Goal: Task Accomplishment & Management: Manage account settings

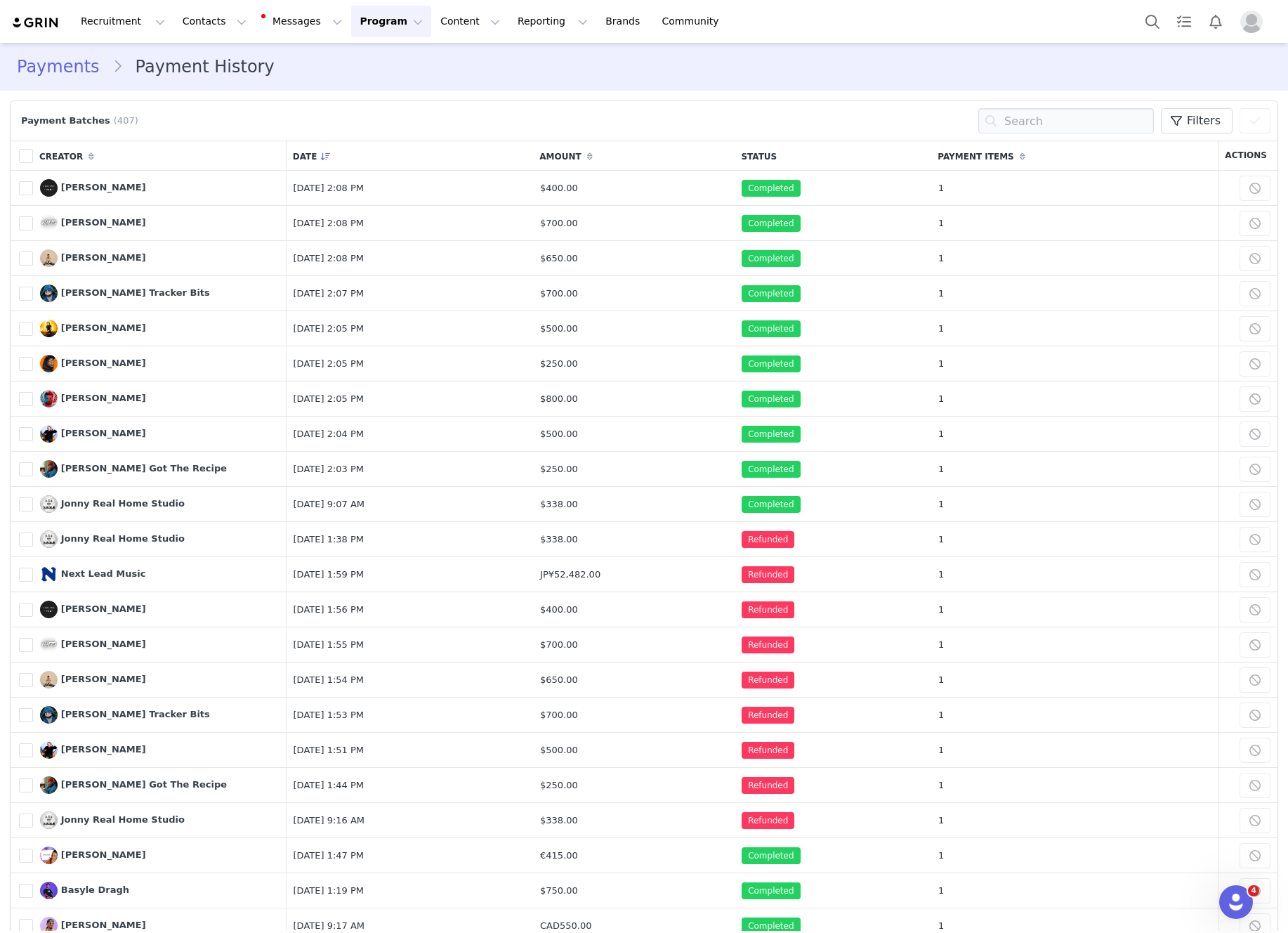
click at [378, 14] on button "Program Program" at bounding box center [390, 21] width 80 height 32
click at [402, 61] on div "Activations" at bounding box center [384, 62] width 94 height 15
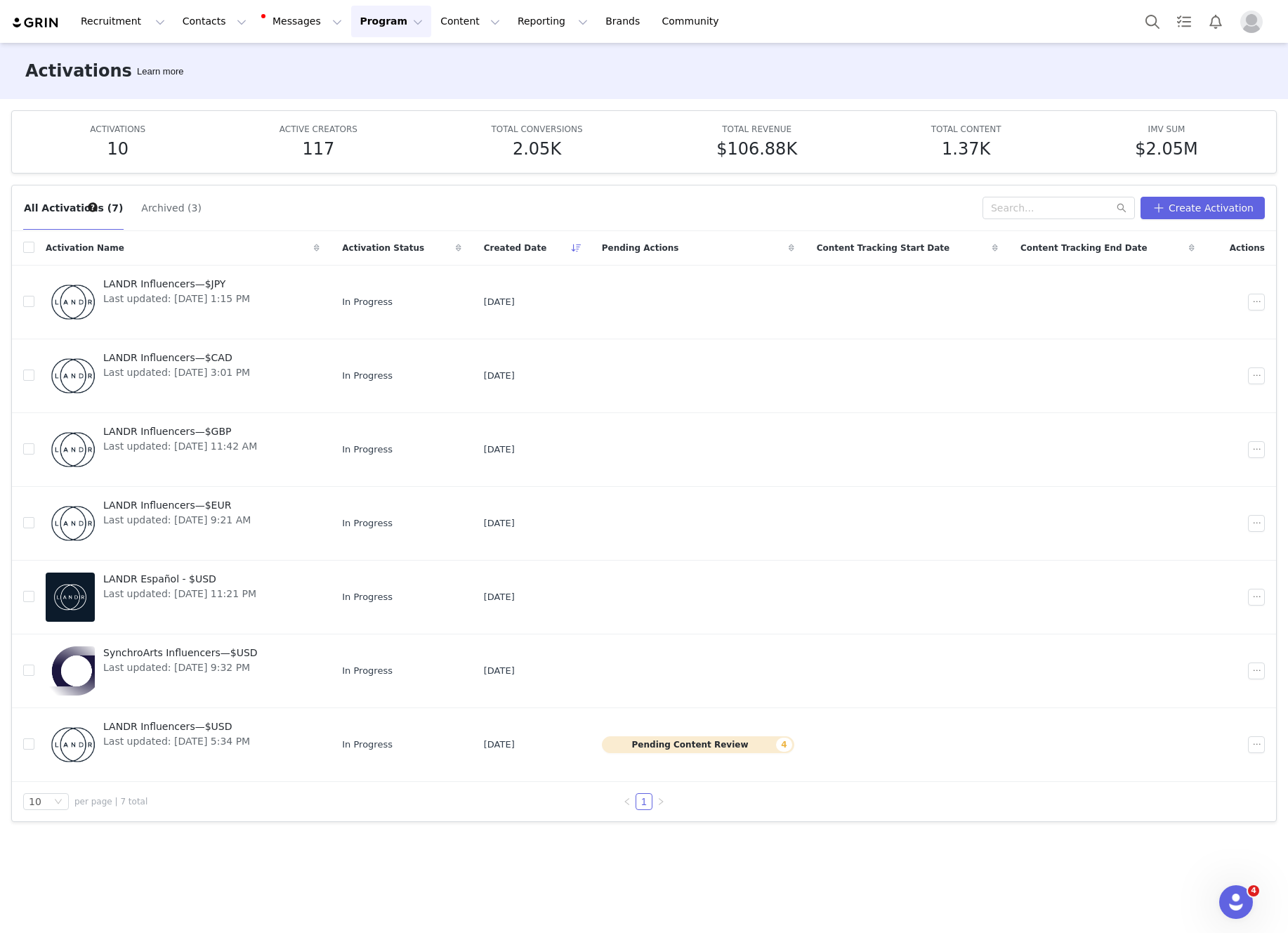
click at [383, 26] on button "Program Program" at bounding box center [390, 21] width 80 height 32
click at [377, 114] on p "Payments" at bounding box center [365, 114] width 48 height 15
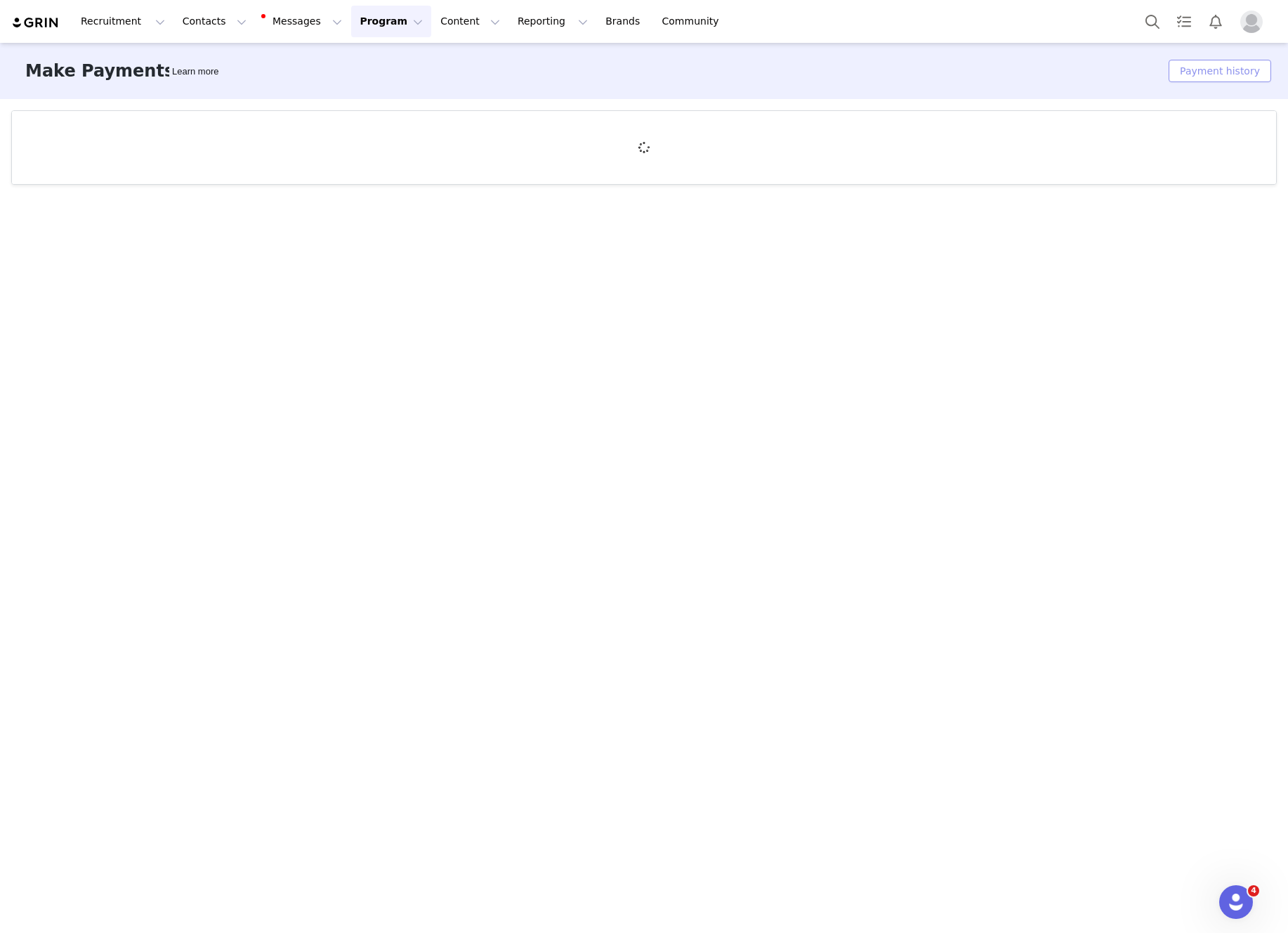
click at [1206, 74] on button "Payment history" at bounding box center [1219, 71] width 102 height 22
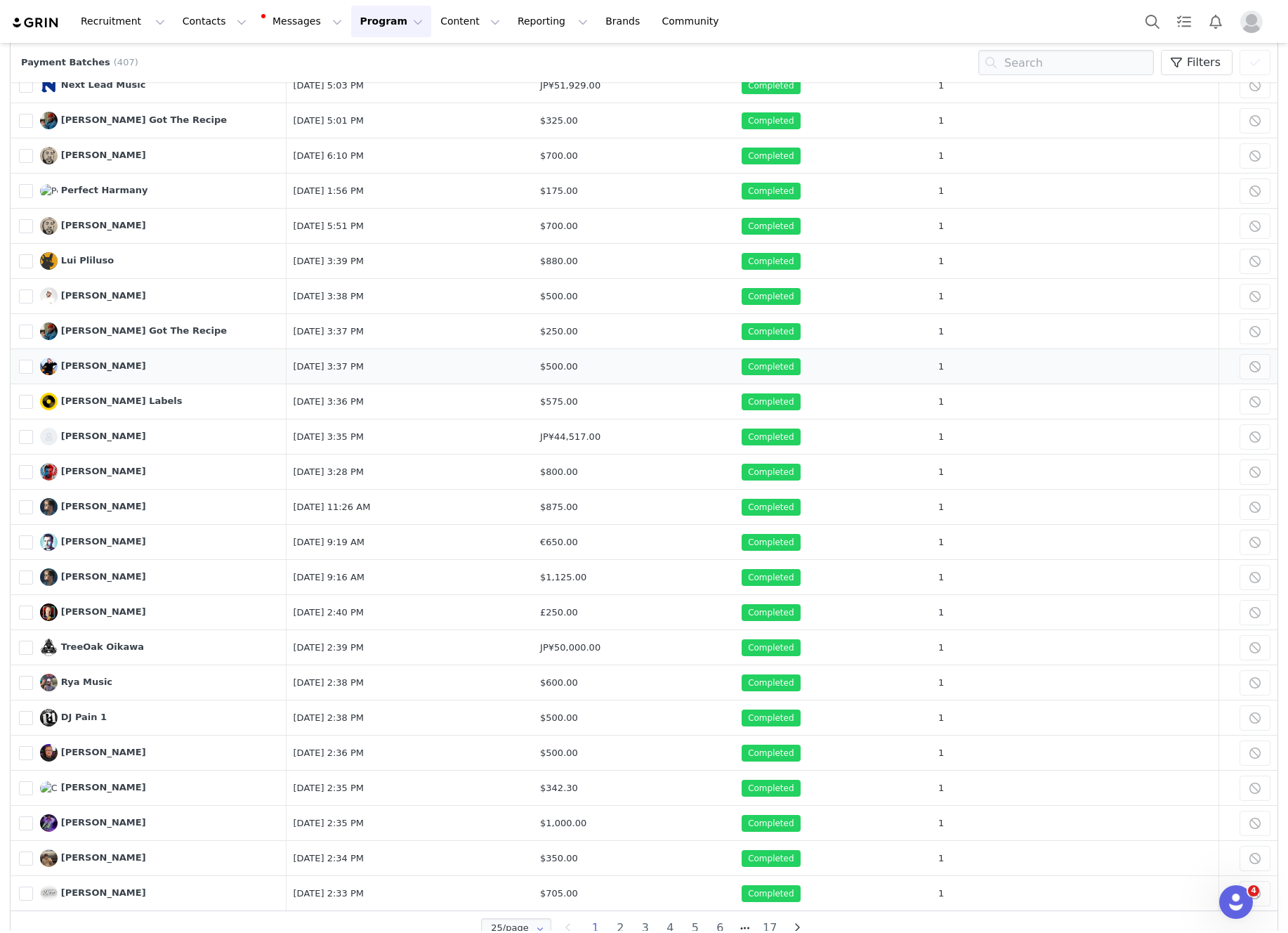
scroll to position [173, 0]
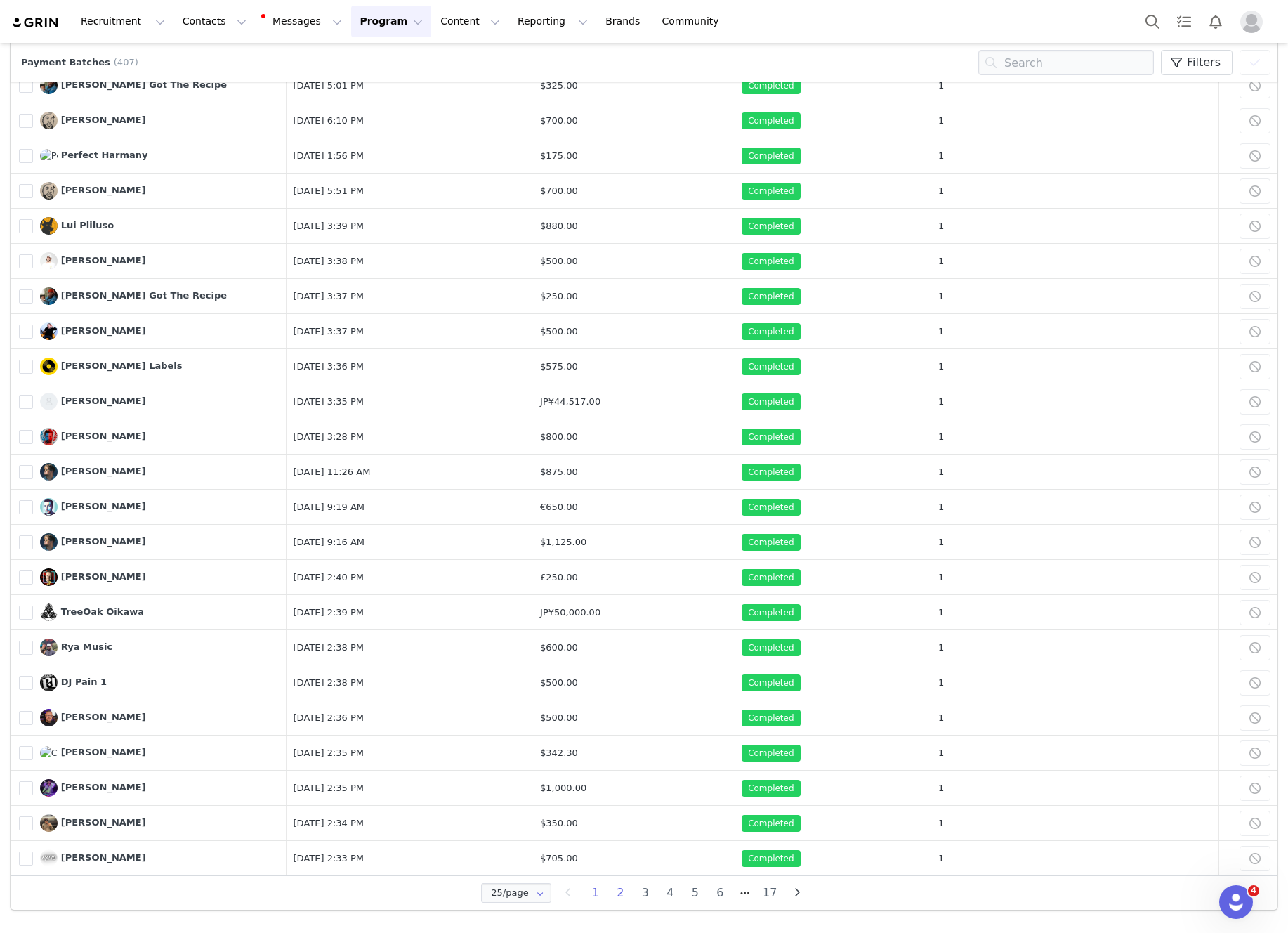
click at [625, 893] on li "2" at bounding box center [620, 893] width 25 height 20
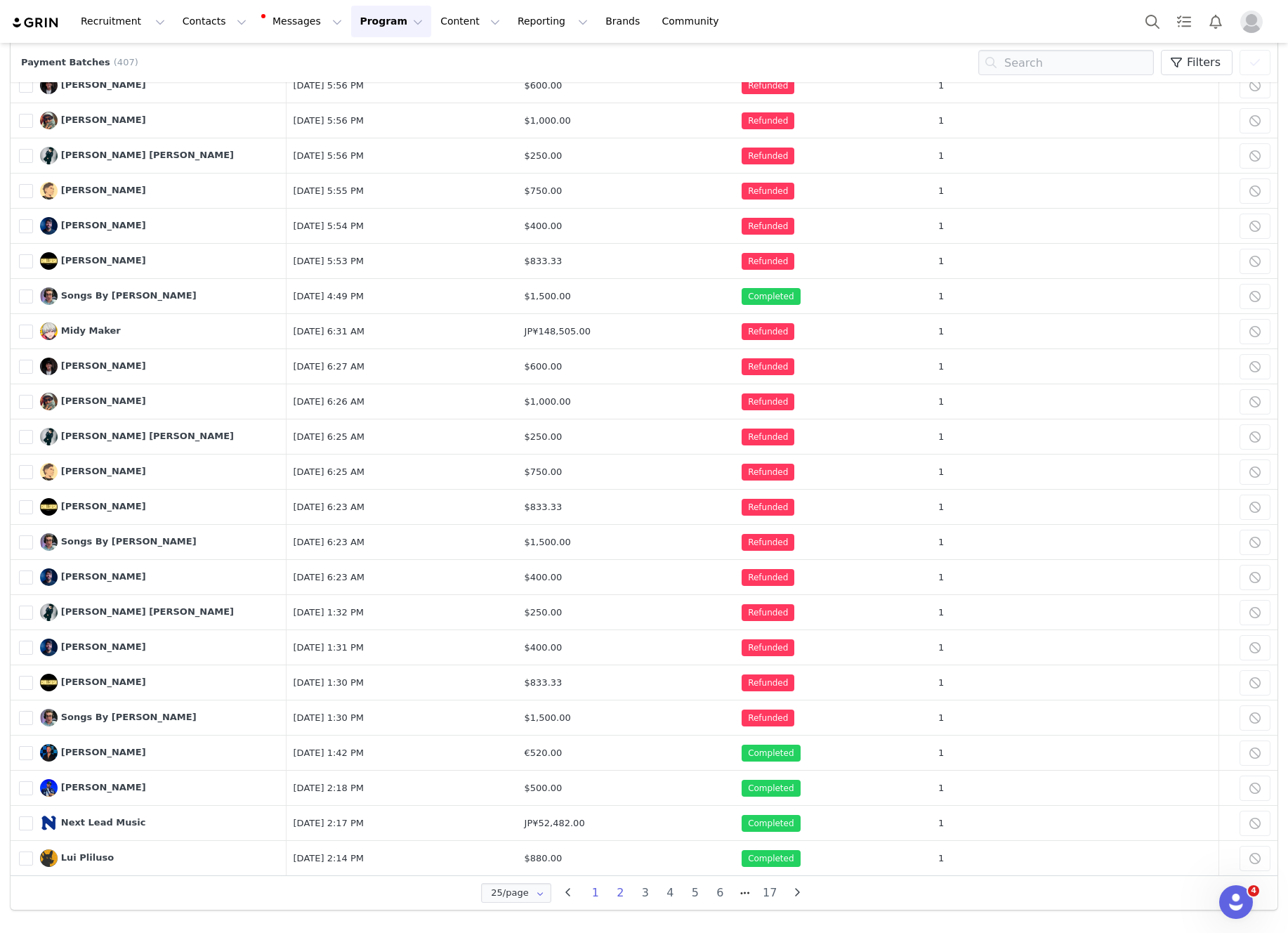
click at [591, 887] on li "1" at bounding box center [595, 893] width 25 height 20
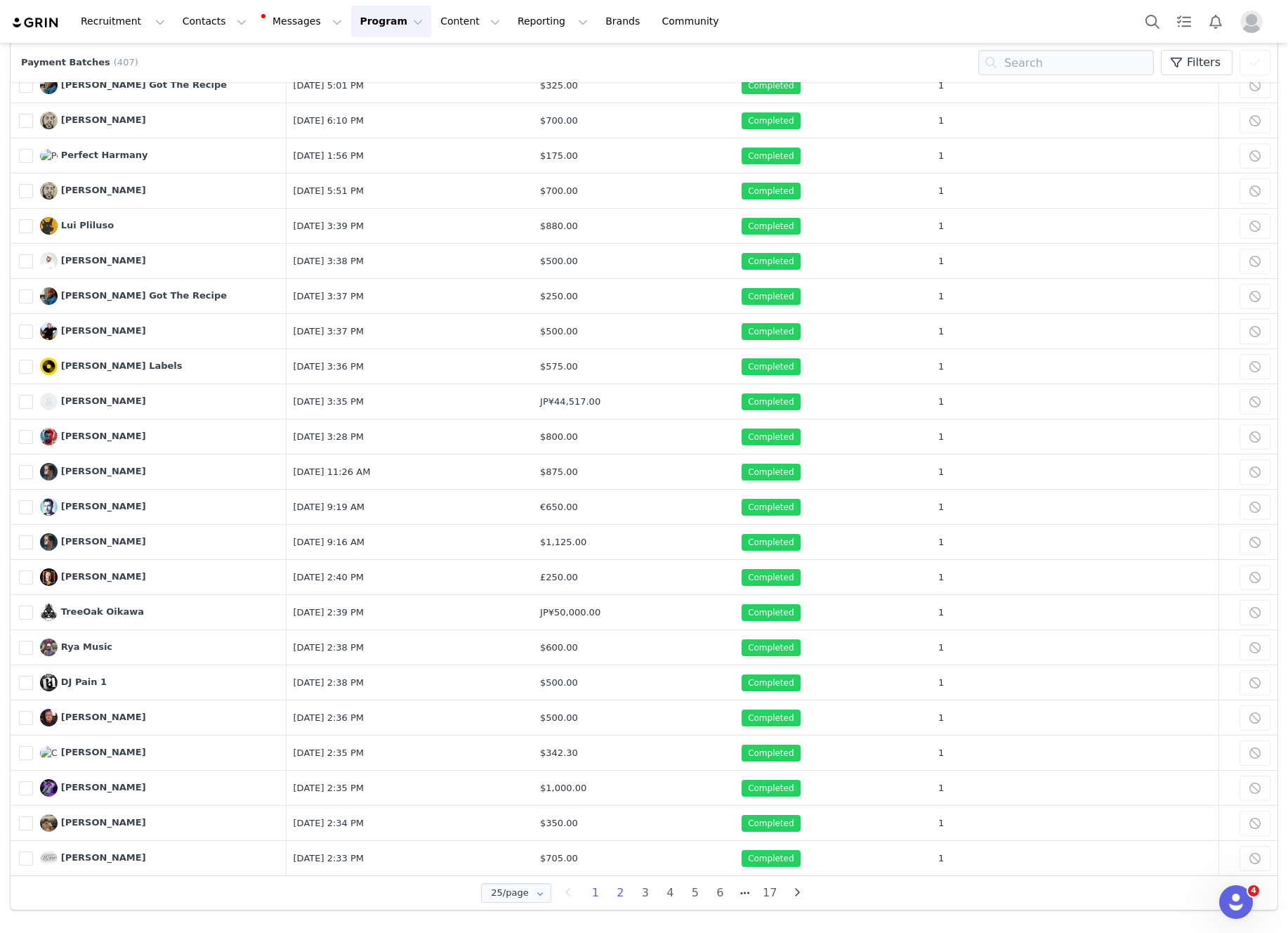
click at [623, 890] on li "2" at bounding box center [620, 893] width 25 height 20
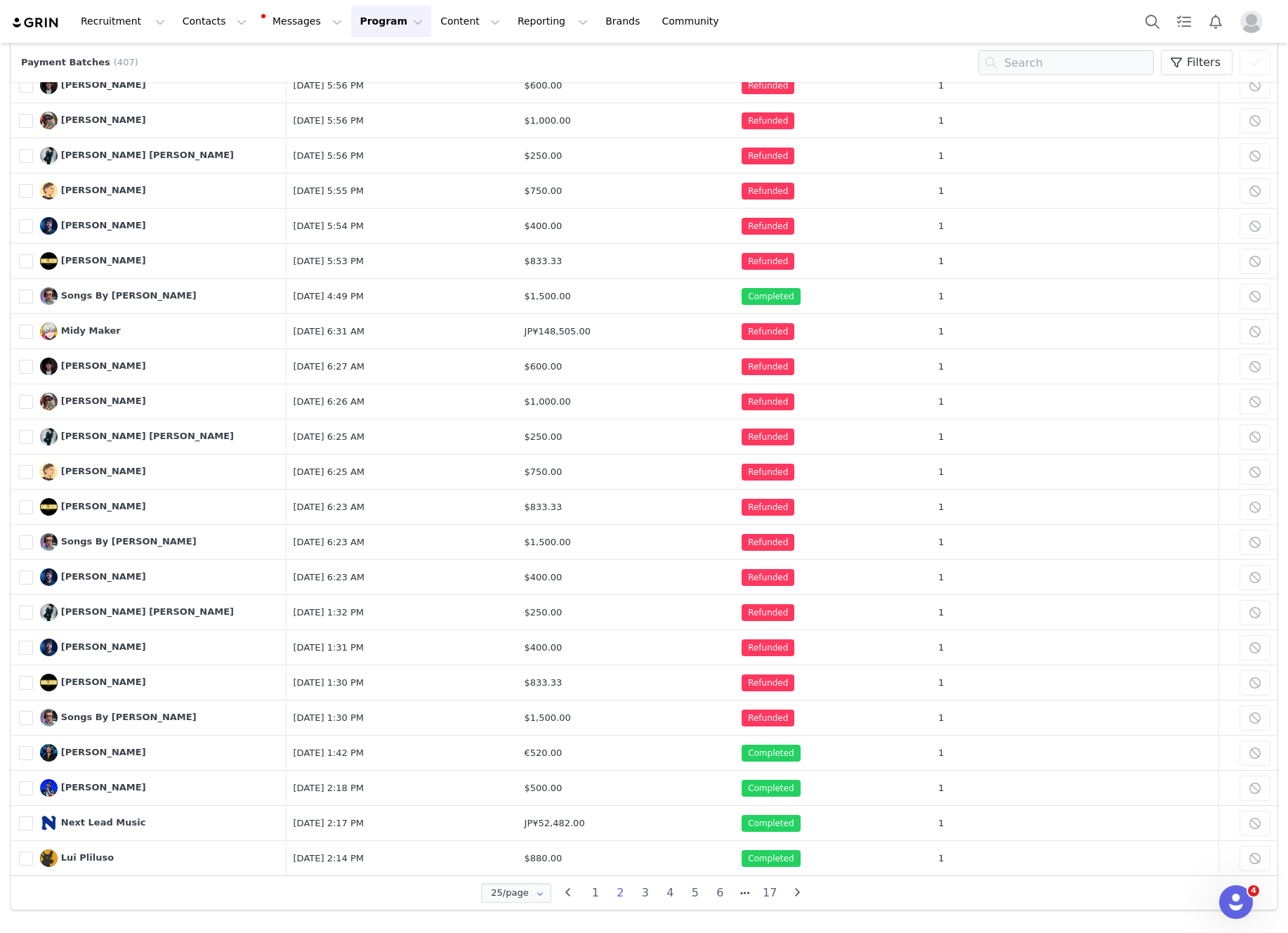
click at [626, 898] on li "2" at bounding box center [620, 893] width 25 height 20
click at [645, 892] on li "3" at bounding box center [645, 893] width 25 height 20
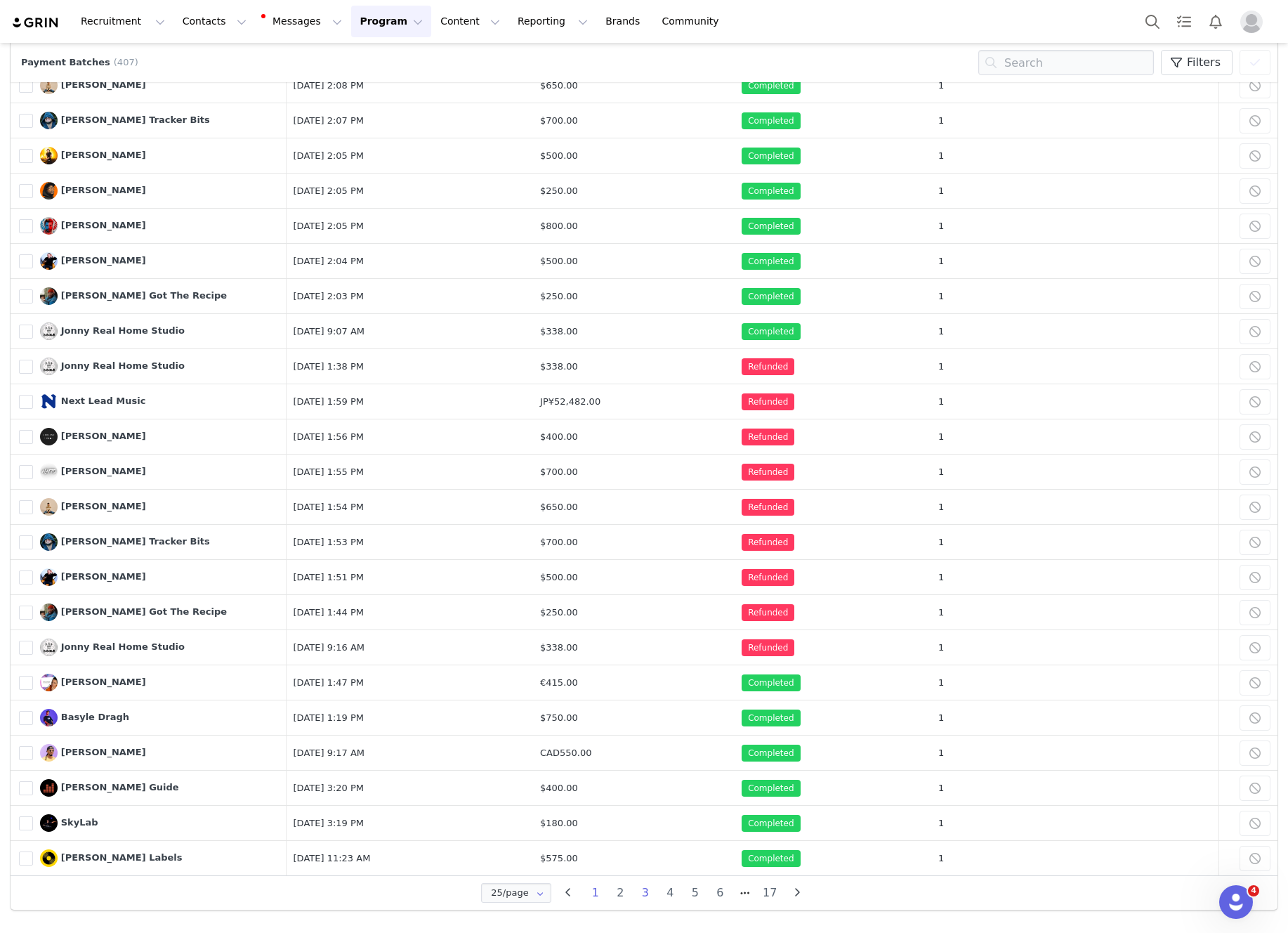
click at [593, 895] on li "1" at bounding box center [595, 893] width 25 height 20
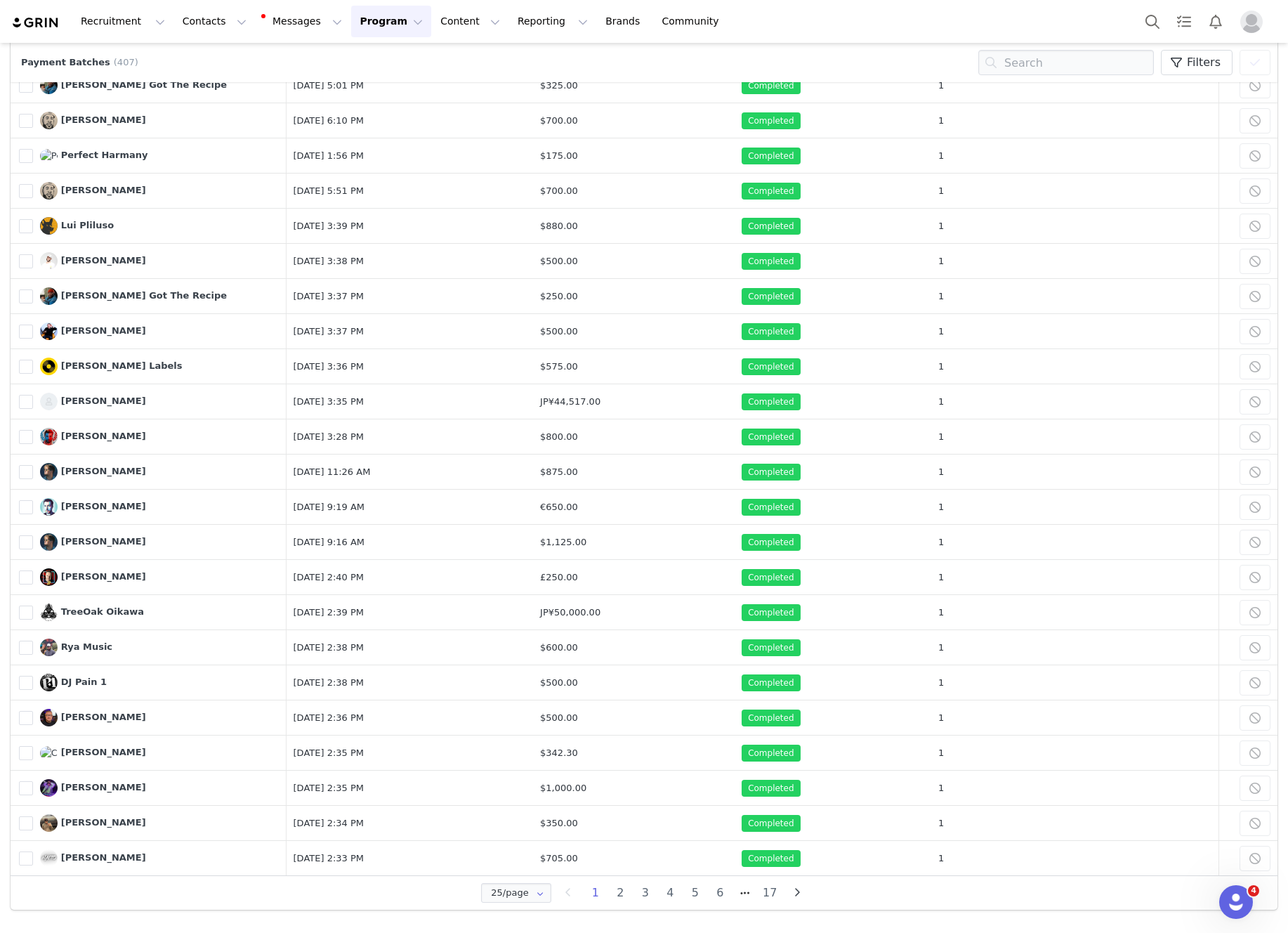
click at [621, 895] on li "2" at bounding box center [620, 893] width 25 height 20
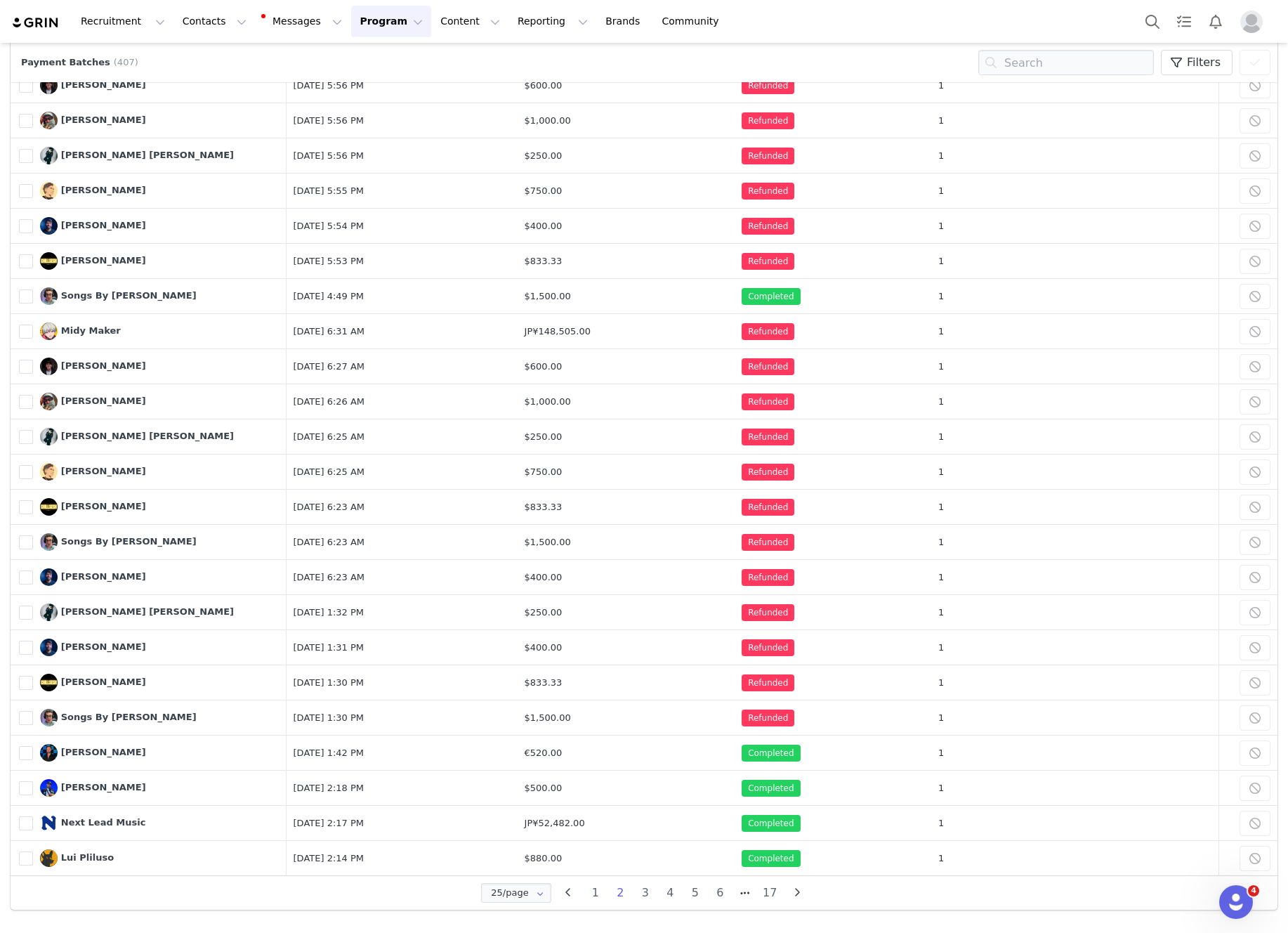
click at [616, 893] on li "2" at bounding box center [620, 893] width 25 height 20
click at [647, 893] on li "3" at bounding box center [645, 893] width 25 height 20
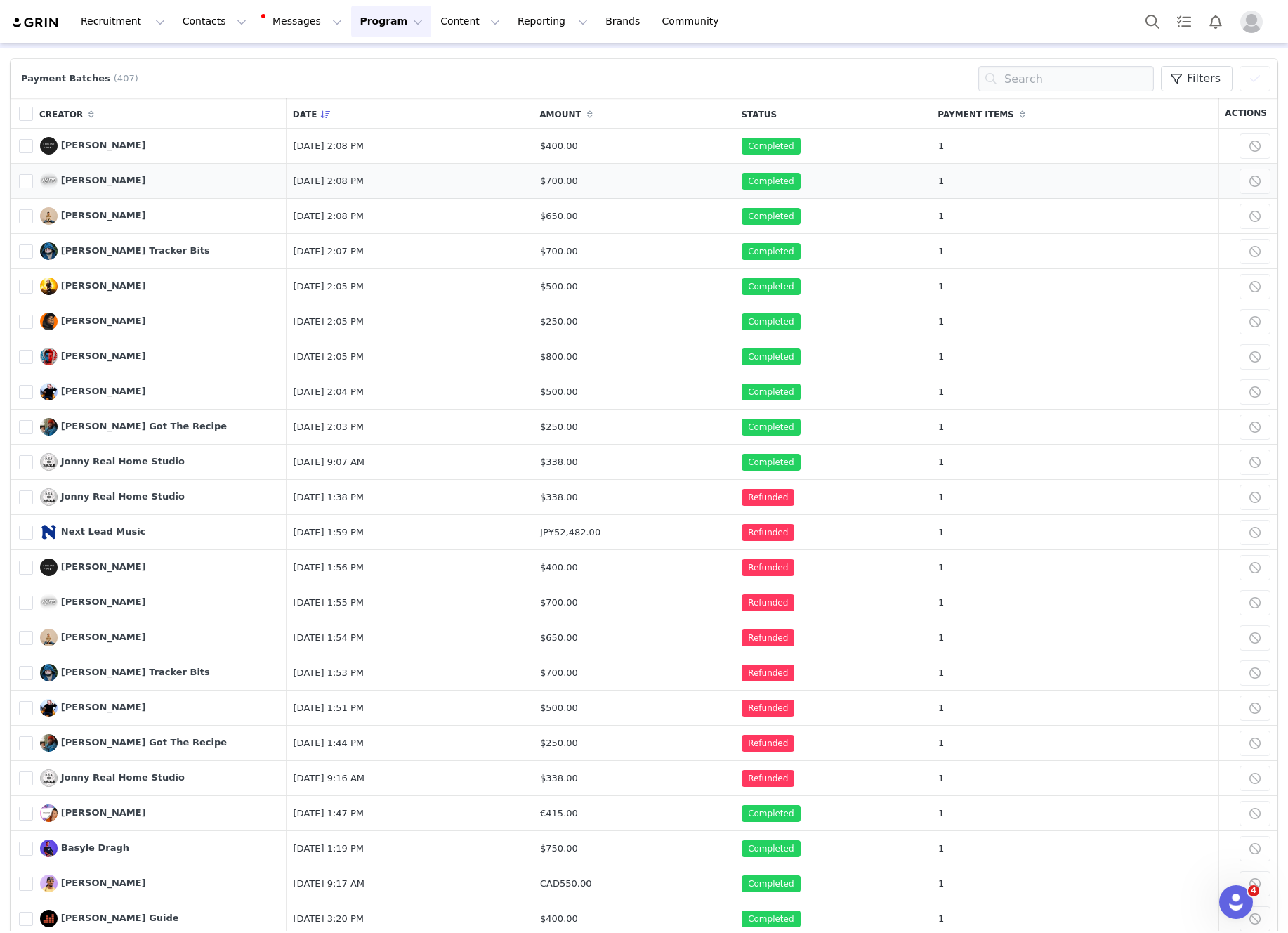
scroll to position [0, 0]
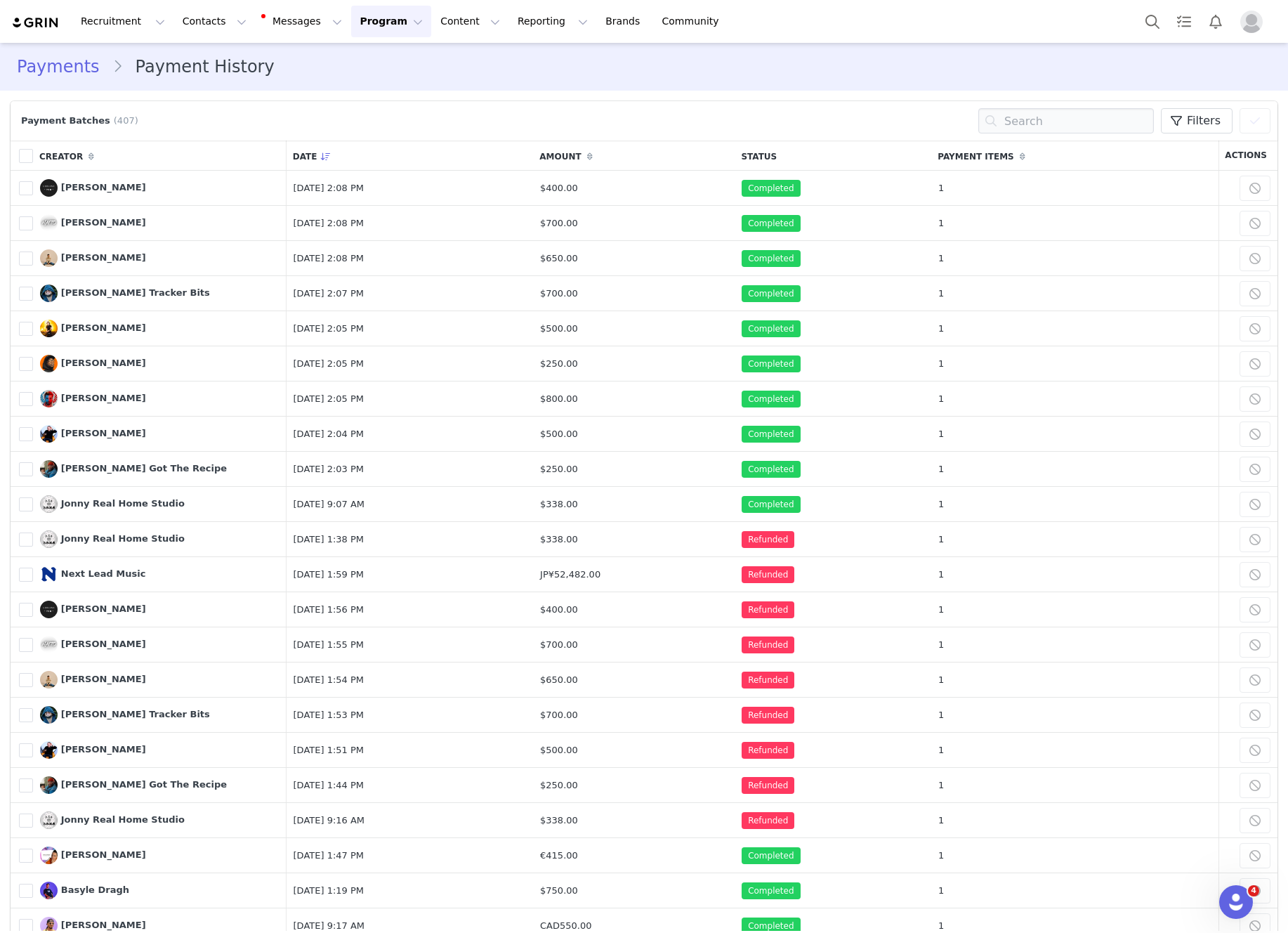
click at [64, 60] on link "Payments" at bounding box center [64, 66] width 95 height 25
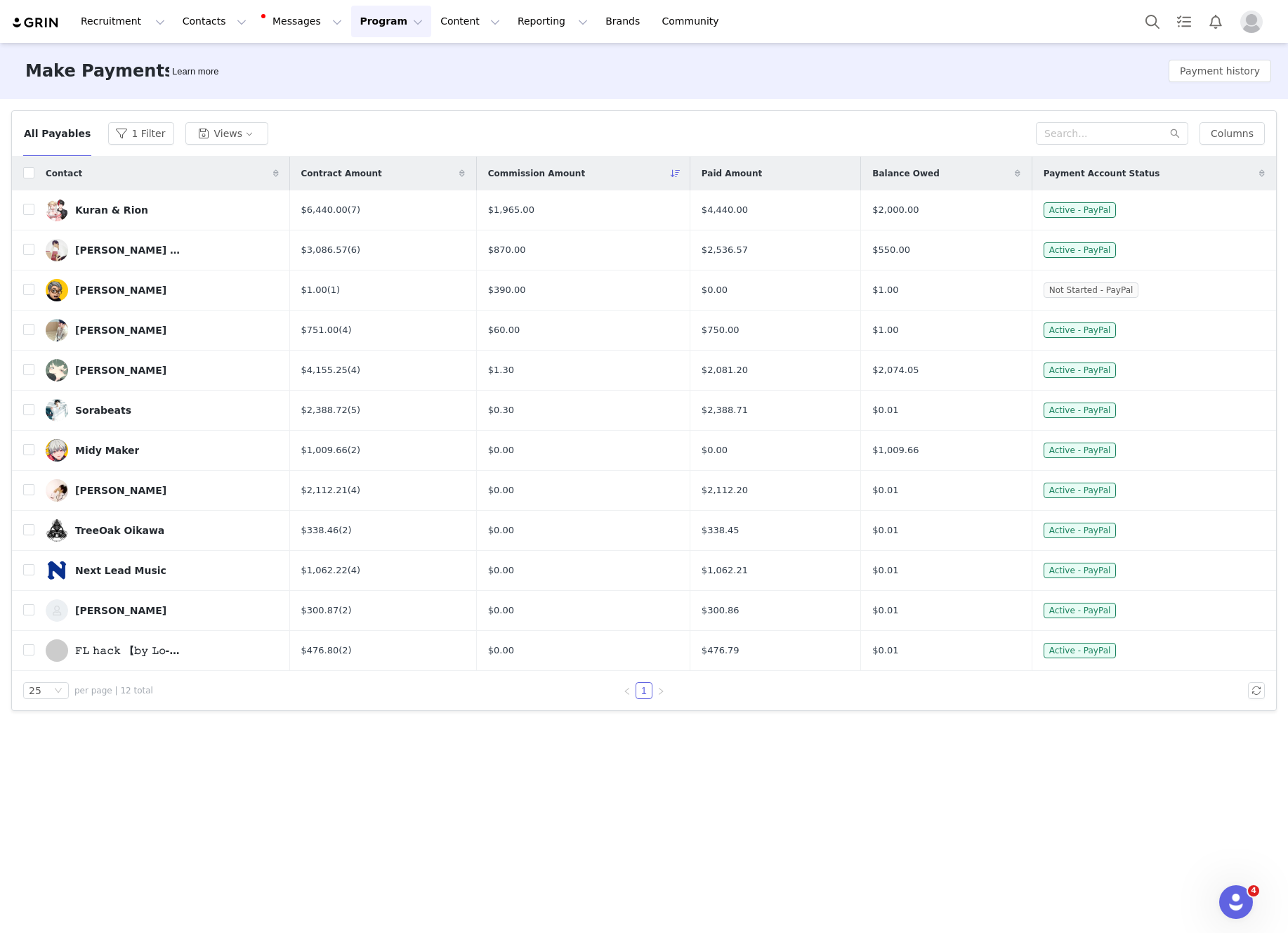
click at [362, 24] on button "Program Program" at bounding box center [390, 21] width 80 height 32
click at [366, 60] on p "Activations" at bounding box center [367, 62] width 54 height 15
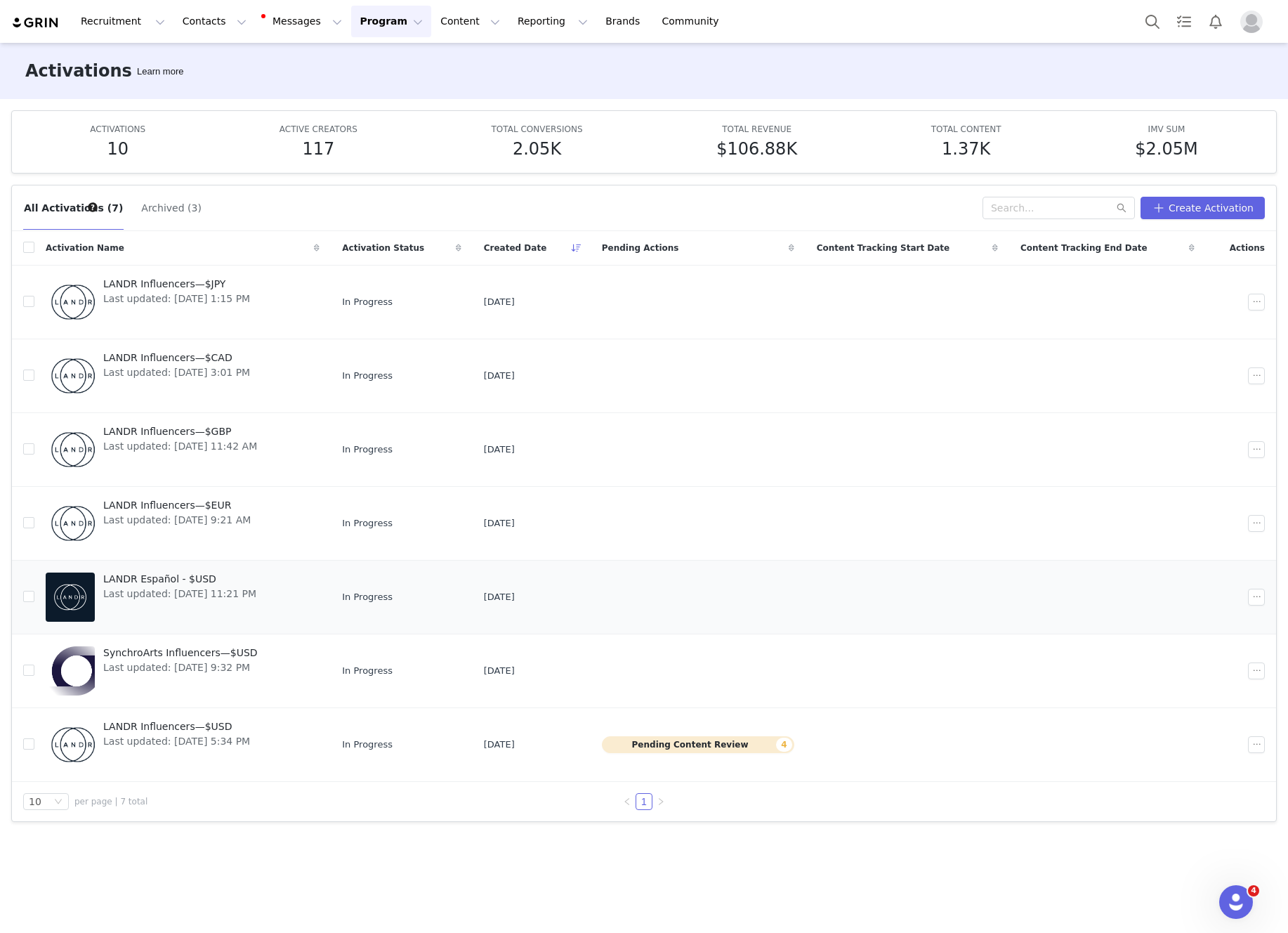
click at [320, 607] on link "LANDR Español - $USD Last updated: [DATE] 11:21 PM" at bounding box center [182, 597] width 274 height 56
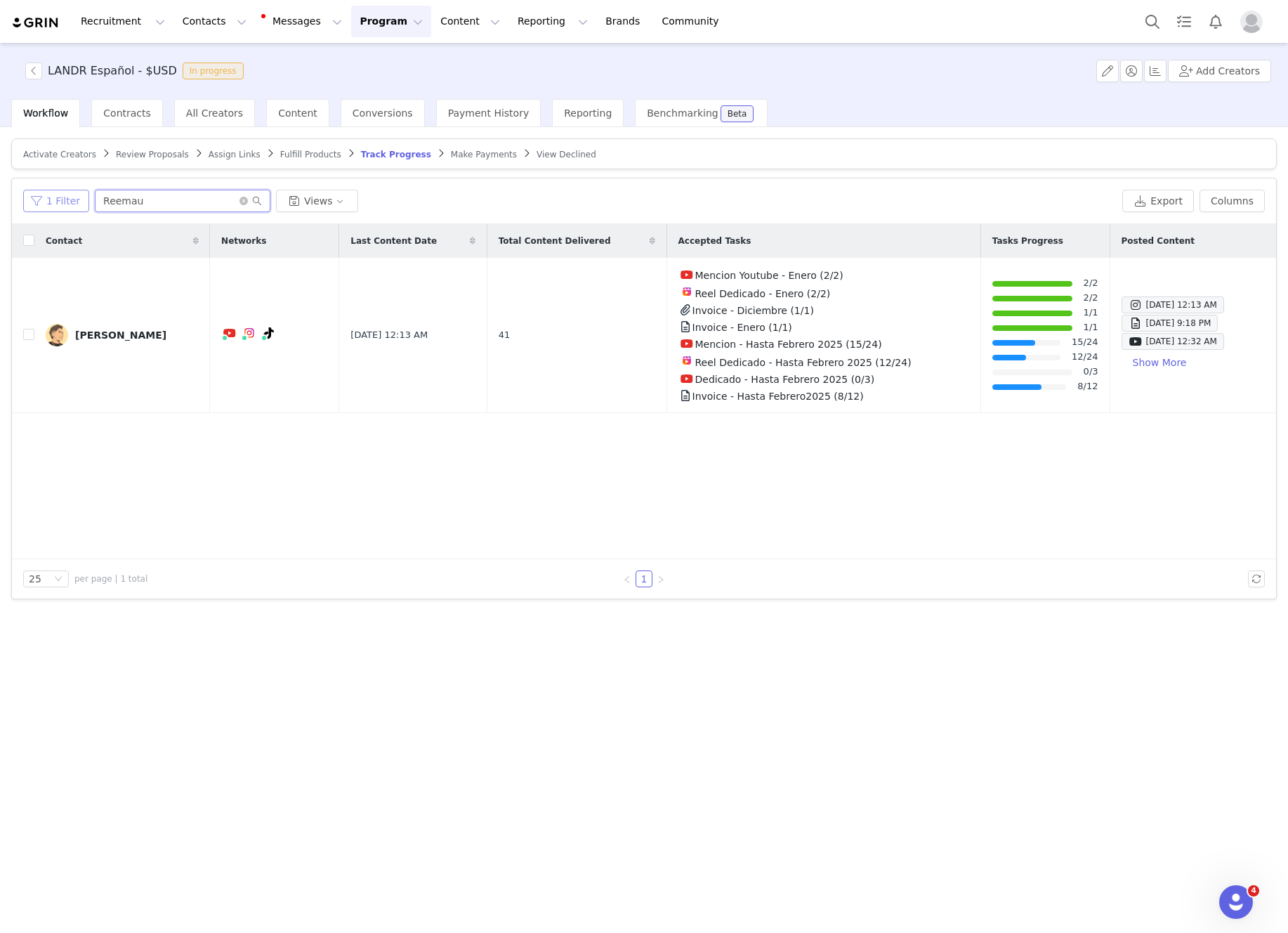
drag, startPoint x: 172, startPoint y: 204, endPoint x: 79, endPoint y: 201, distance: 93.0
click at [79, 201] on div "1 Filter Reemau Views" at bounding box center [570, 201] width 1094 height 22
type input "p"
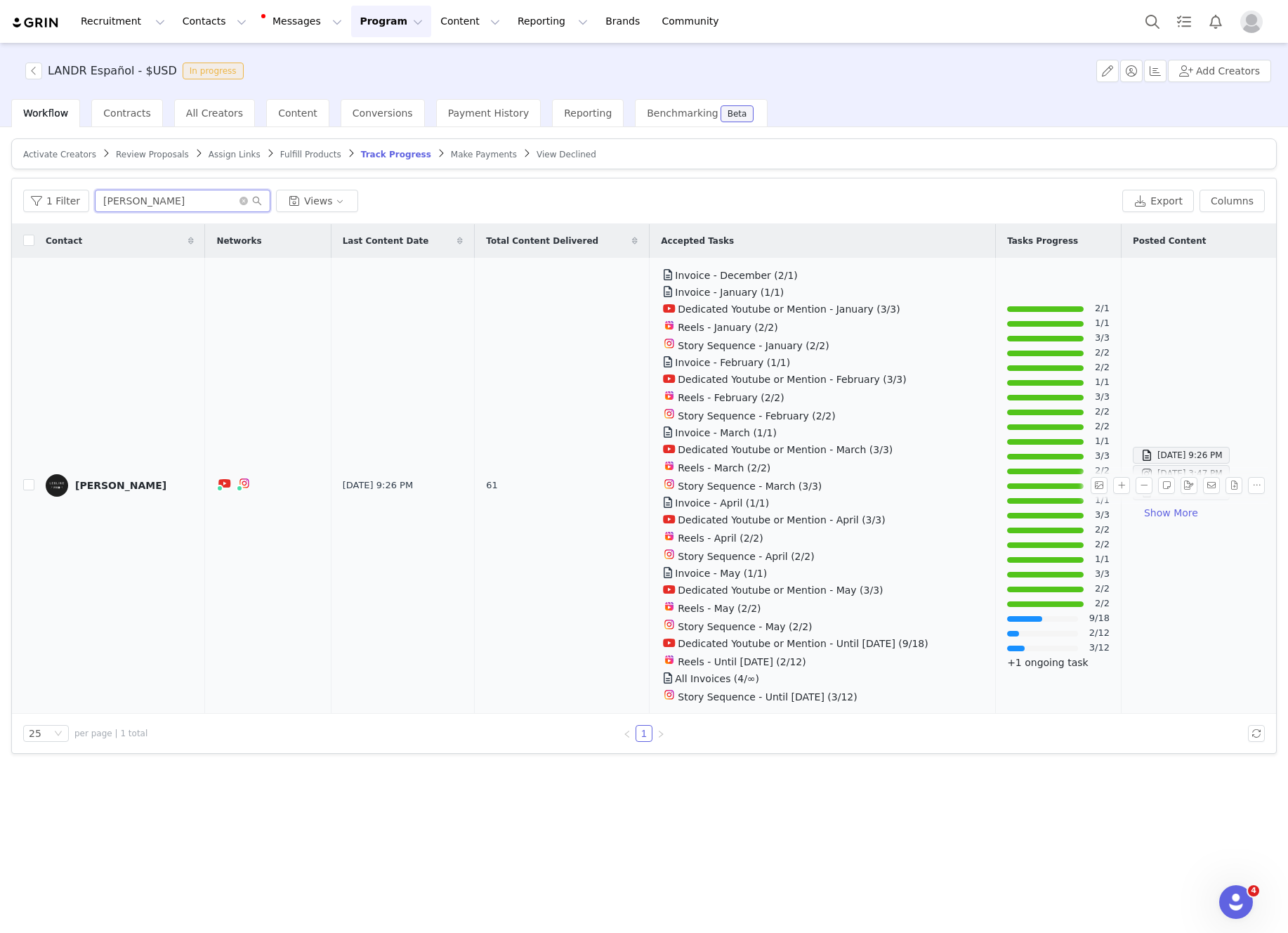
type input "[PERSON_NAME]"
click at [119, 482] on div "[PERSON_NAME]" at bounding box center [120, 485] width 91 height 11
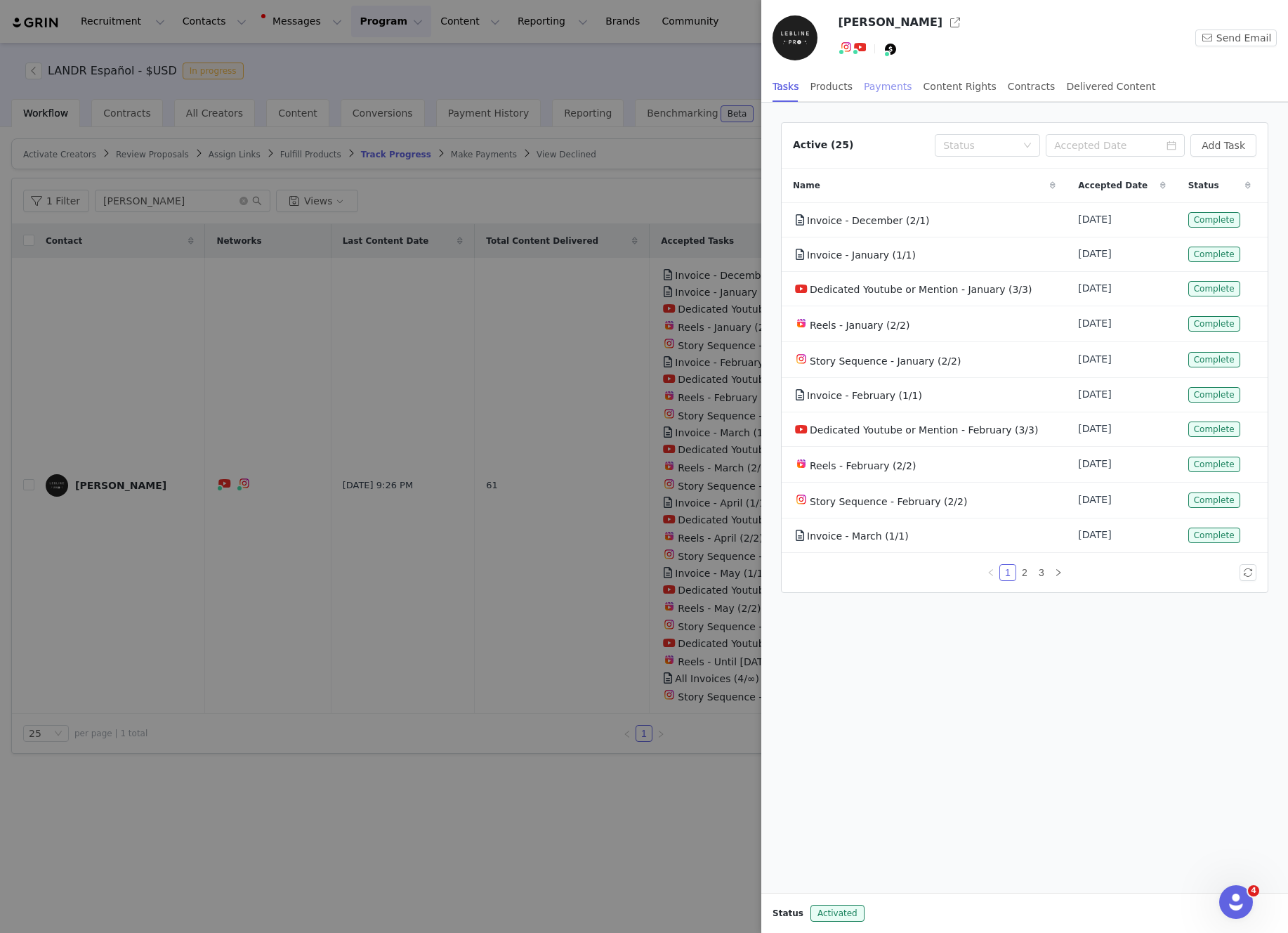
click at [884, 87] on div "Payments" at bounding box center [888, 87] width 48 height 32
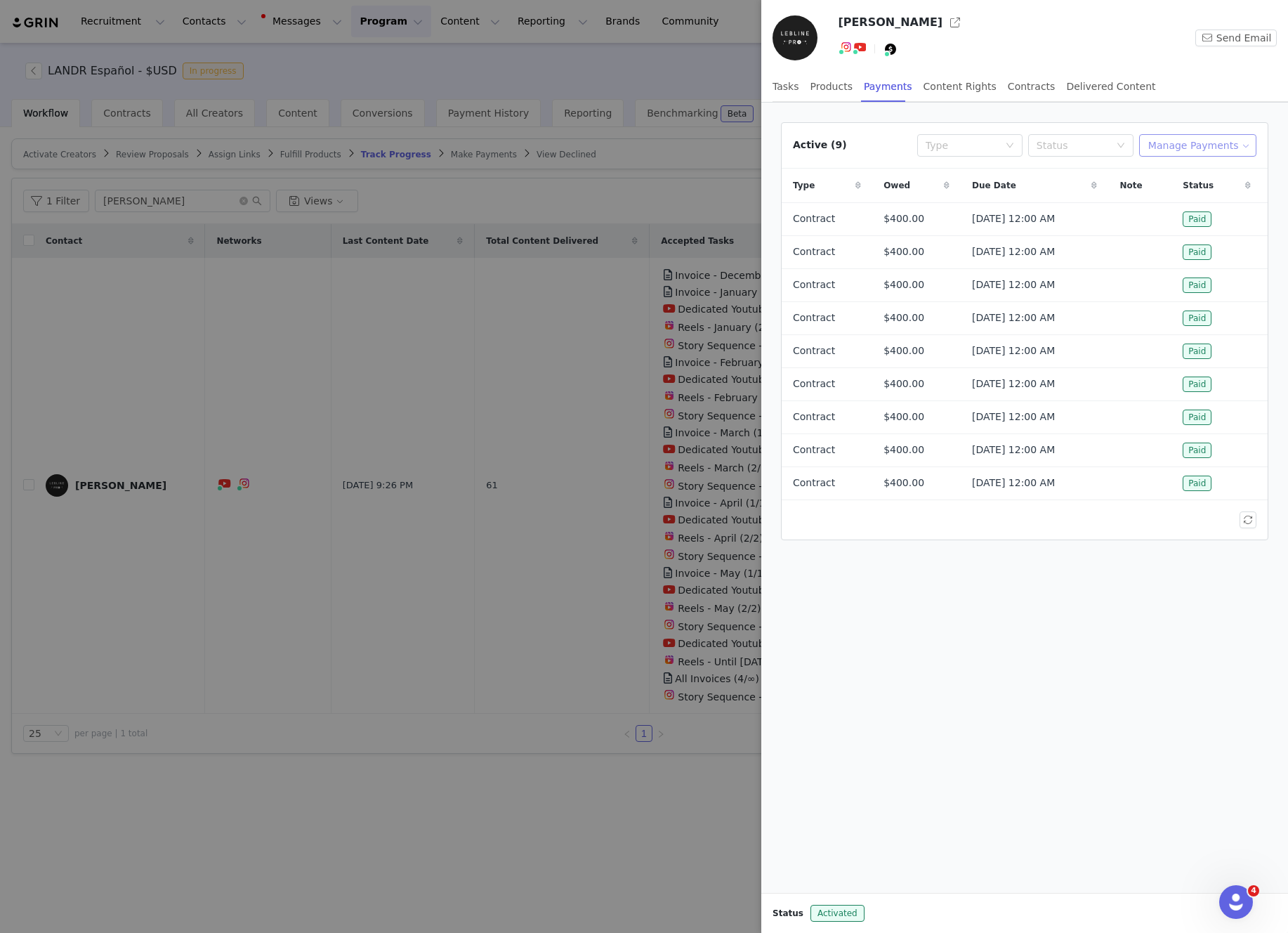
click at [1179, 150] on button "Manage Payments" at bounding box center [1198, 145] width 117 height 22
click at [1188, 179] on span "Make Payments" at bounding box center [1210, 174] width 77 height 15
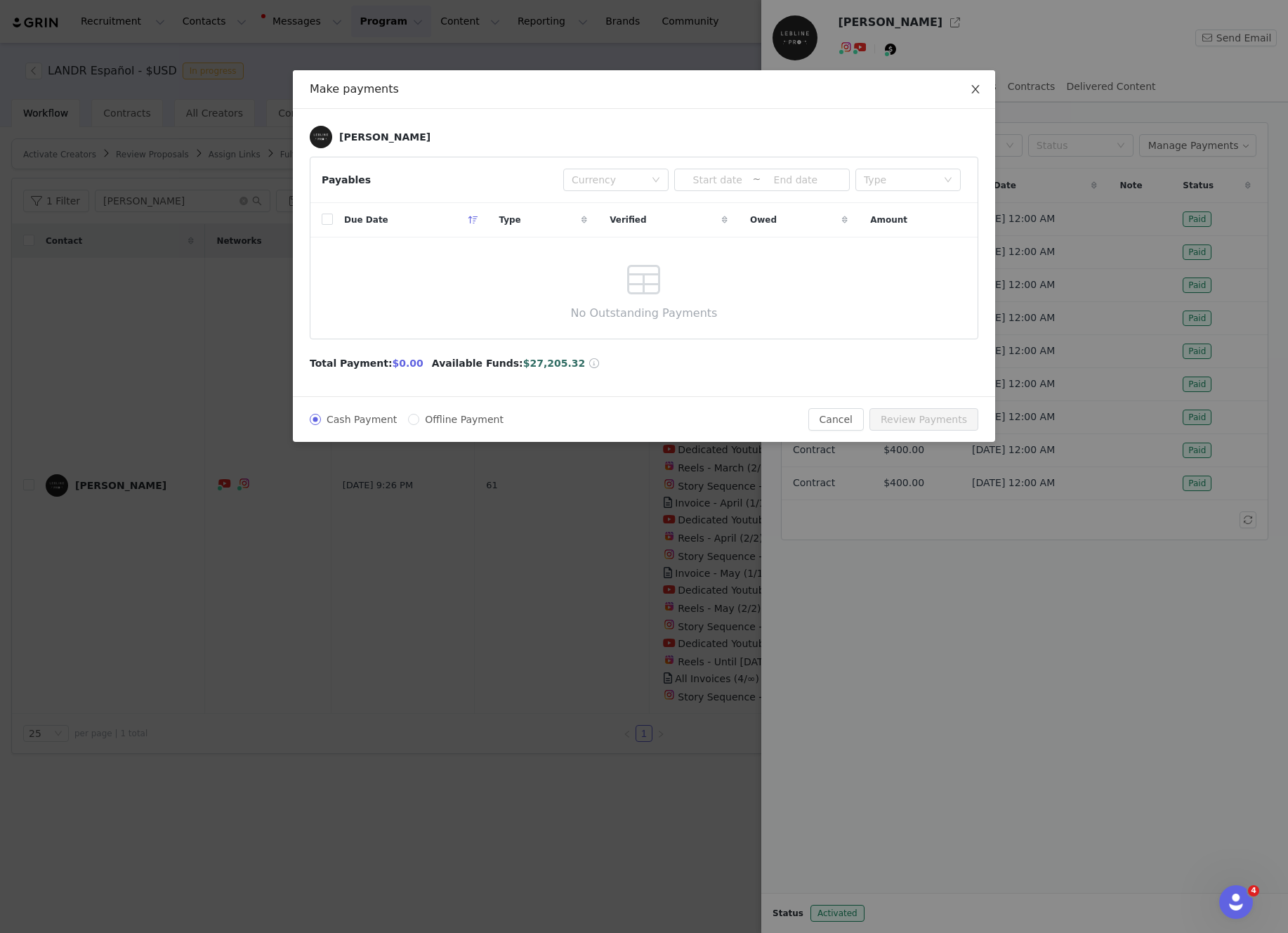
click at [979, 89] on icon "icon: close" at bounding box center [975, 89] width 11 height 11
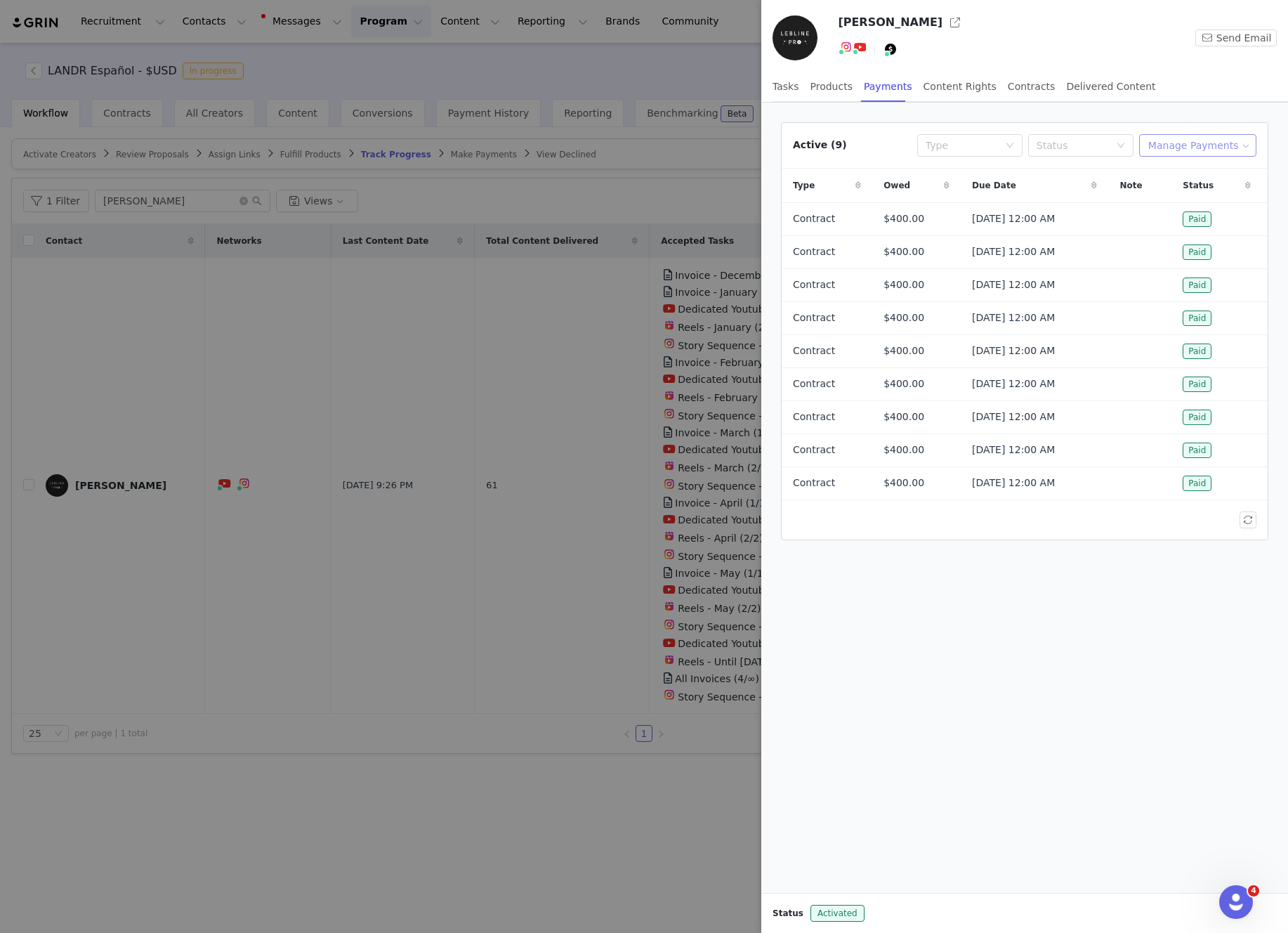
click at [1197, 150] on button "Manage Payments" at bounding box center [1198, 145] width 117 height 22
click at [1197, 189] on span "Add Payable" at bounding box center [1201, 196] width 60 height 15
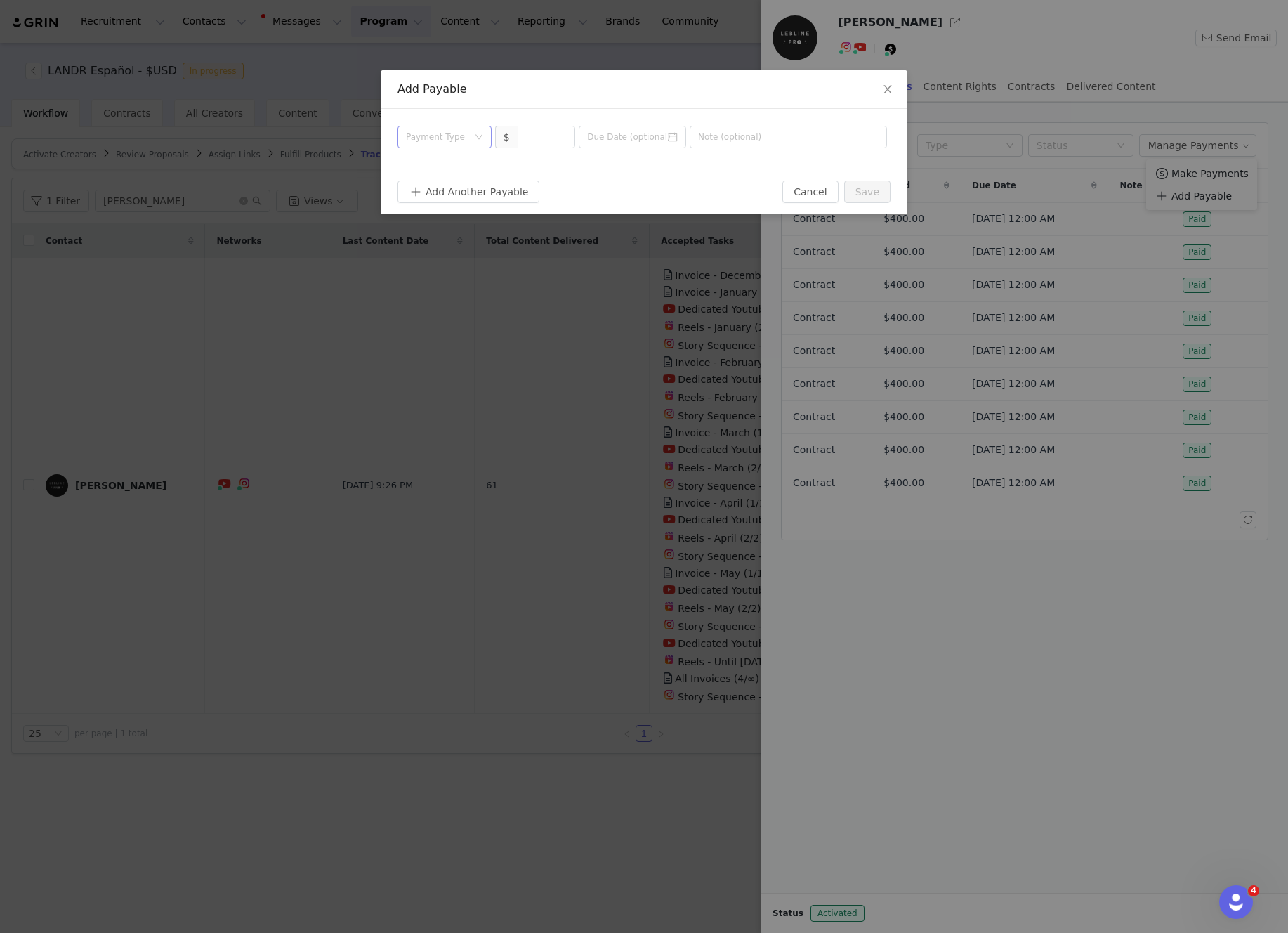
click at [477, 139] on icon "icon: down" at bounding box center [479, 137] width 9 height 9
click at [451, 253] on li "Contract" at bounding box center [444, 255] width 94 height 22
click at [550, 131] on input at bounding box center [547, 137] width 57 height 21
type input "2"
type input "400"
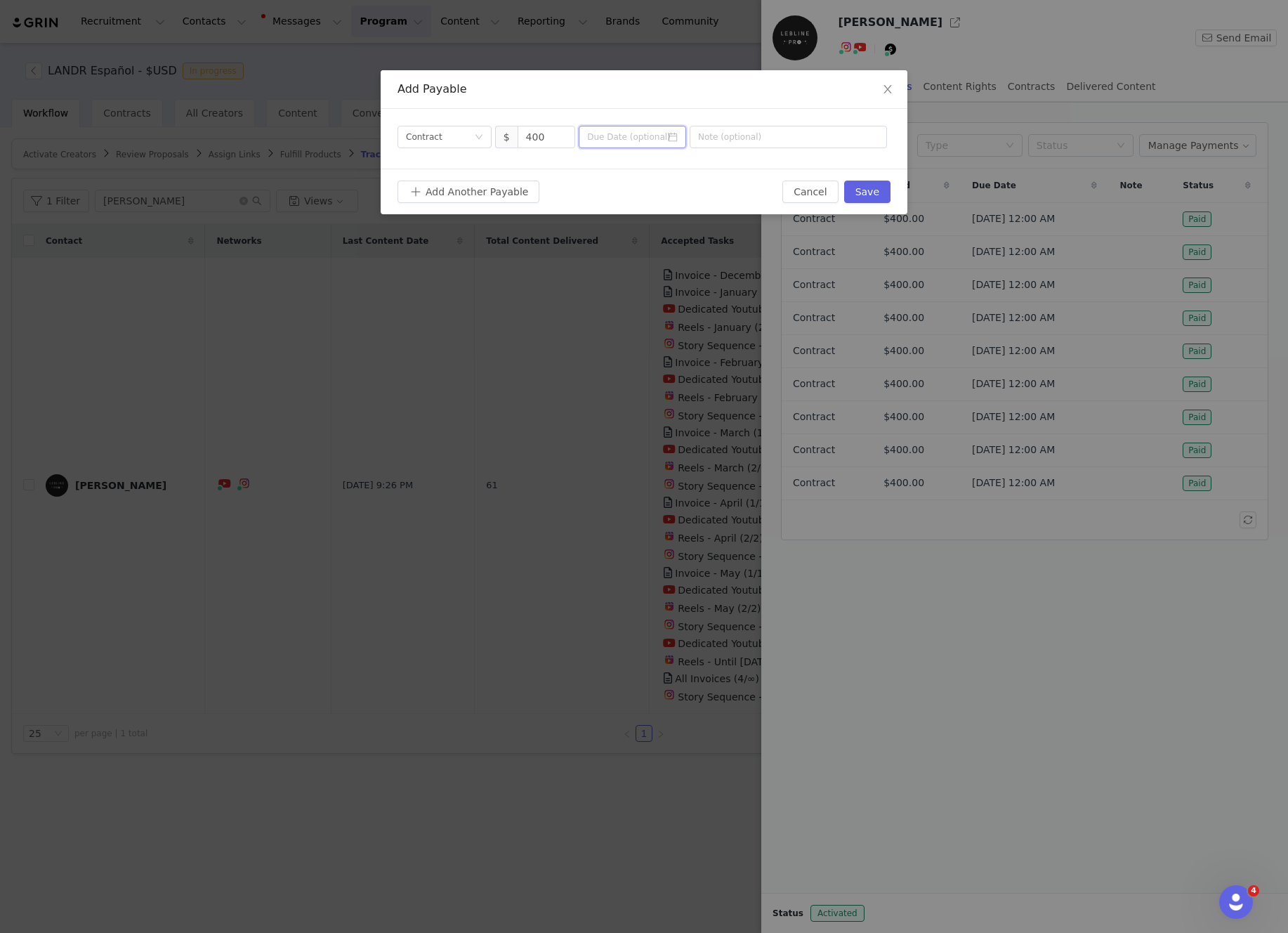
click at [645, 138] on input at bounding box center [632, 137] width 107 height 22
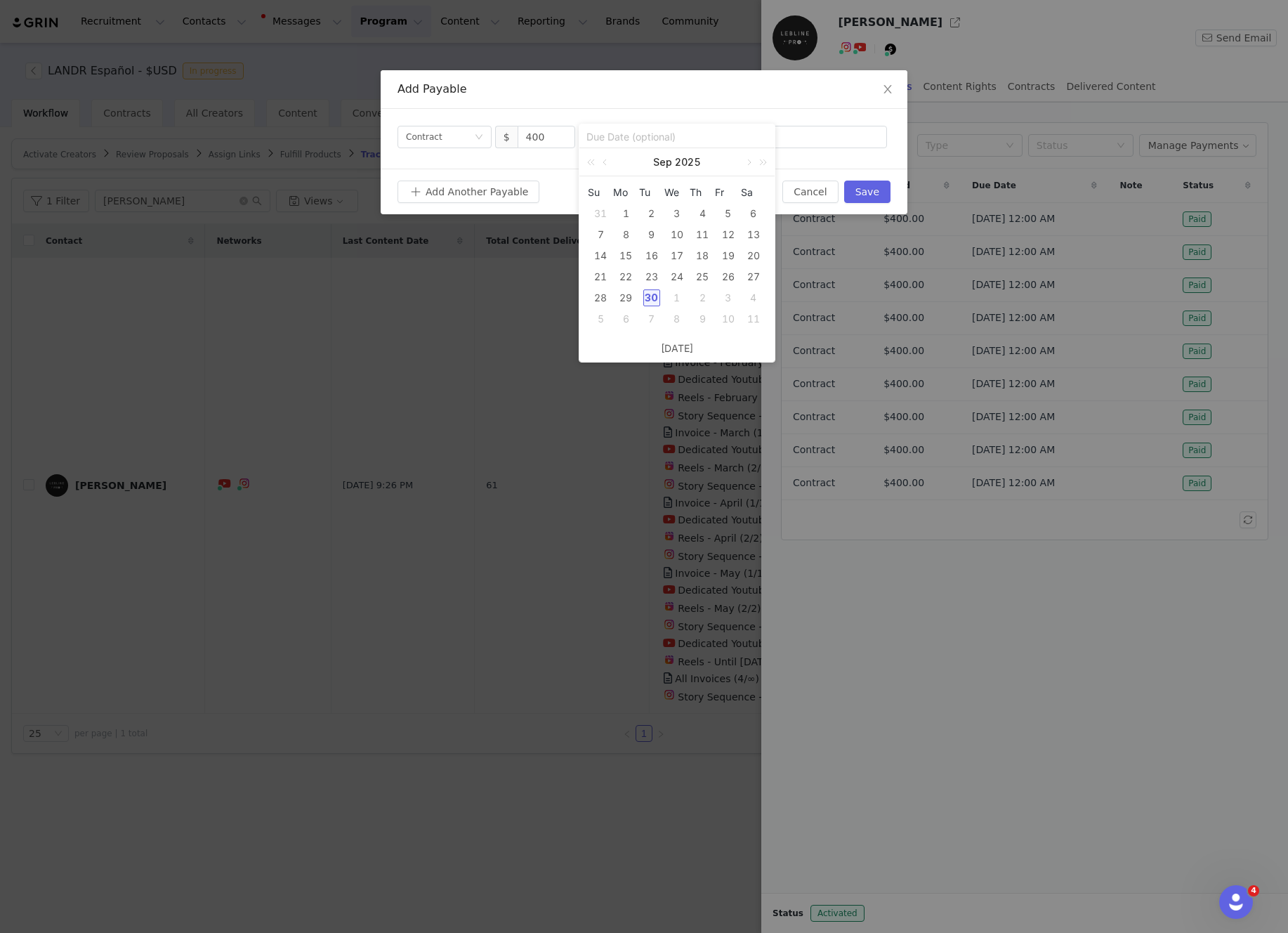
click at [653, 302] on div "30" at bounding box center [652, 298] width 17 height 17
type input "[DATE]"
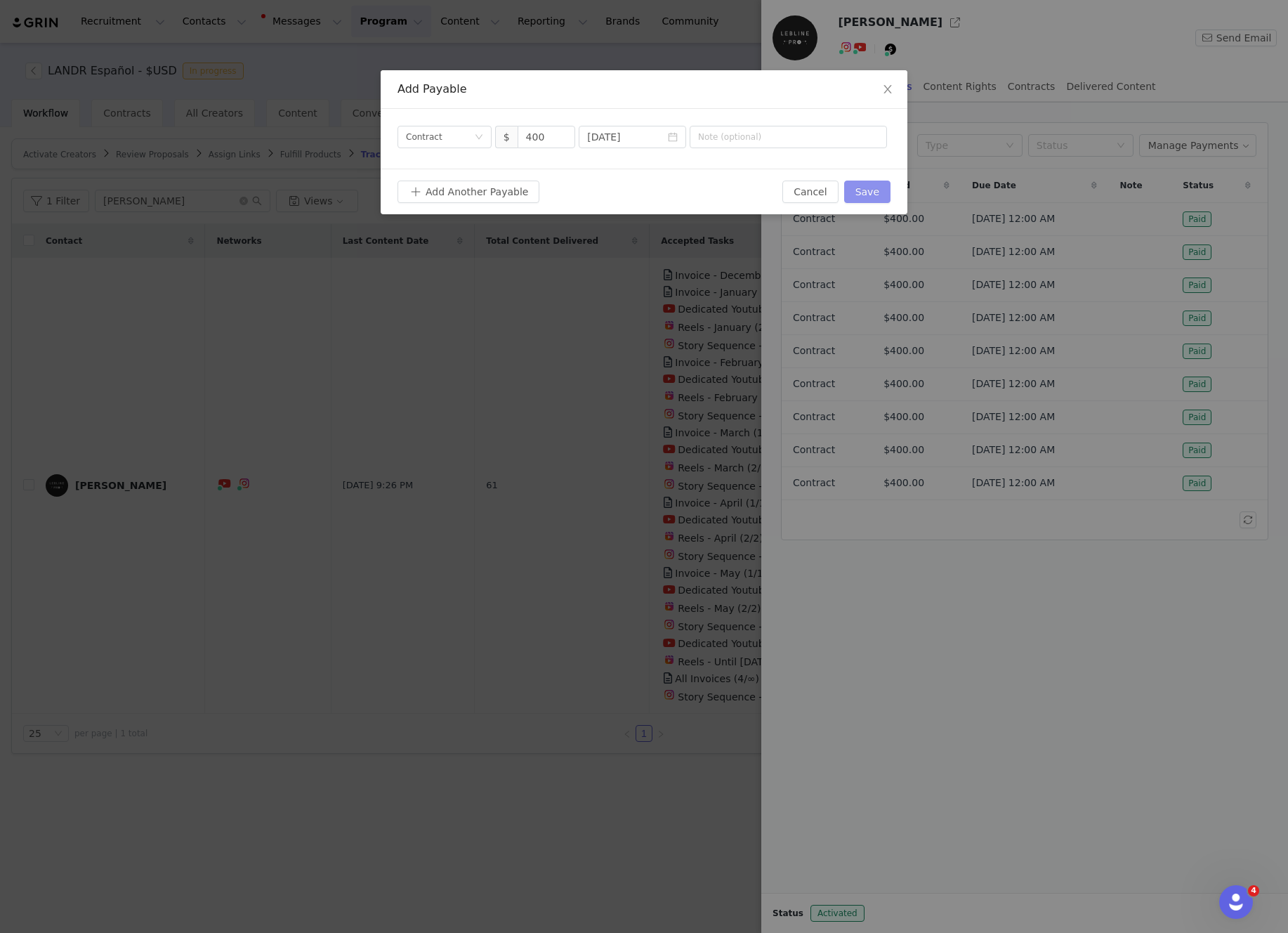
click at [868, 190] on button "Save" at bounding box center [868, 192] width 46 height 22
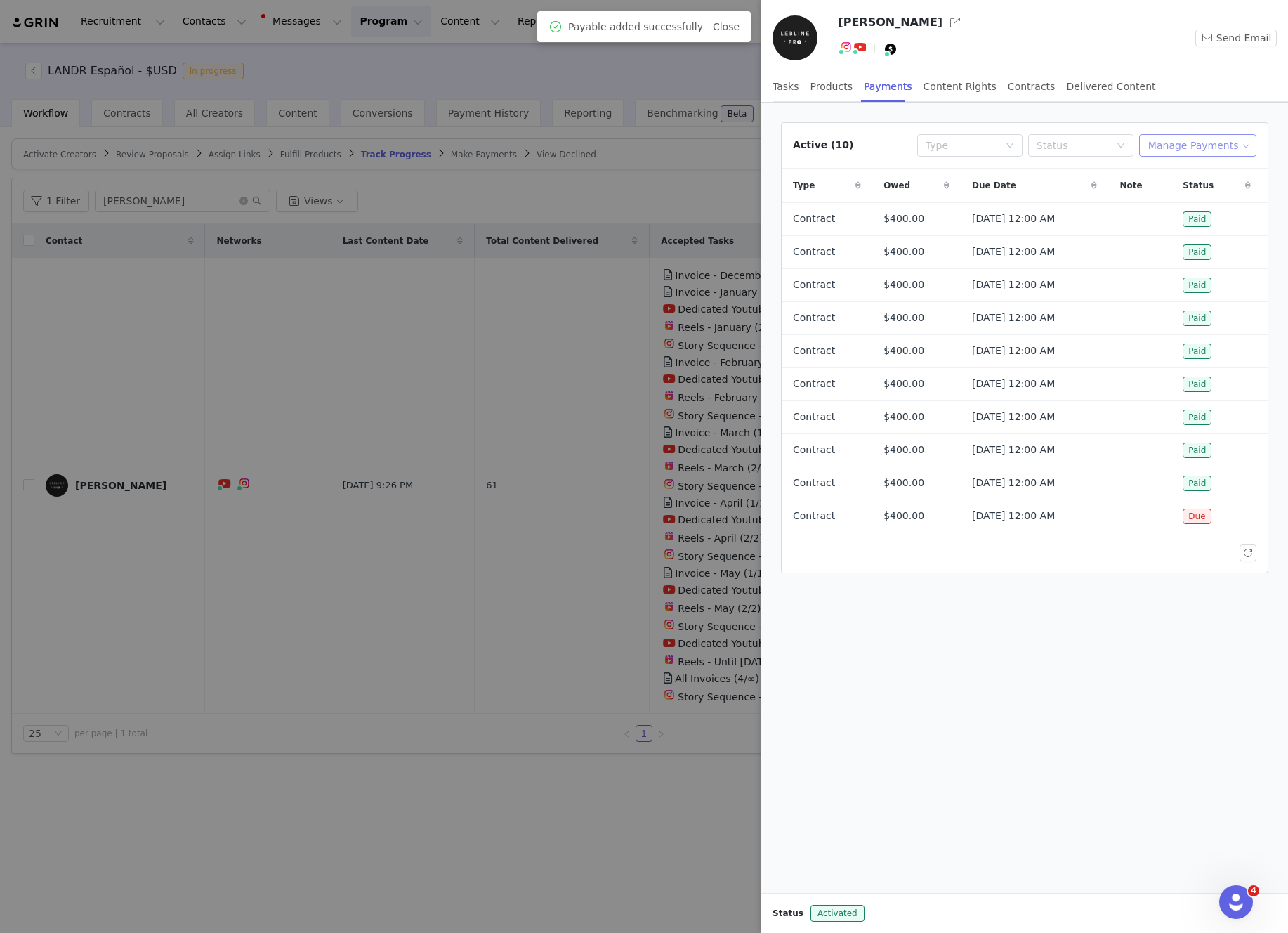
click at [1215, 148] on button "Manage Payments" at bounding box center [1198, 145] width 117 height 22
click at [1193, 178] on span "Make Payments" at bounding box center [1210, 174] width 77 height 15
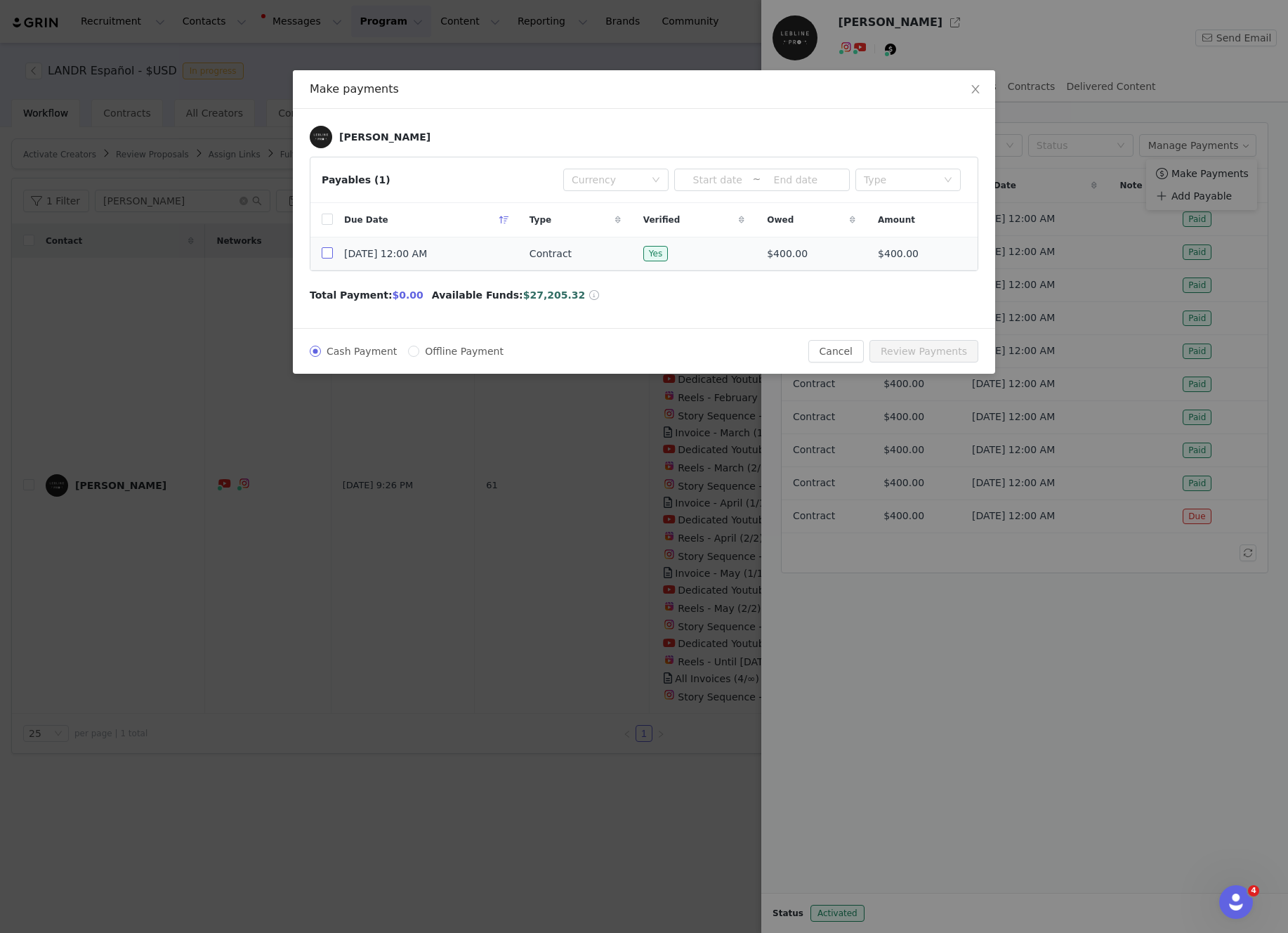
click at [329, 260] on label at bounding box center [327, 254] width 11 height 15
click at [329, 259] on input "checkbox" at bounding box center [327, 253] width 11 height 11
checkbox input "true"
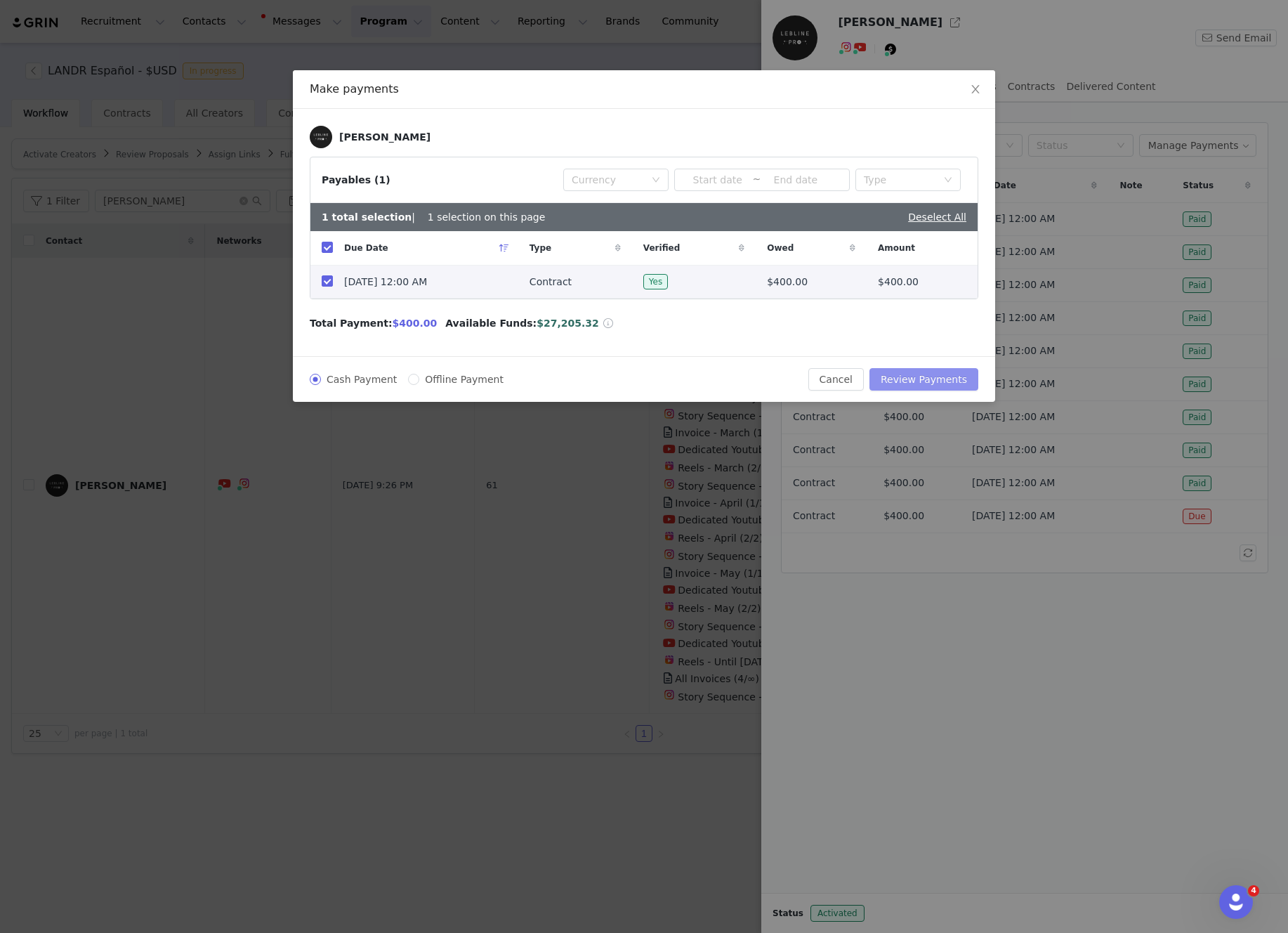
click at [918, 371] on button "Review Payments" at bounding box center [923, 379] width 109 height 22
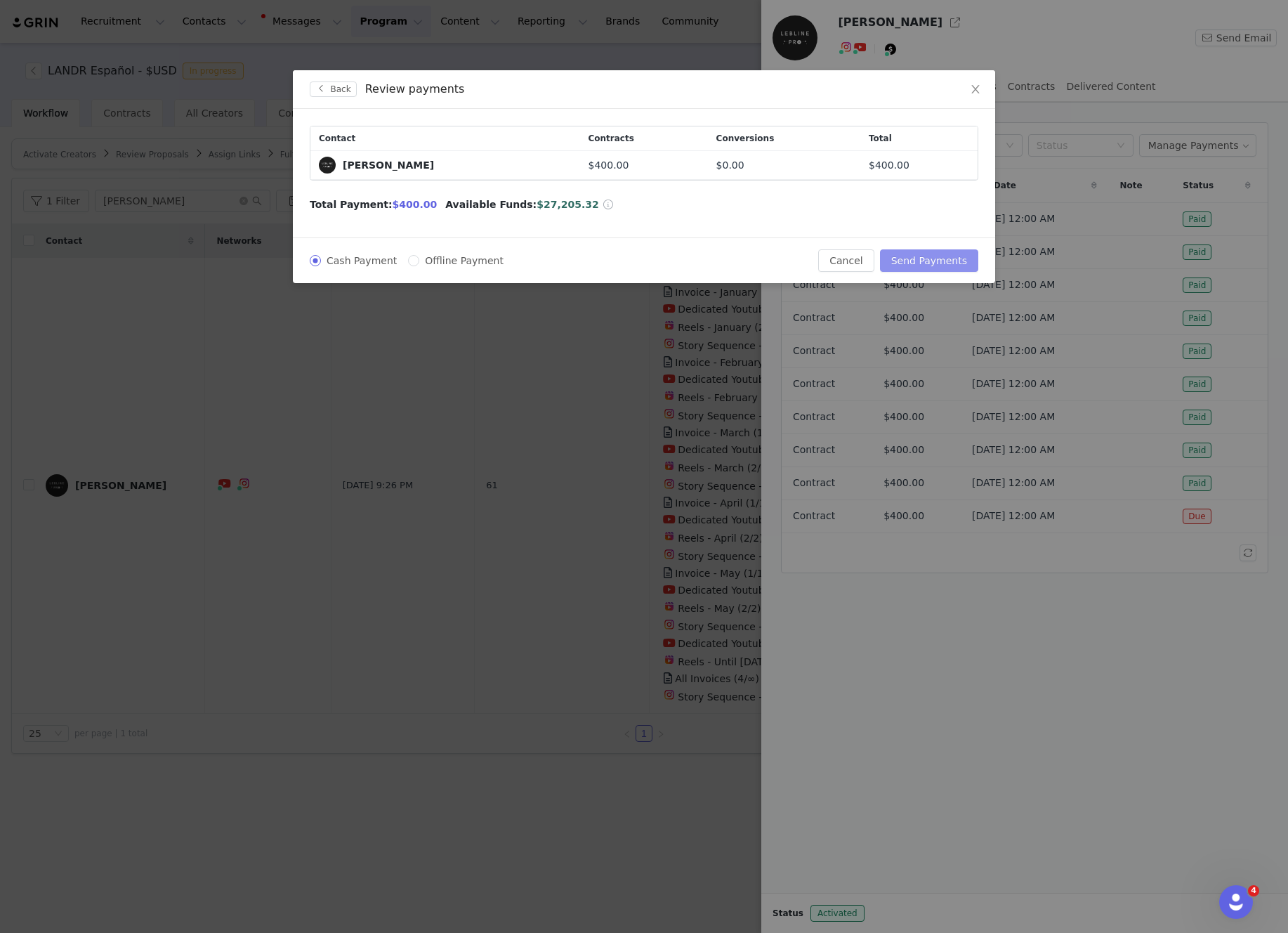
click at [929, 270] on button "Send Payments" at bounding box center [929, 261] width 98 height 22
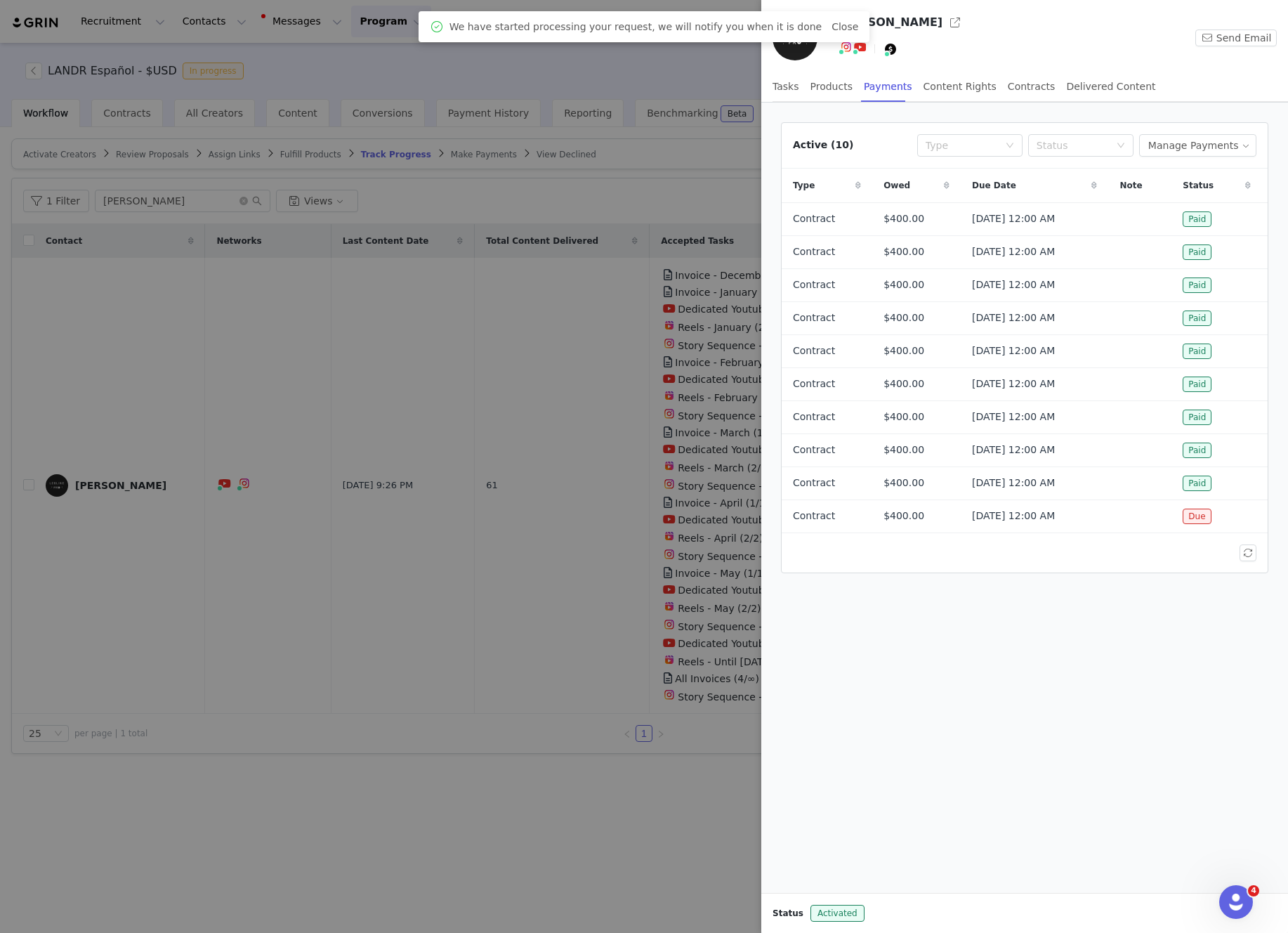
click at [175, 203] on div at bounding box center [644, 466] width 1288 height 933
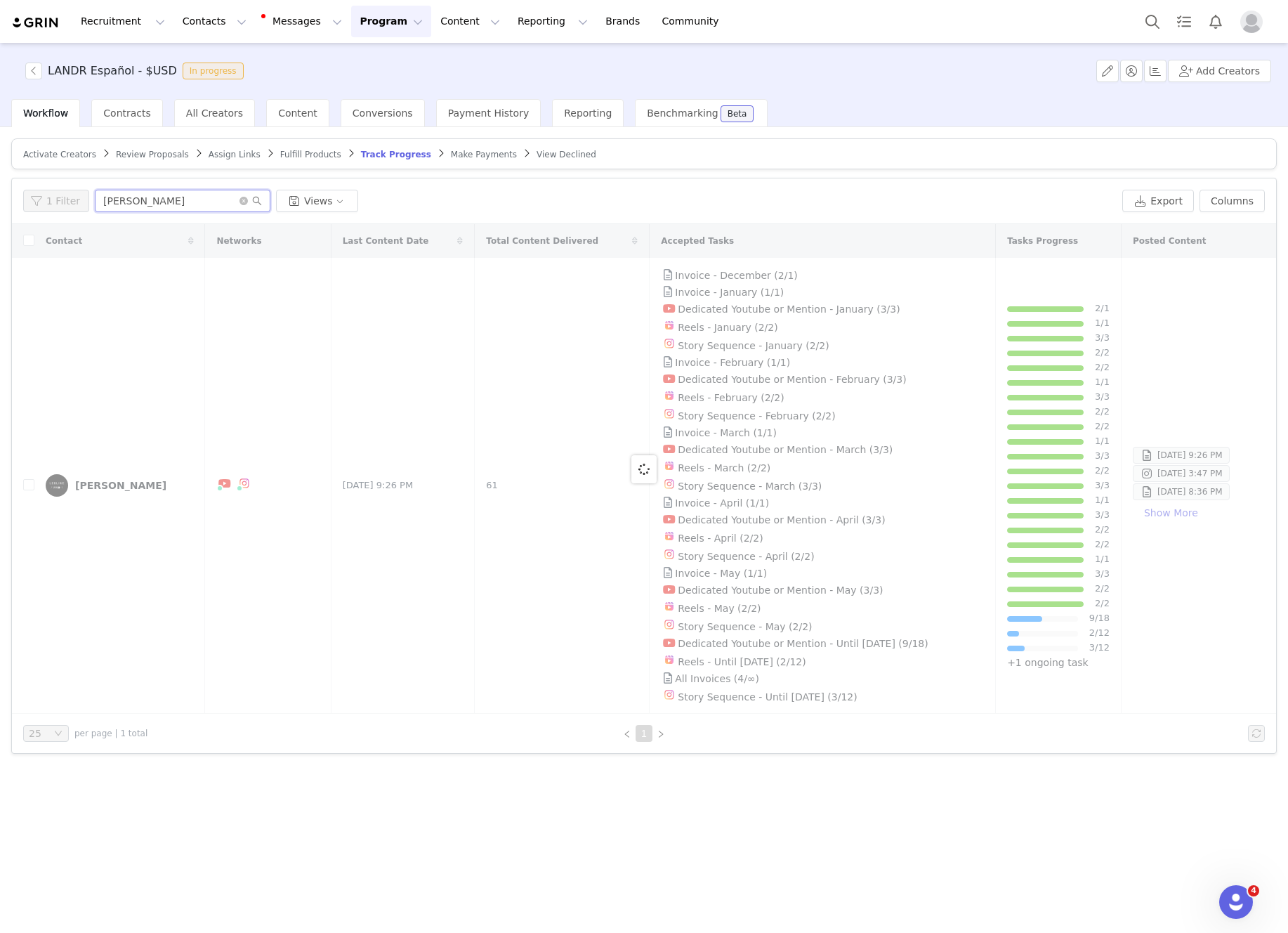
click at [175, 203] on input "[PERSON_NAME]" at bounding box center [182, 201] width 175 height 22
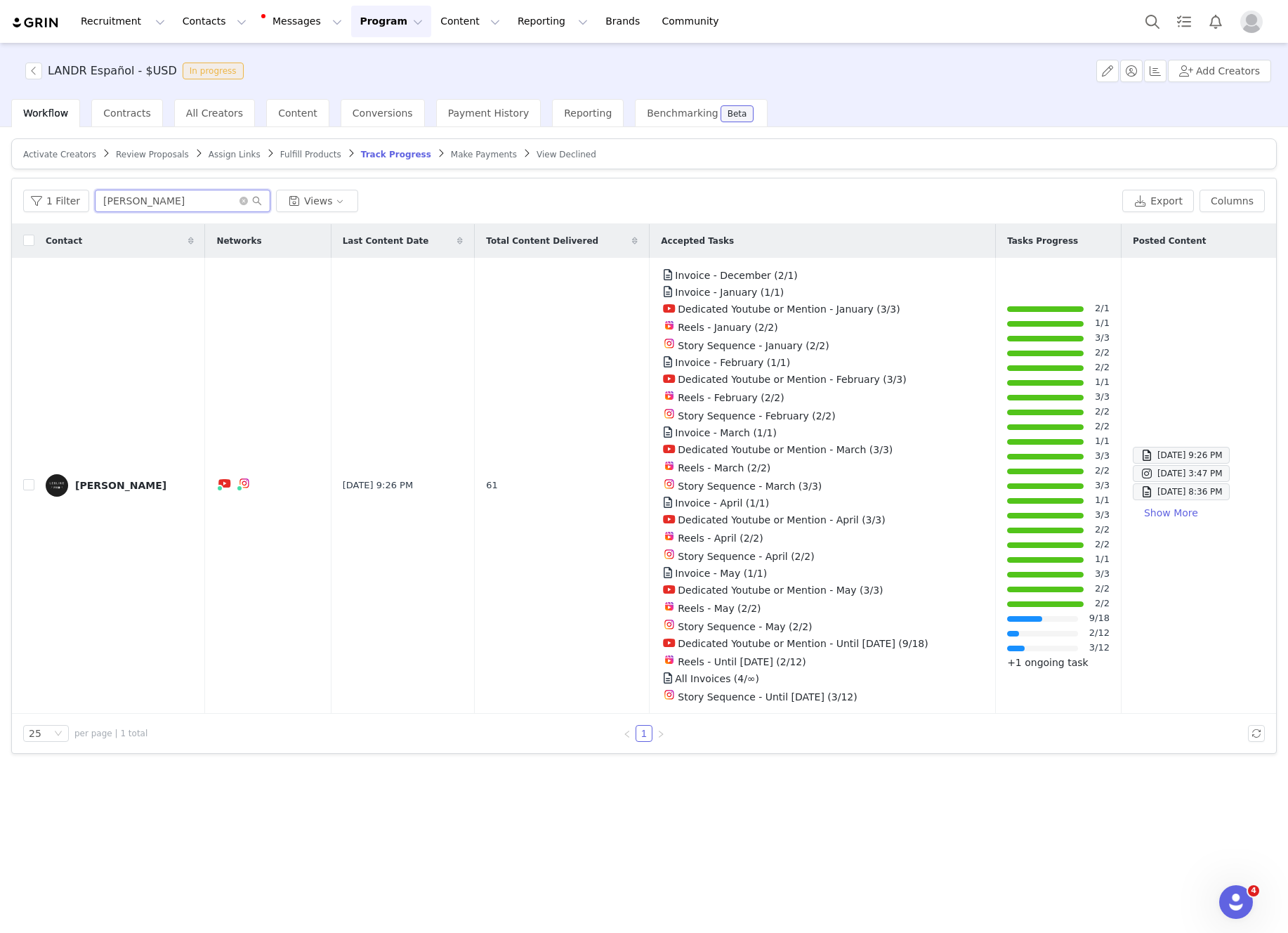
type input "[PERSON_NAME]"
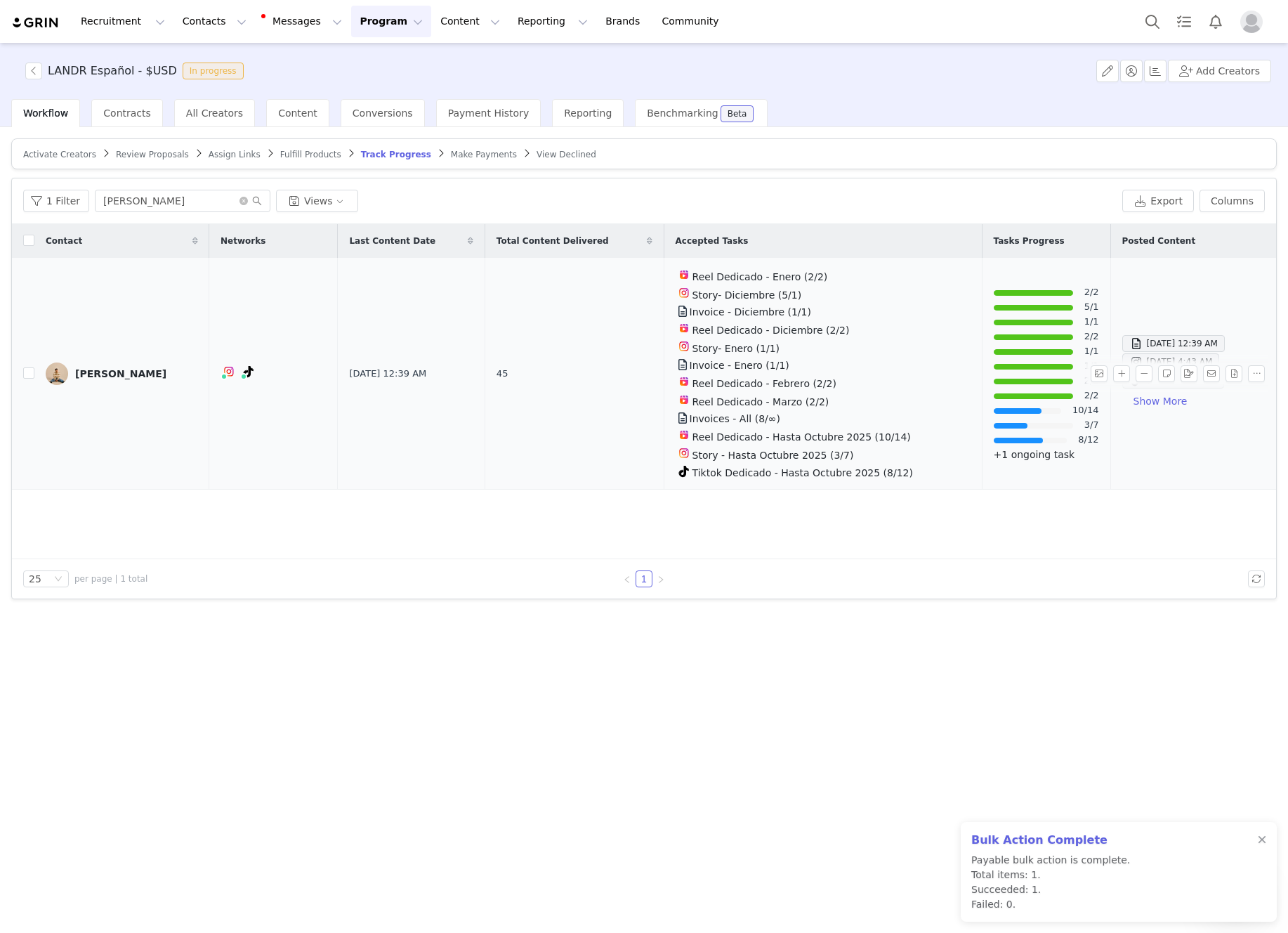
click at [120, 356] on td "[PERSON_NAME]" at bounding box center [121, 374] width 175 height 232
click at [120, 369] on div "[PERSON_NAME]" at bounding box center [120, 373] width 91 height 11
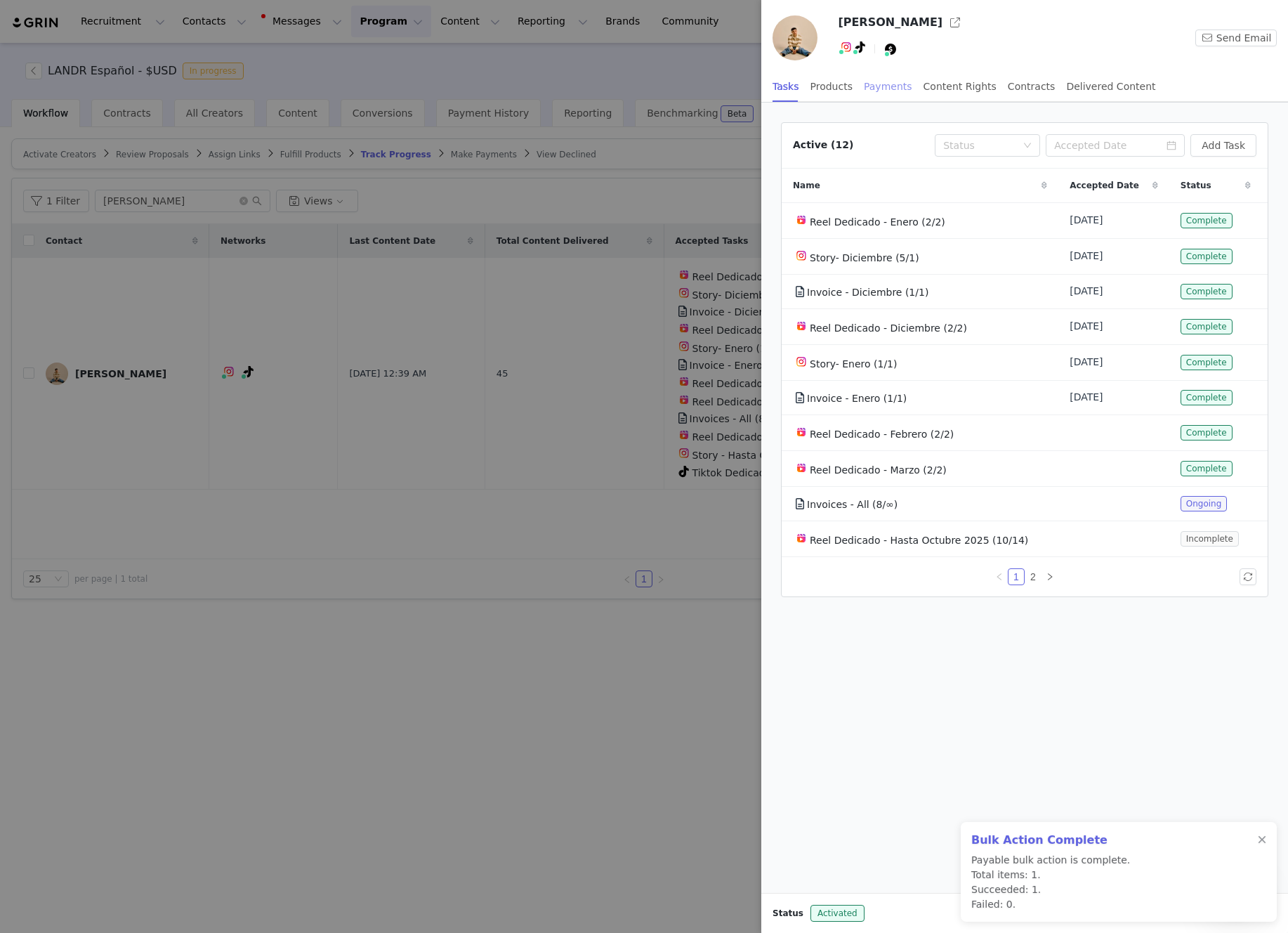
click at [877, 93] on div "Payments" at bounding box center [888, 87] width 48 height 32
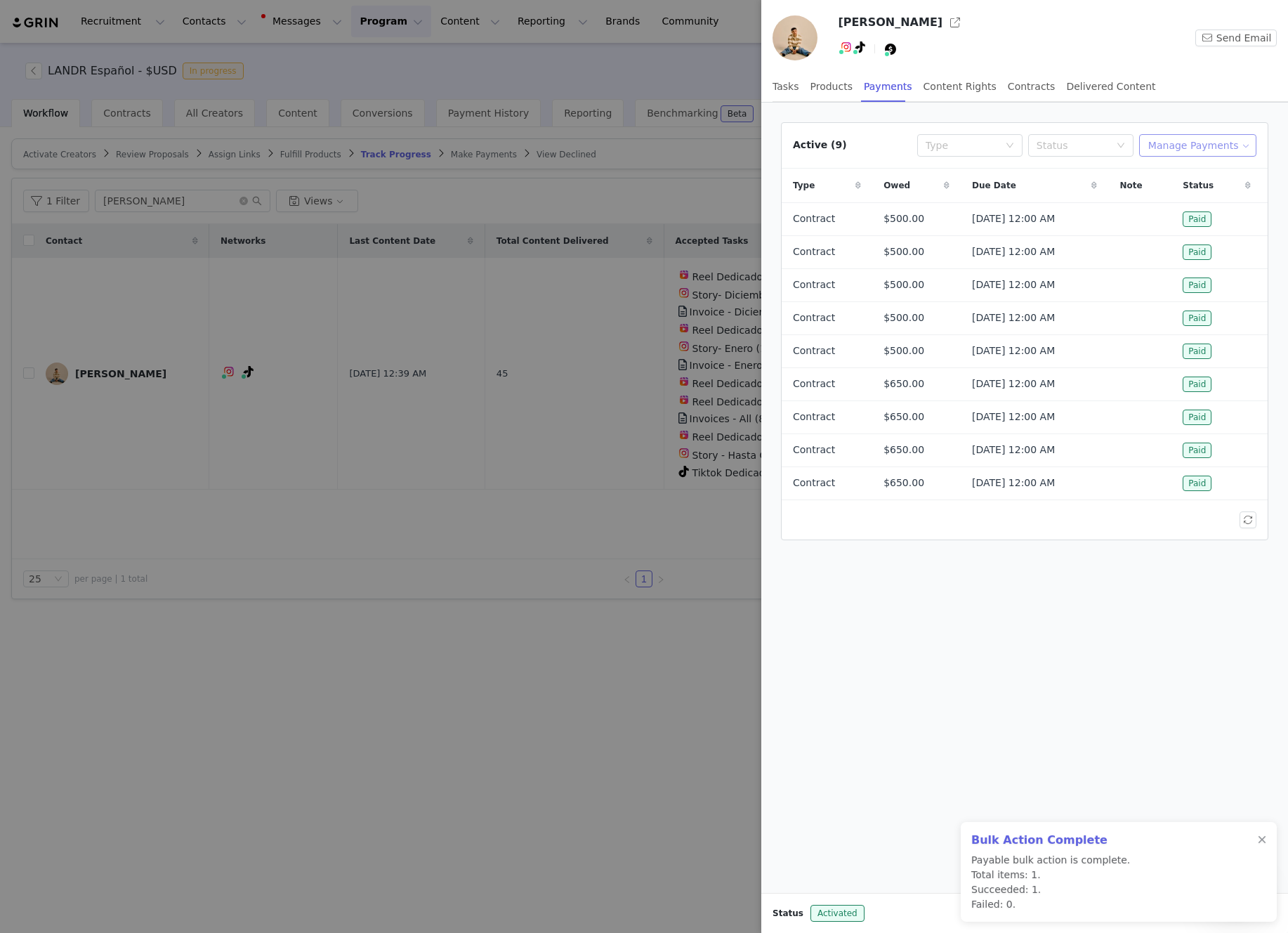
click at [1212, 144] on button "Manage Payments" at bounding box center [1198, 145] width 117 height 22
click at [1198, 194] on span "Add Payable" at bounding box center [1201, 196] width 60 height 15
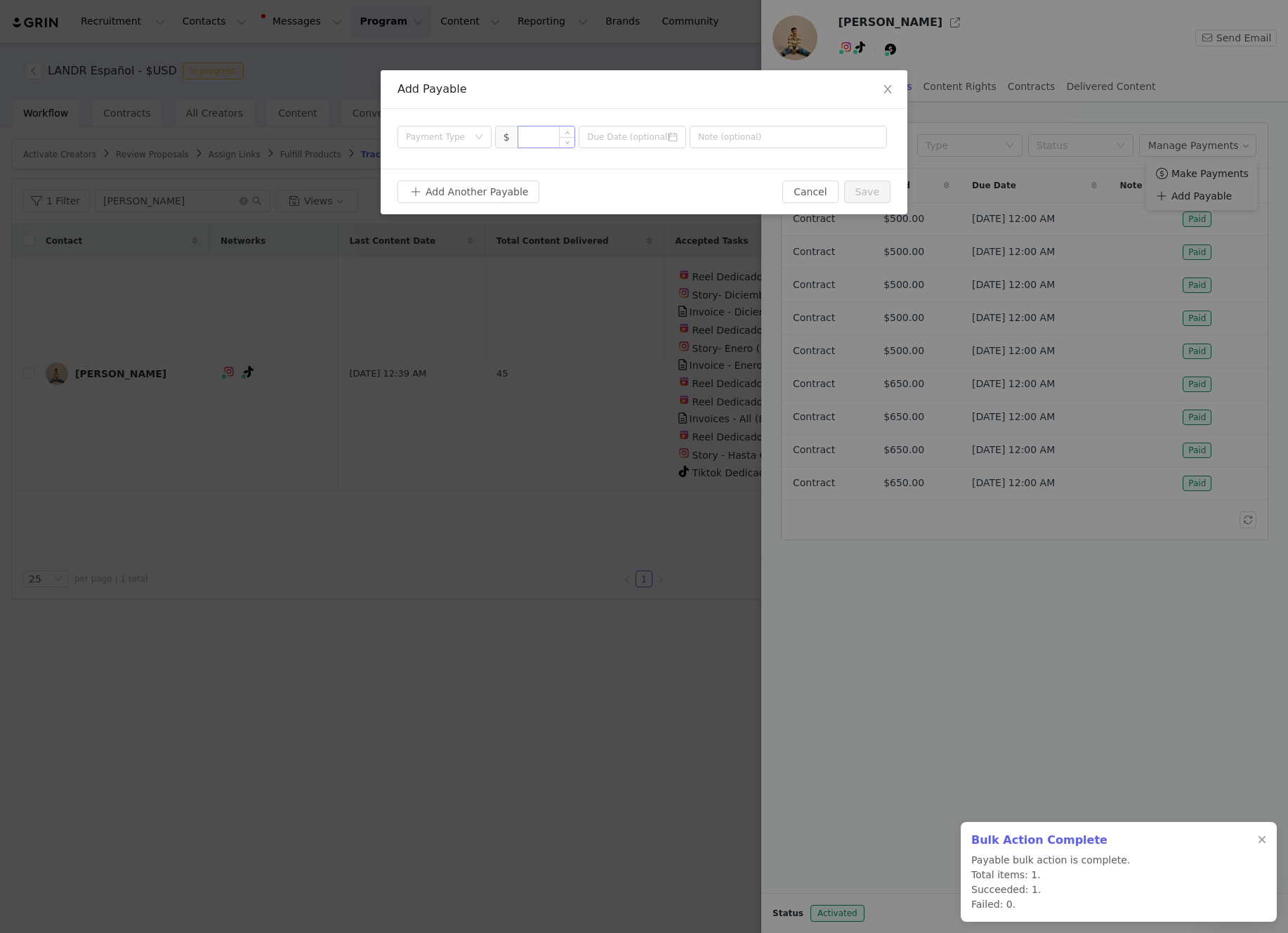
click at [550, 136] on input at bounding box center [547, 137] width 57 height 21
click at [466, 141] on div "Payment Type" at bounding box center [437, 137] width 62 height 14
type input "650"
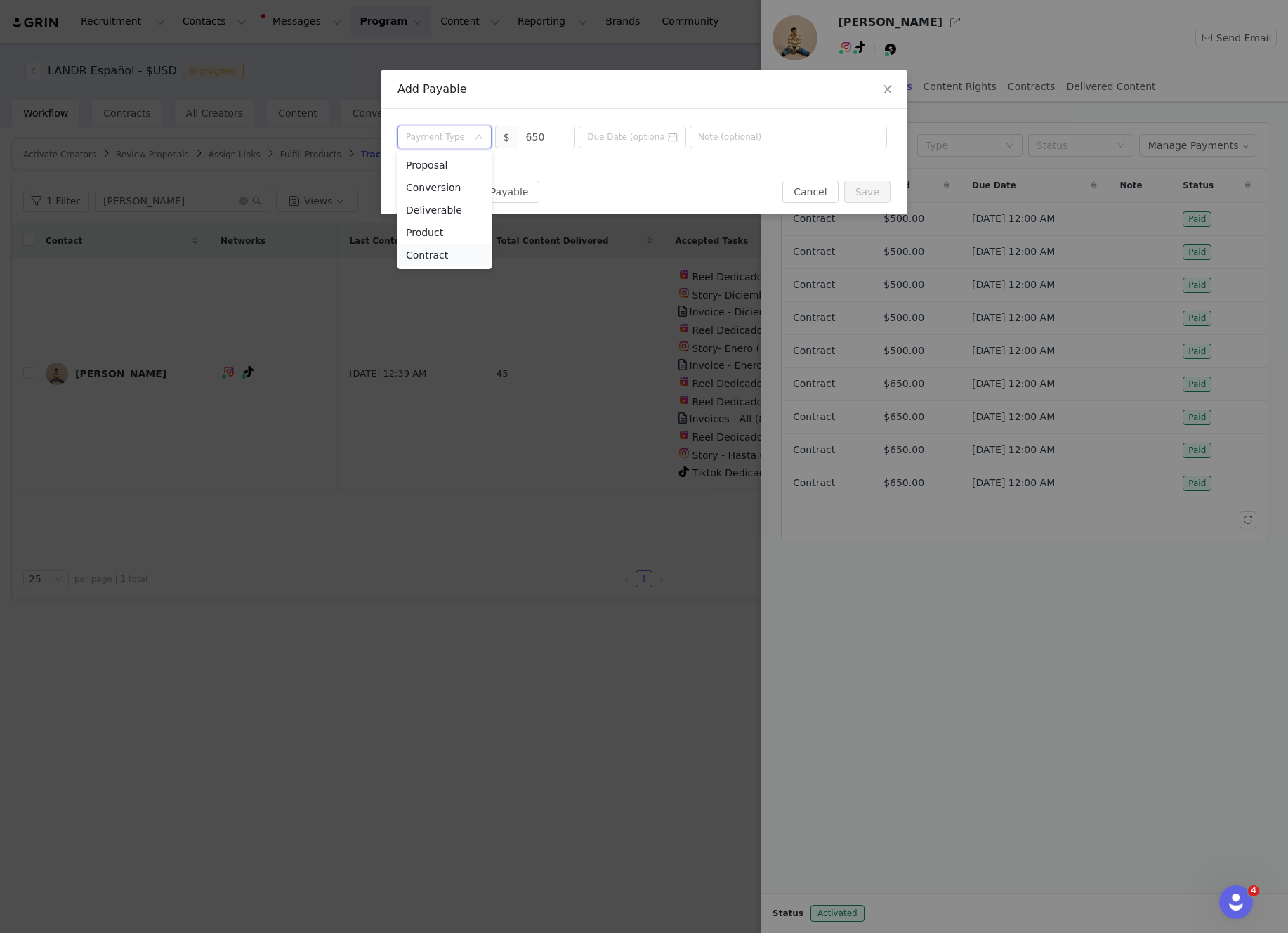
click at [439, 252] on li "Contract" at bounding box center [444, 255] width 94 height 22
click at [641, 132] on input at bounding box center [632, 137] width 107 height 22
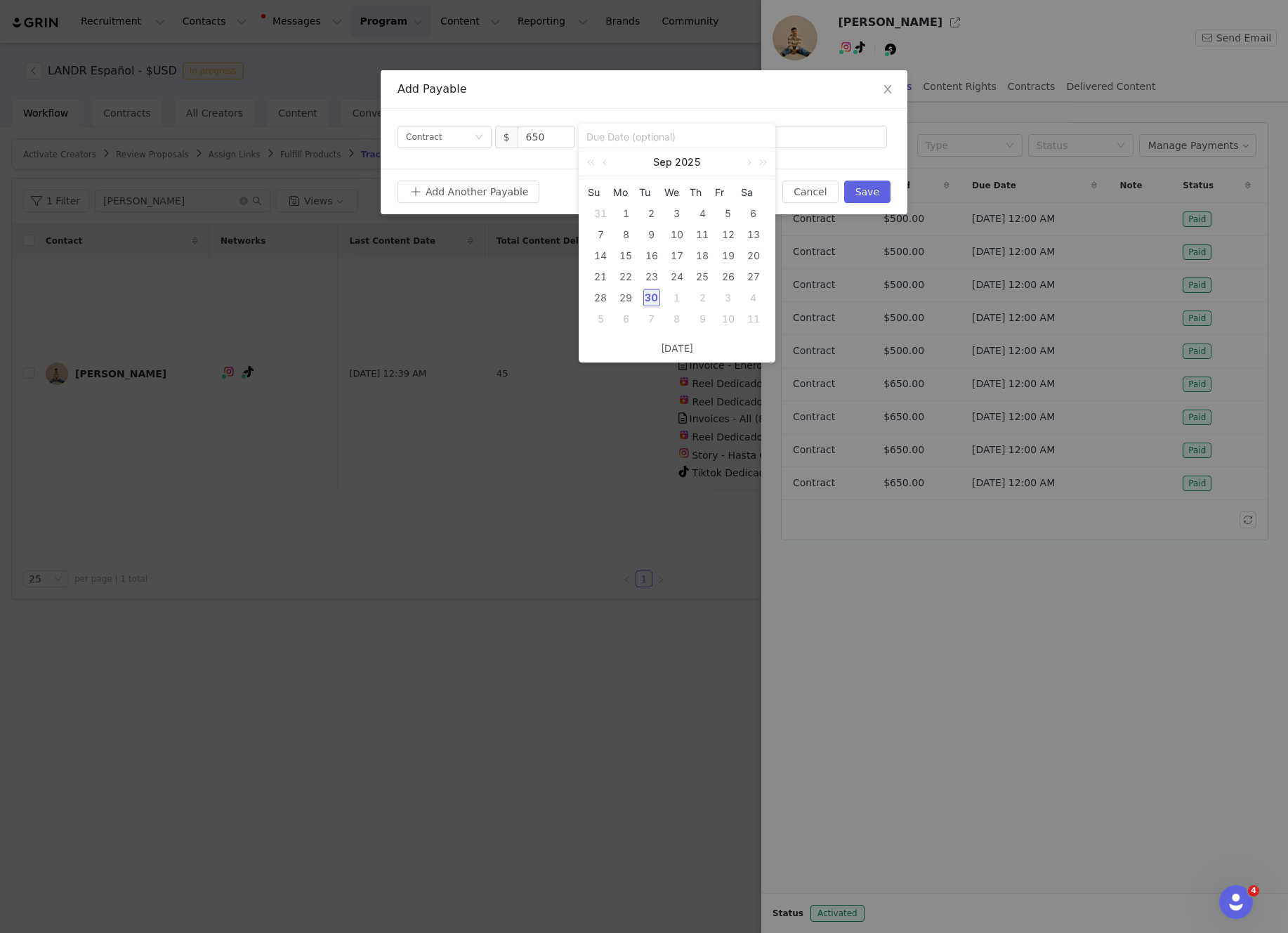
click at [650, 291] on div "30" at bounding box center [652, 298] width 17 height 17
type input "[DATE]"
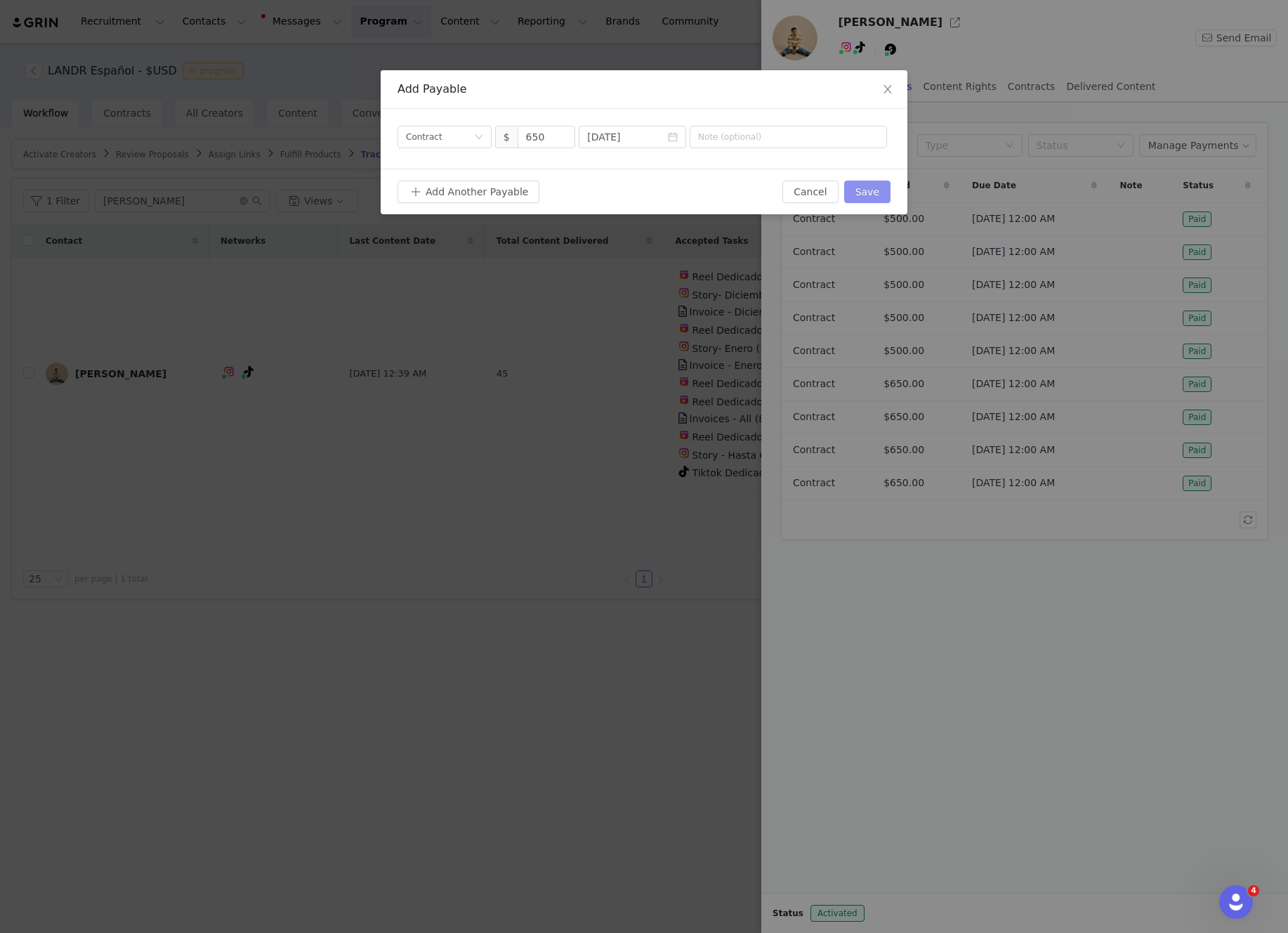
click at [867, 188] on button "Save" at bounding box center [868, 192] width 46 height 22
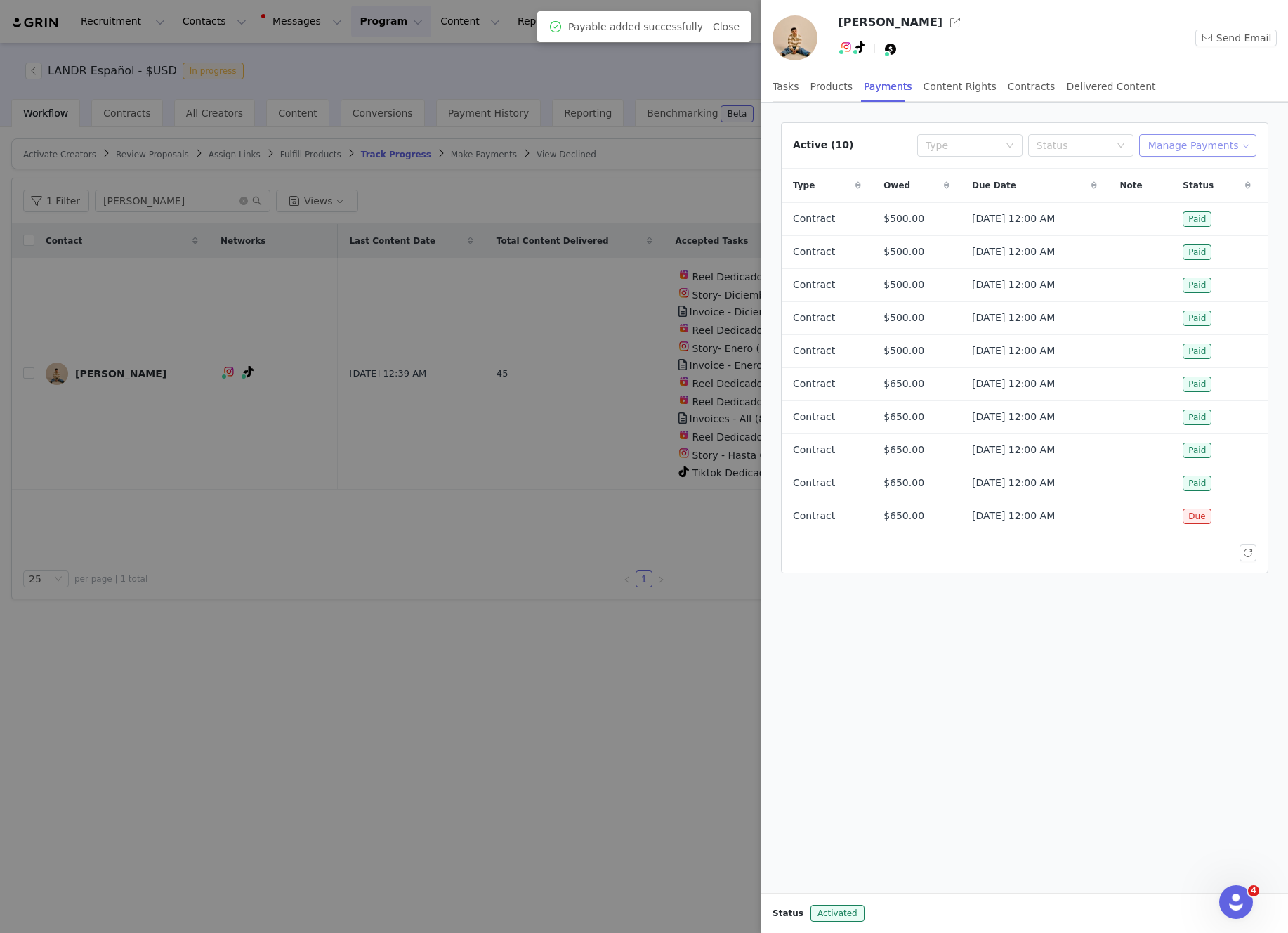
click at [1210, 145] on button "Manage Payments" at bounding box center [1198, 145] width 117 height 22
click at [1190, 171] on span "Make Payments" at bounding box center [1210, 174] width 77 height 15
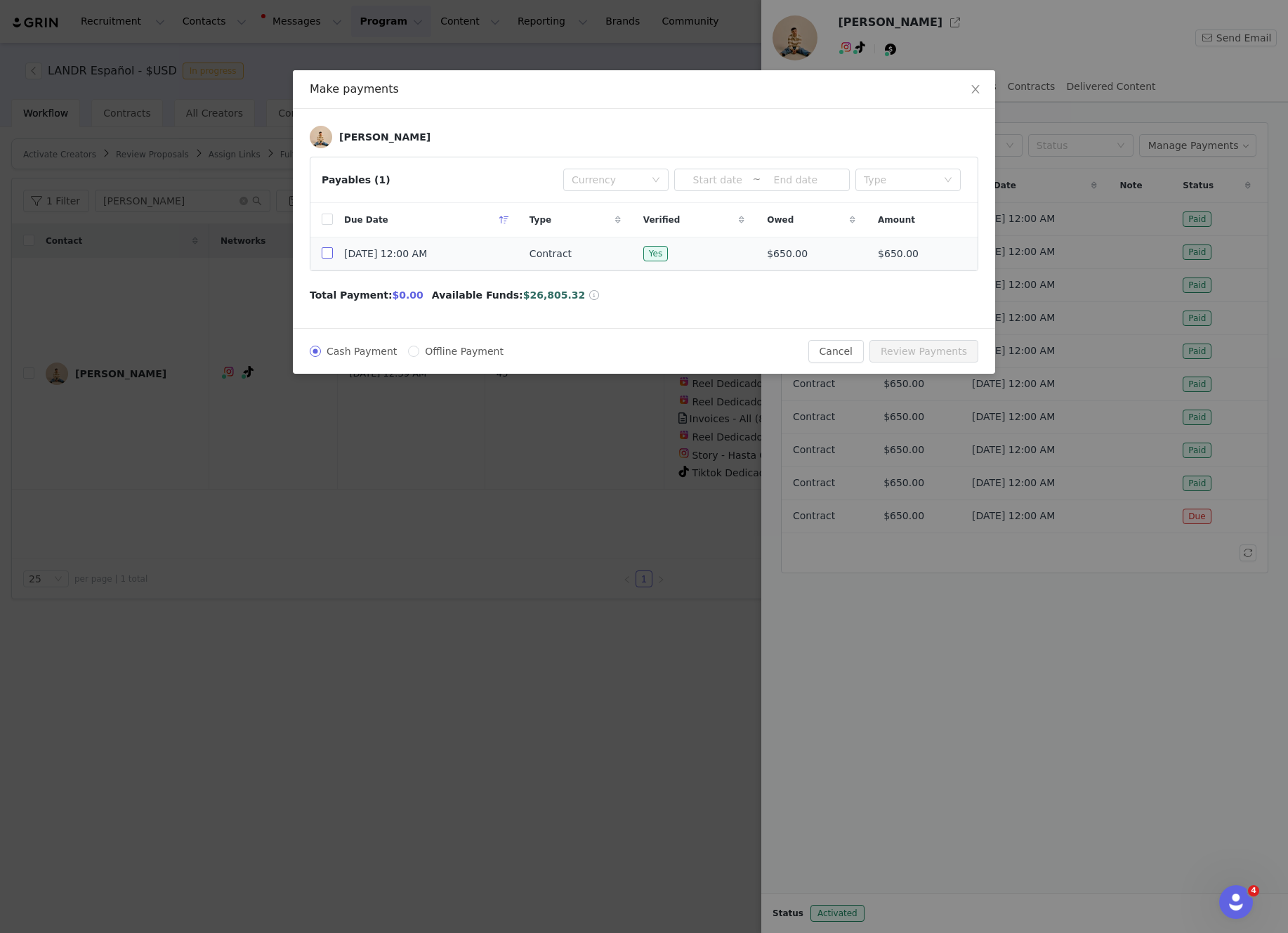
click at [324, 255] on input "checkbox" at bounding box center [327, 253] width 11 height 11
checkbox input "true"
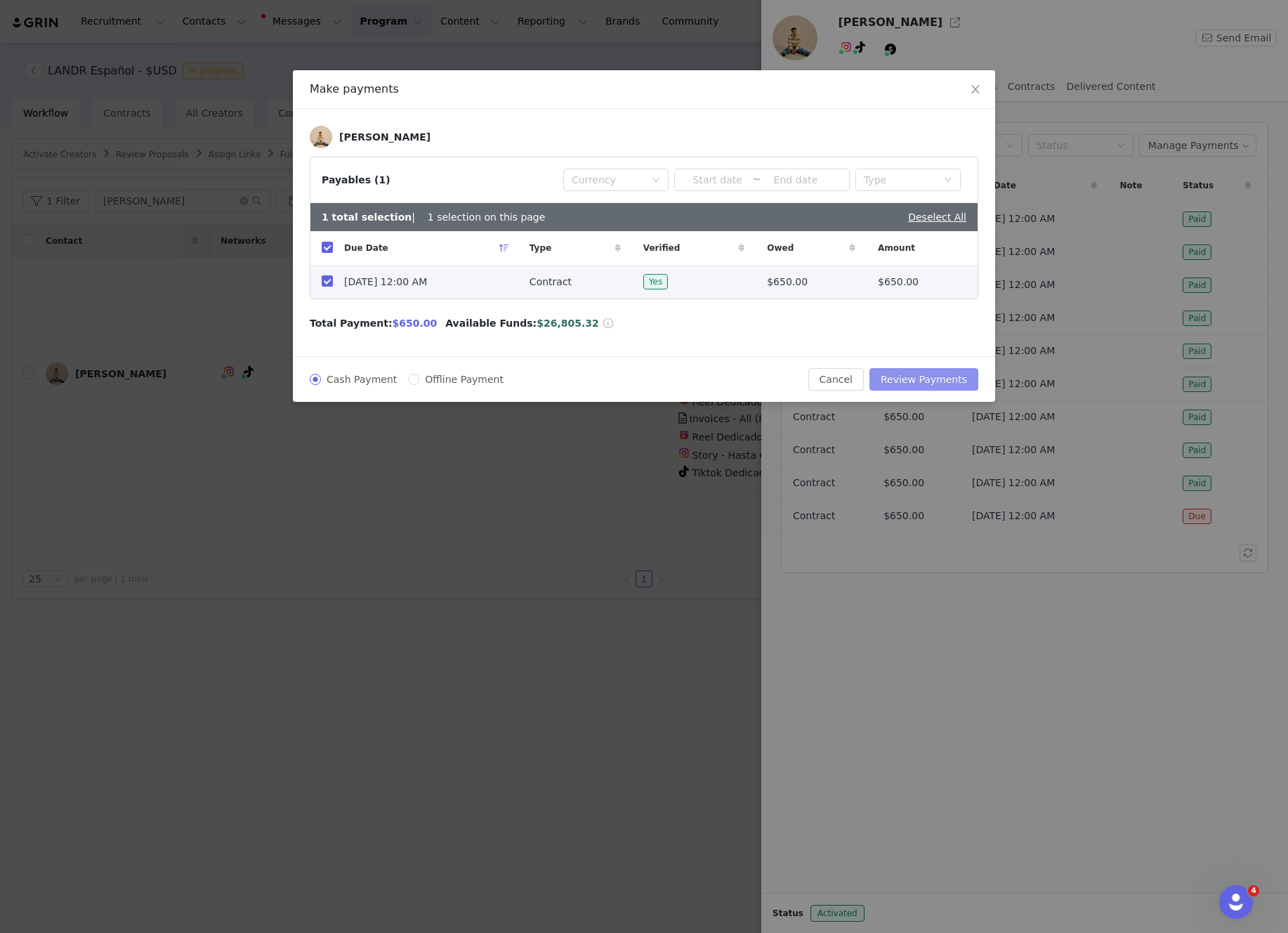
click at [944, 374] on button "Review Payments" at bounding box center [923, 379] width 109 height 22
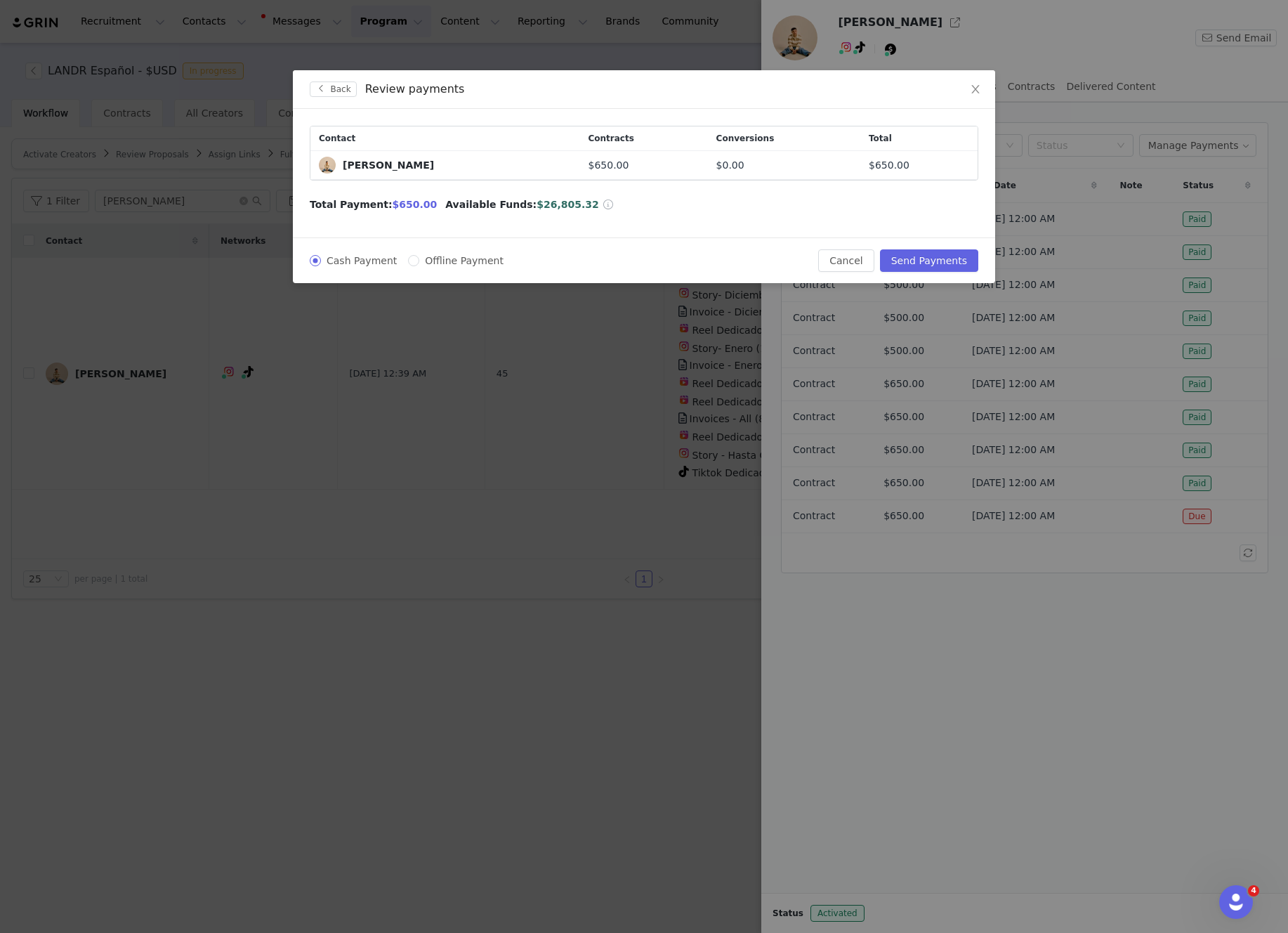
click at [923, 282] on div "Cash Payment Offline Payment Cancel Send Payments" at bounding box center [644, 260] width 702 height 46
click at [923, 267] on button "Send Payments" at bounding box center [929, 261] width 98 height 22
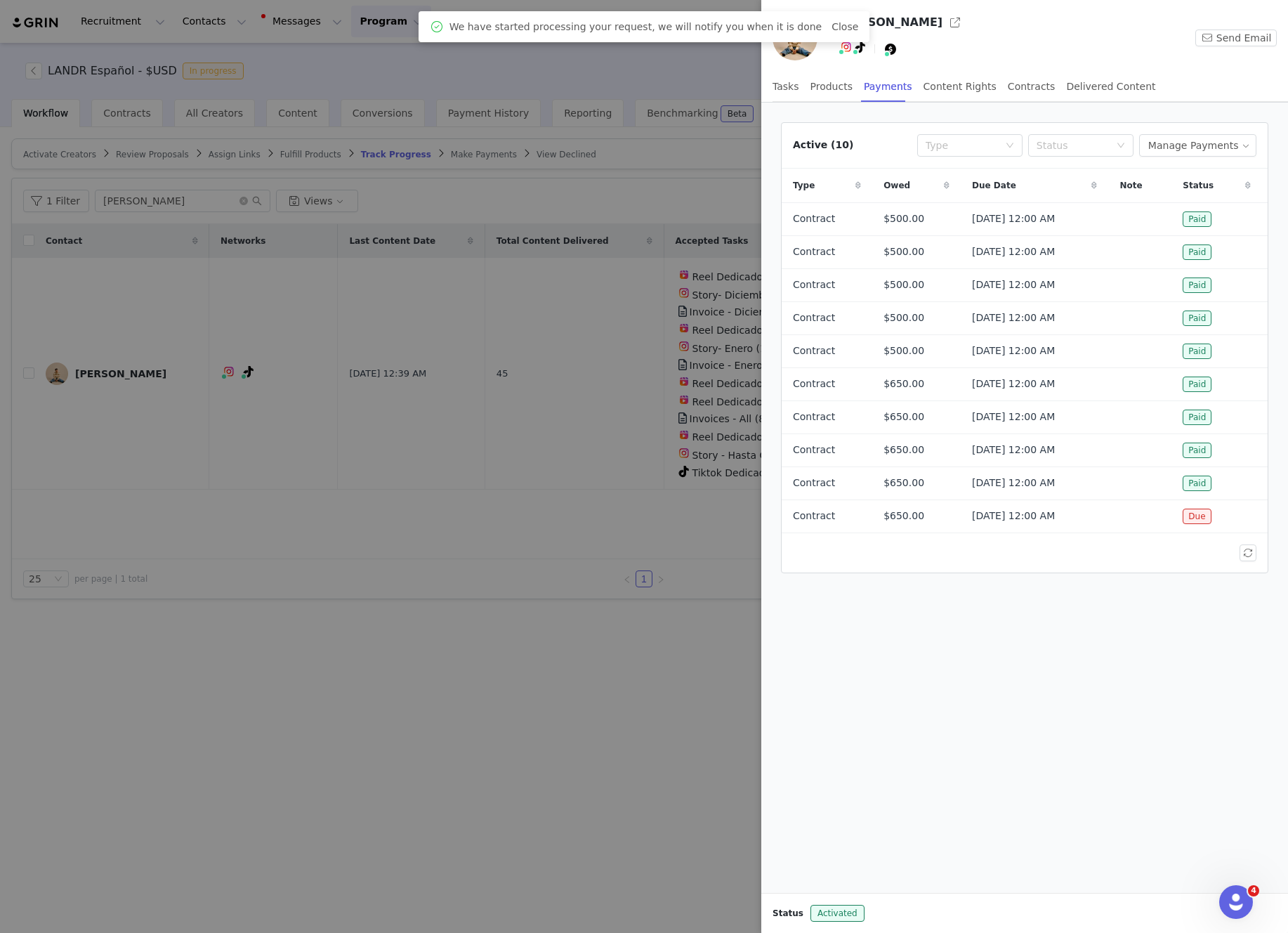
click at [600, 77] on div at bounding box center [644, 466] width 1288 height 933
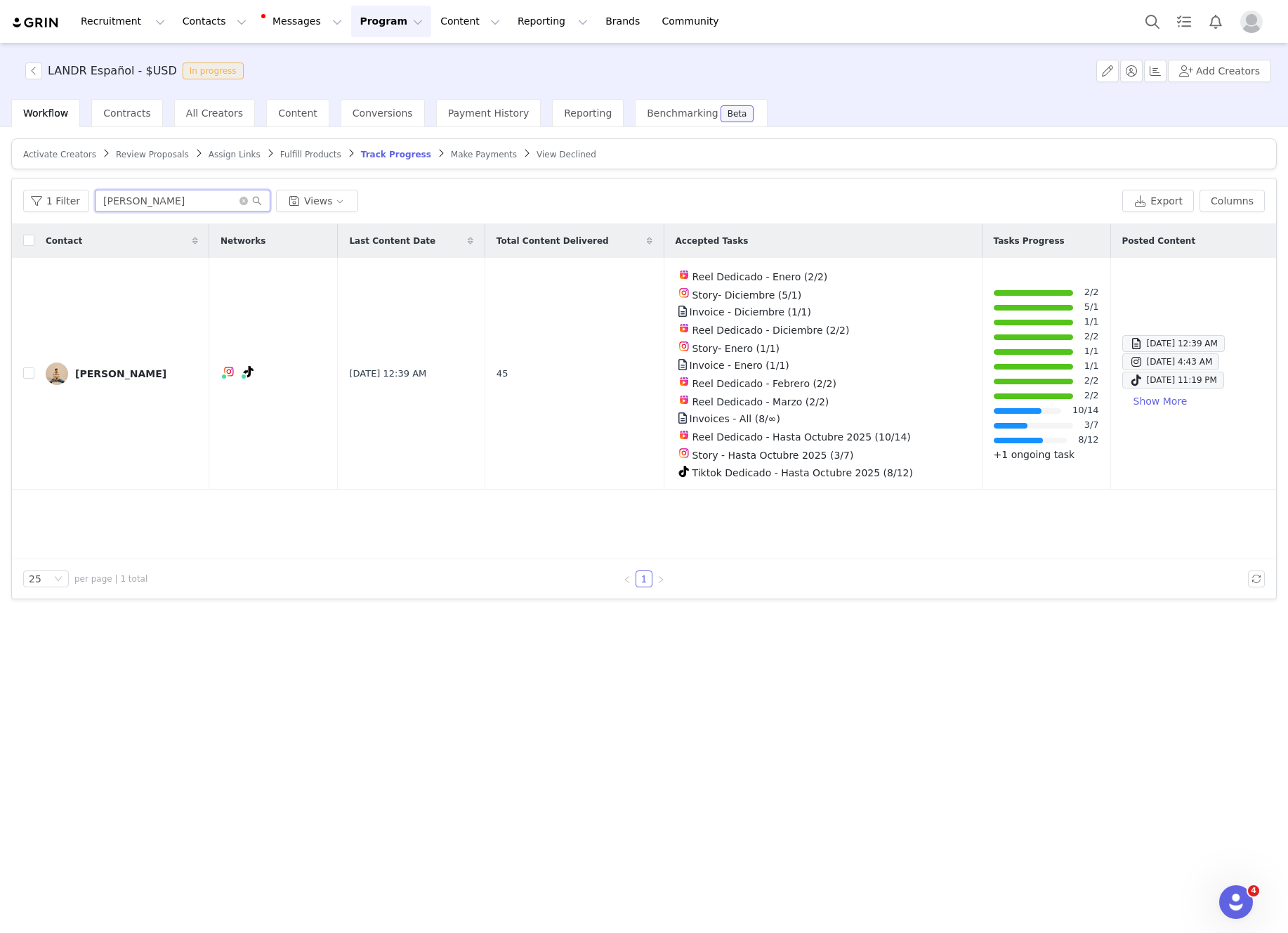
click at [150, 202] on input "[PERSON_NAME]" at bounding box center [182, 201] width 175 height 22
drag, startPoint x: 151, startPoint y: 201, endPoint x: 89, endPoint y: 200, distance: 62.0
click at [89, 200] on div "1 Filter [PERSON_NAME] Views" at bounding box center [570, 201] width 1094 height 22
type input "[PERSON_NAME]"
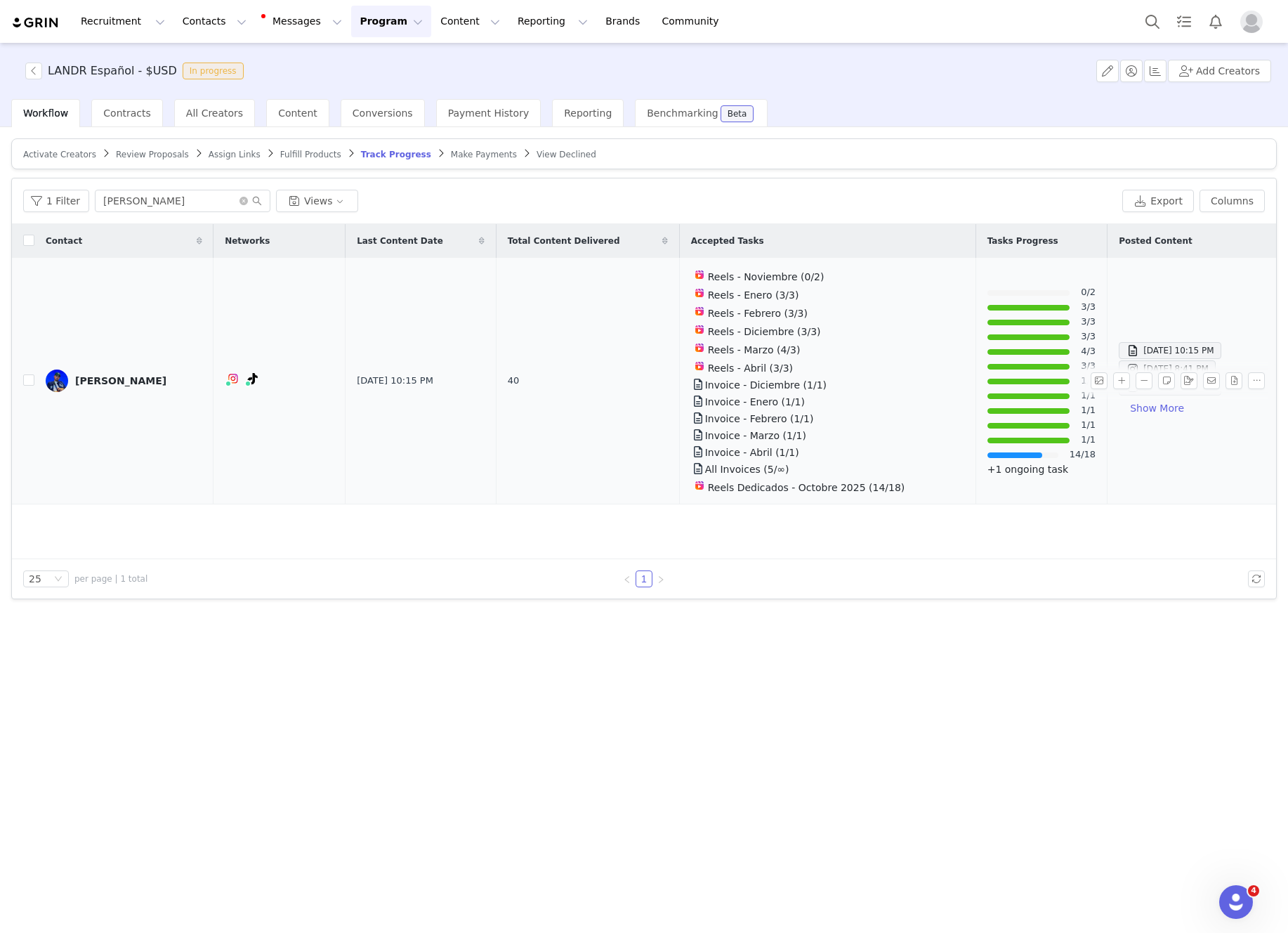
click at [112, 382] on div "[PERSON_NAME]" at bounding box center [120, 380] width 91 height 11
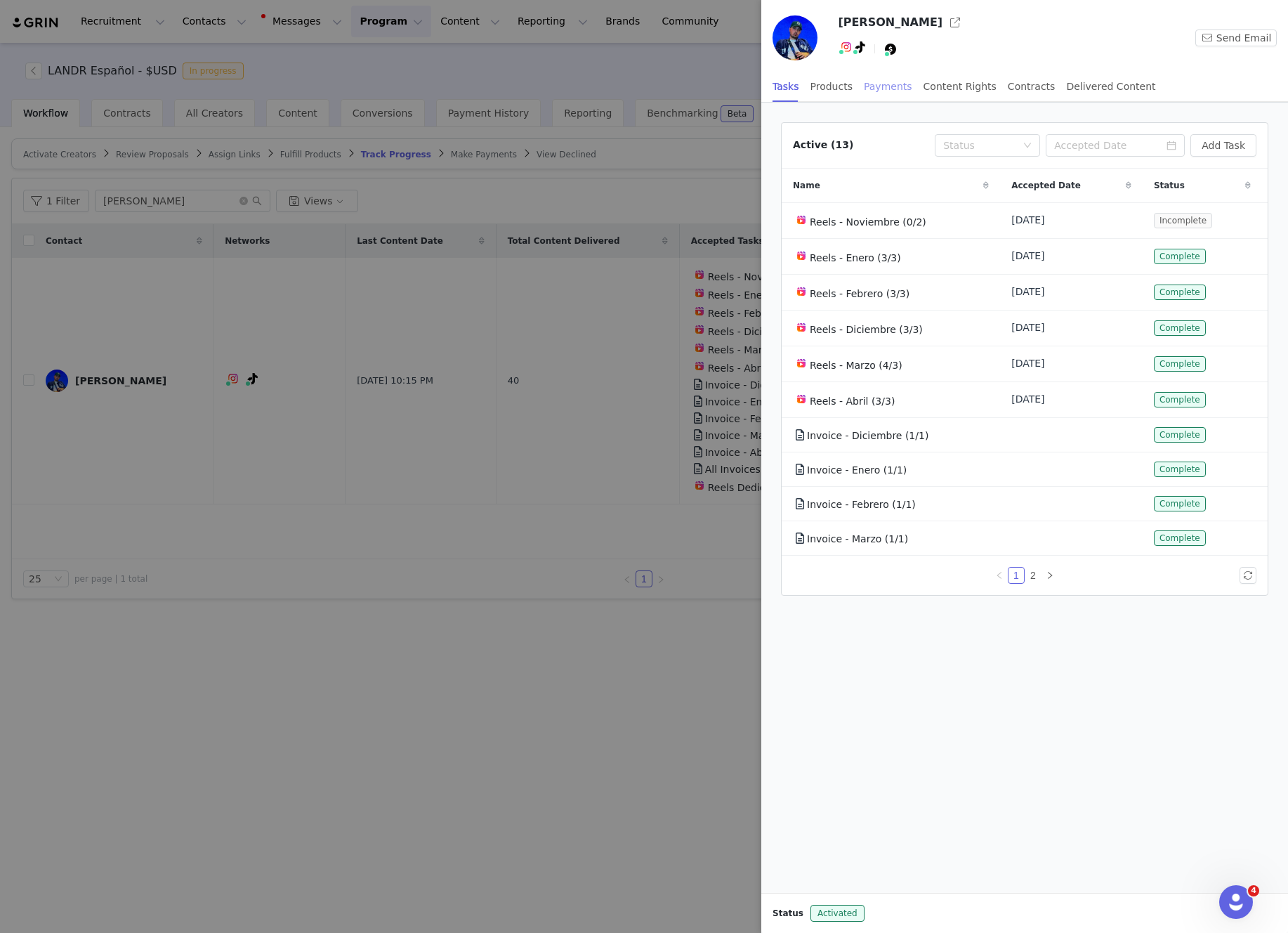
click at [892, 86] on div "Payments" at bounding box center [888, 87] width 48 height 32
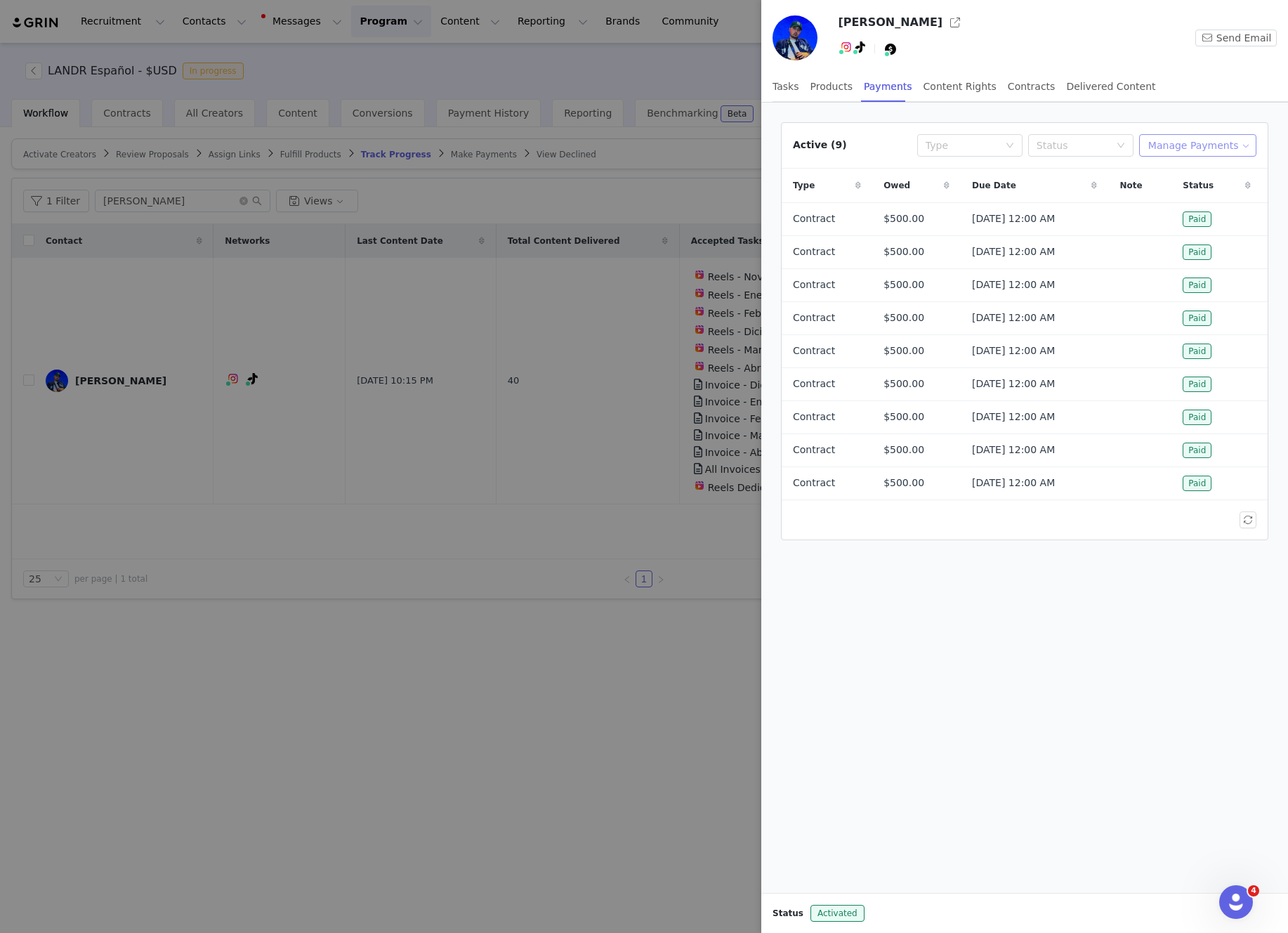
click at [1187, 144] on button "Manage Payments" at bounding box center [1198, 145] width 117 height 22
click at [1190, 198] on span "Add Payable" at bounding box center [1201, 196] width 60 height 15
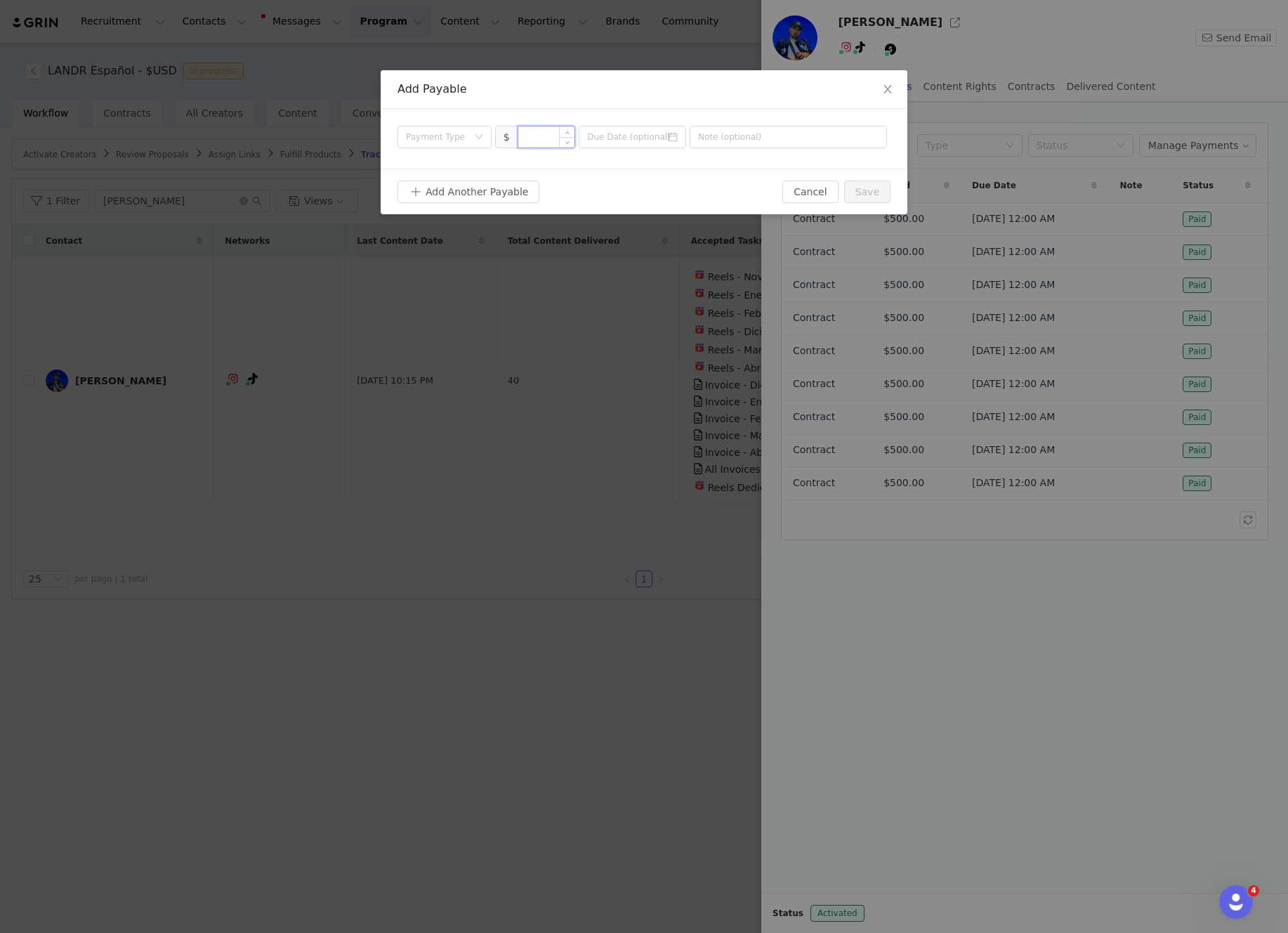
click at [537, 136] on input at bounding box center [547, 137] width 57 height 21
click at [459, 142] on div "Payment Type" at bounding box center [437, 137] width 62 height 14
type input "500"
click at [451, 252] on li "Contract" at bounding box center [444, 255] width 94 height 22
click at [652, 133] on input at bounding box center [632, 137] width 107 height 22
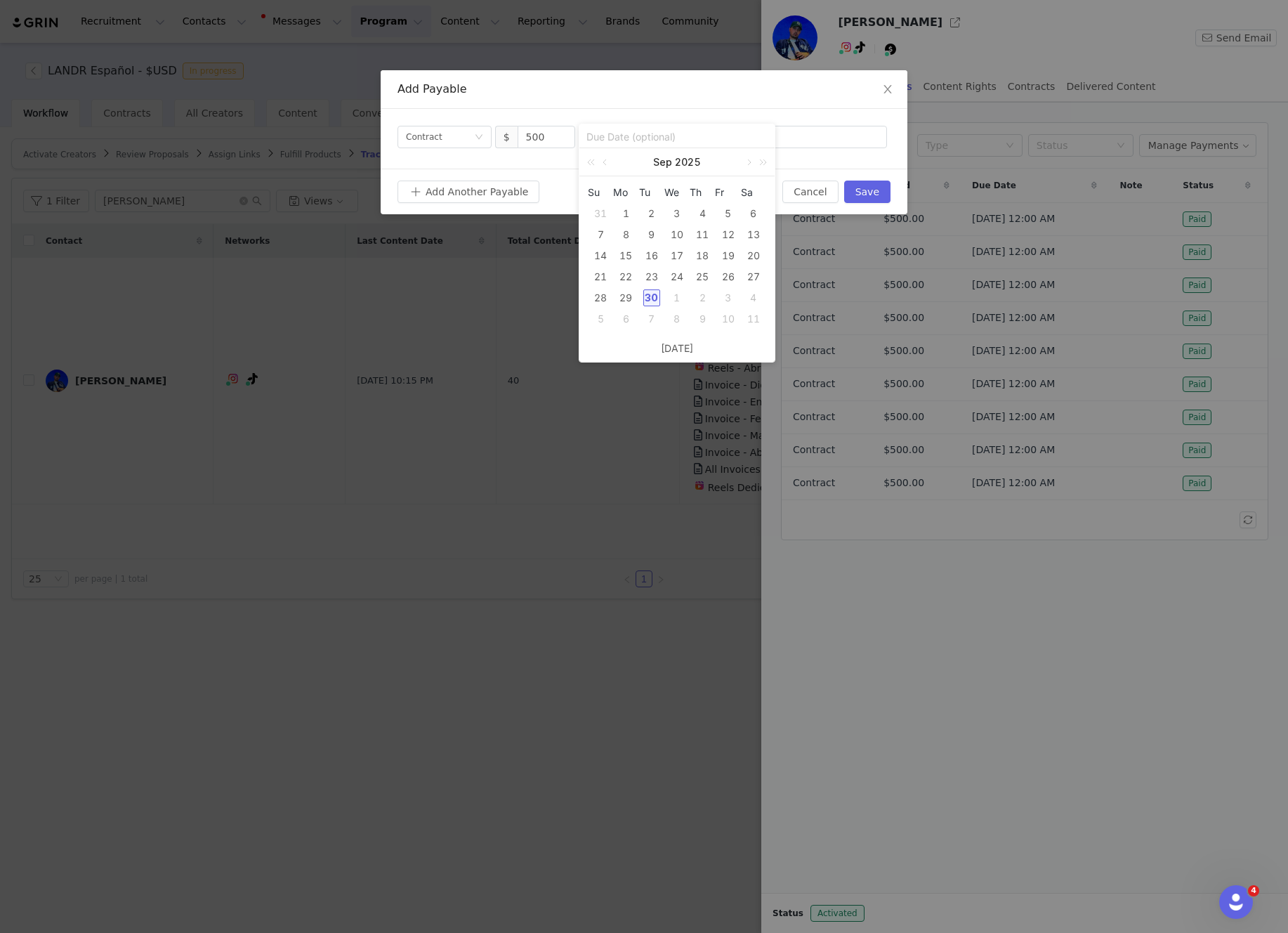
click at [653, 295] on div "30" at bounding box center [652, 298] width 17 height 17
type input "[DATE]"
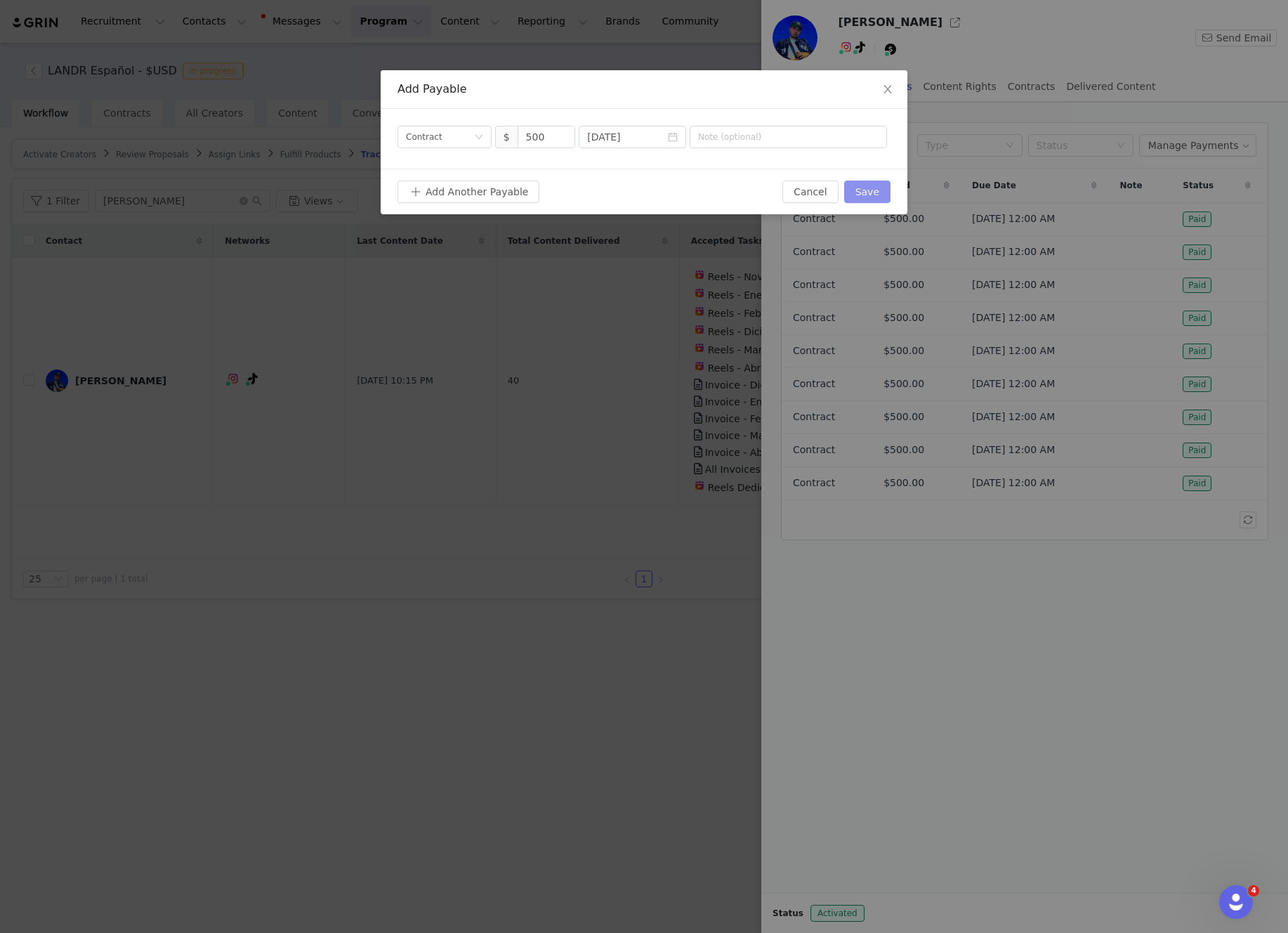
click at [860, 190] on button "Save" at bounding box center [868, 192] width 46 height 22
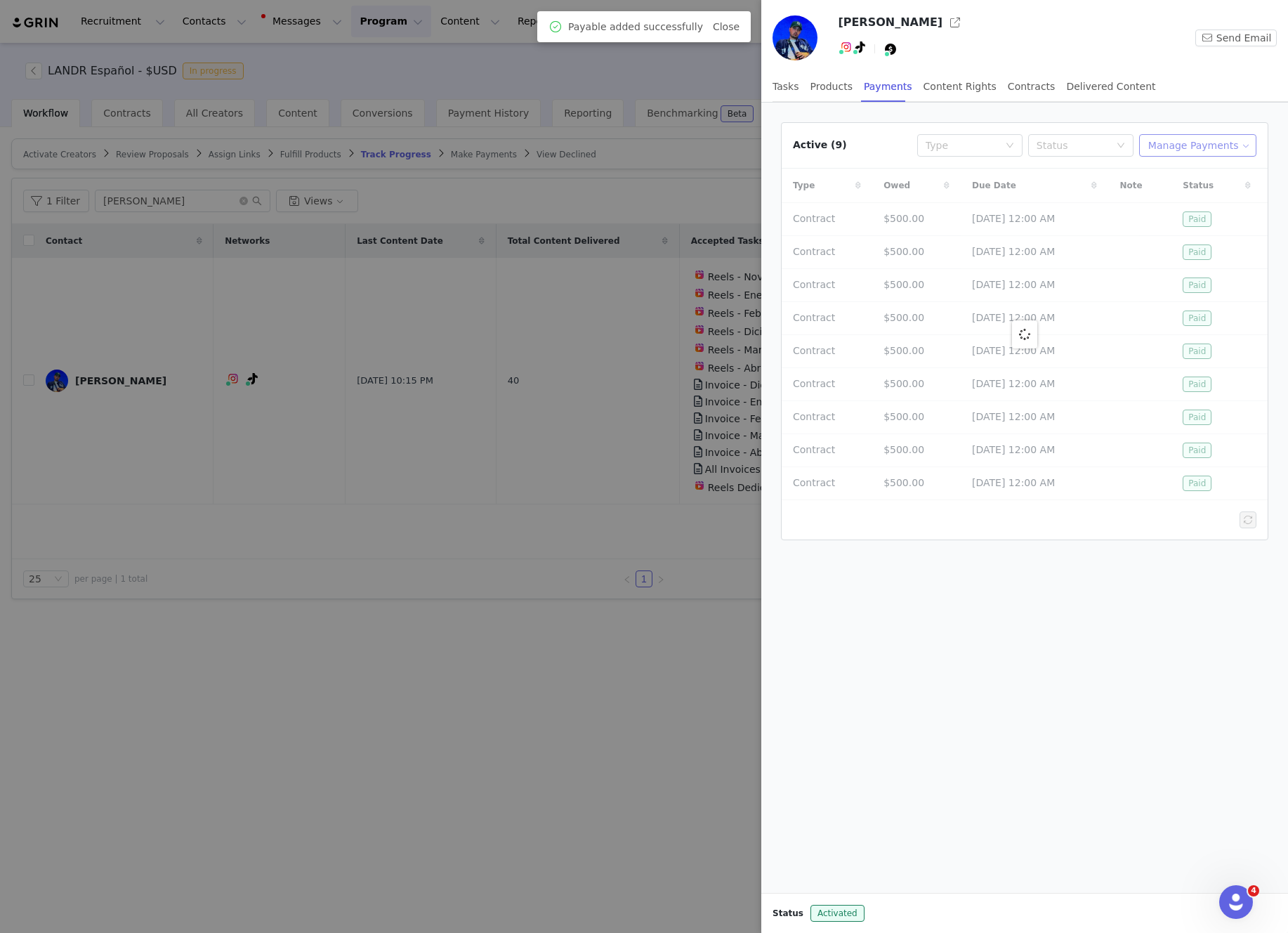
click at [1189, 149] on button "Manage Payments" at bounding box center [1198, 145] width 117 height 22
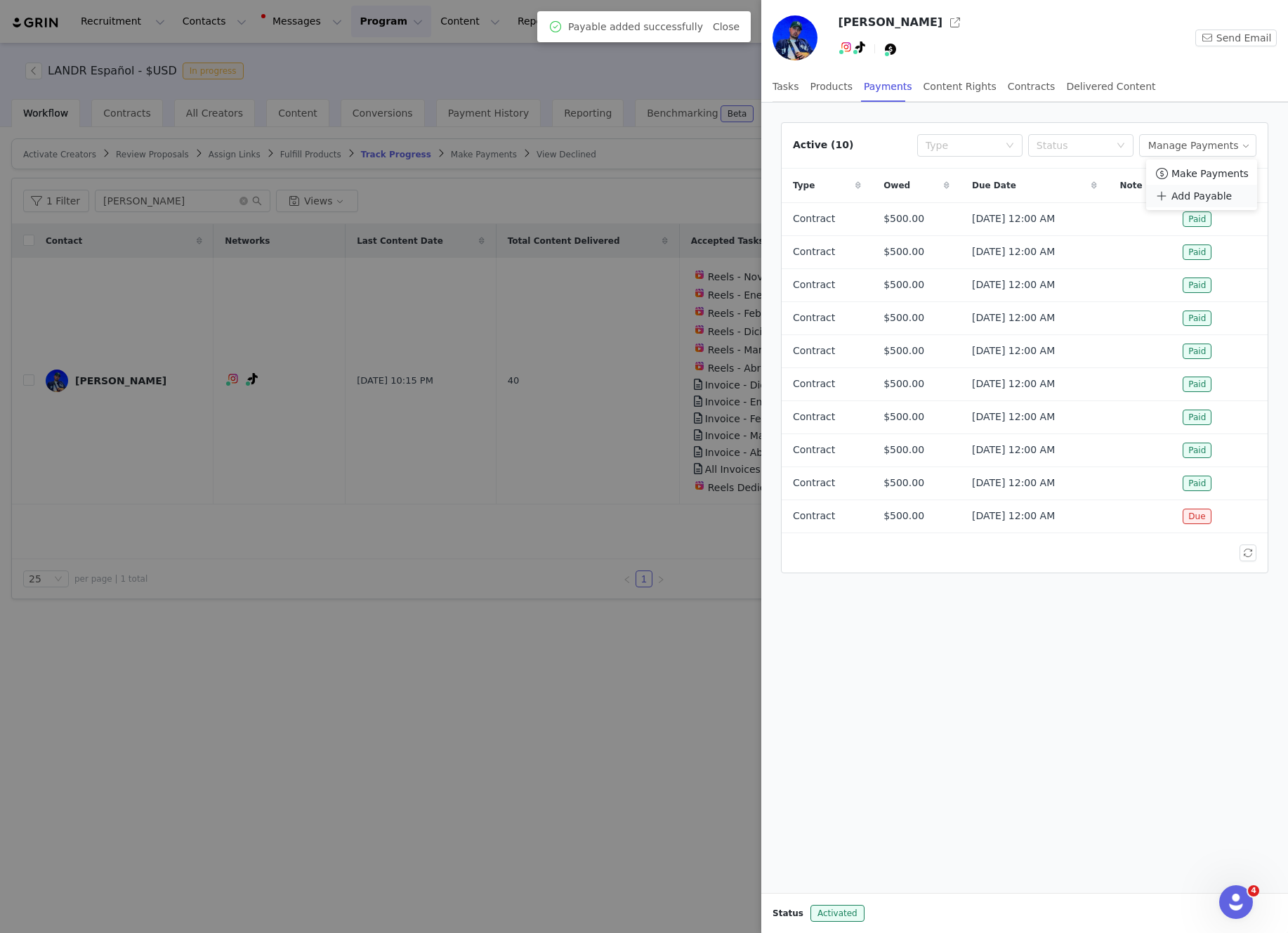
click at [1189, 185] on li "Add Payable" at bounding box center [1201, 196] width 111 height 22
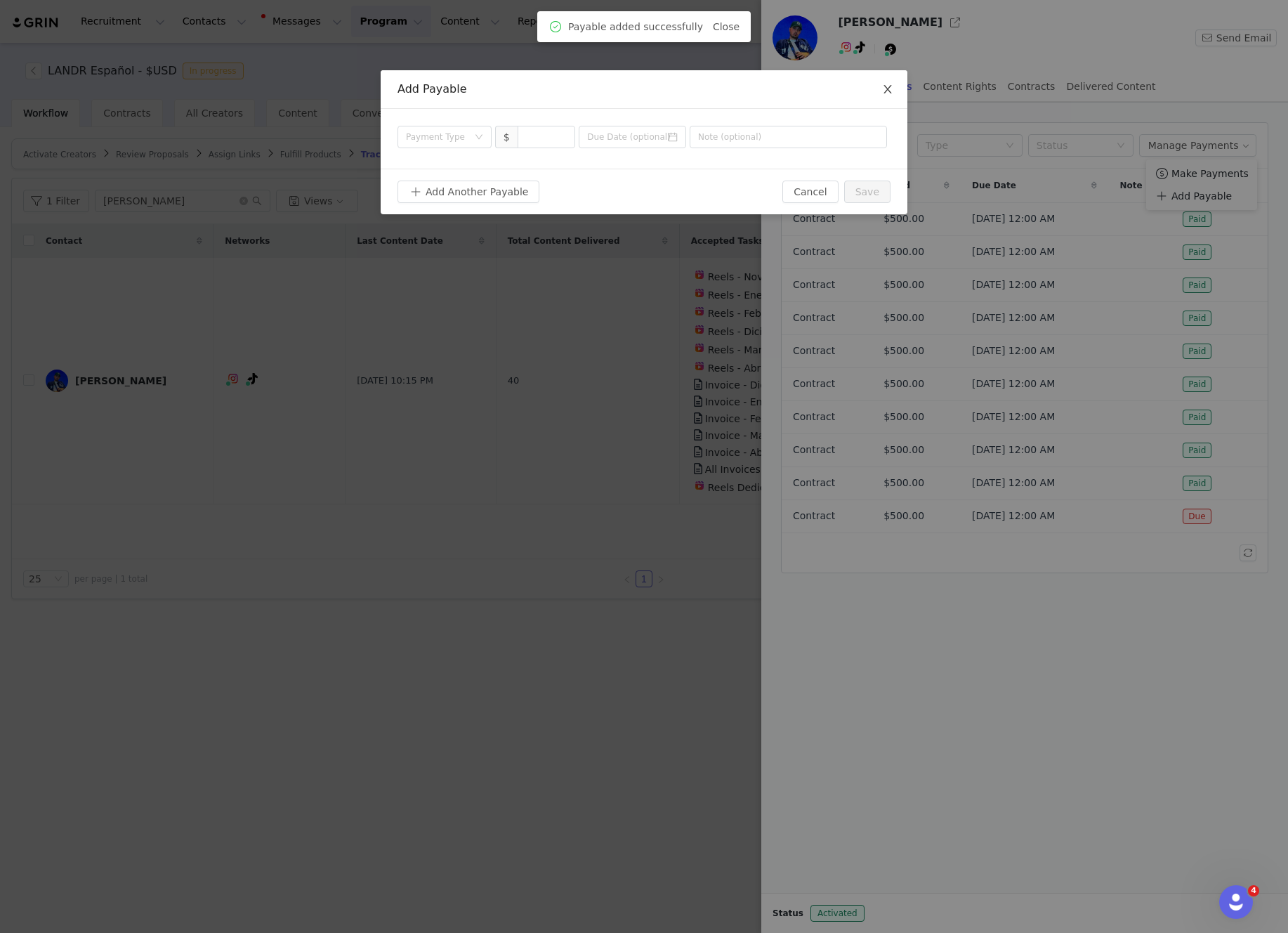
click at [880, 85] on span "Close" at bounding box center [888, 90] width 40 height 40
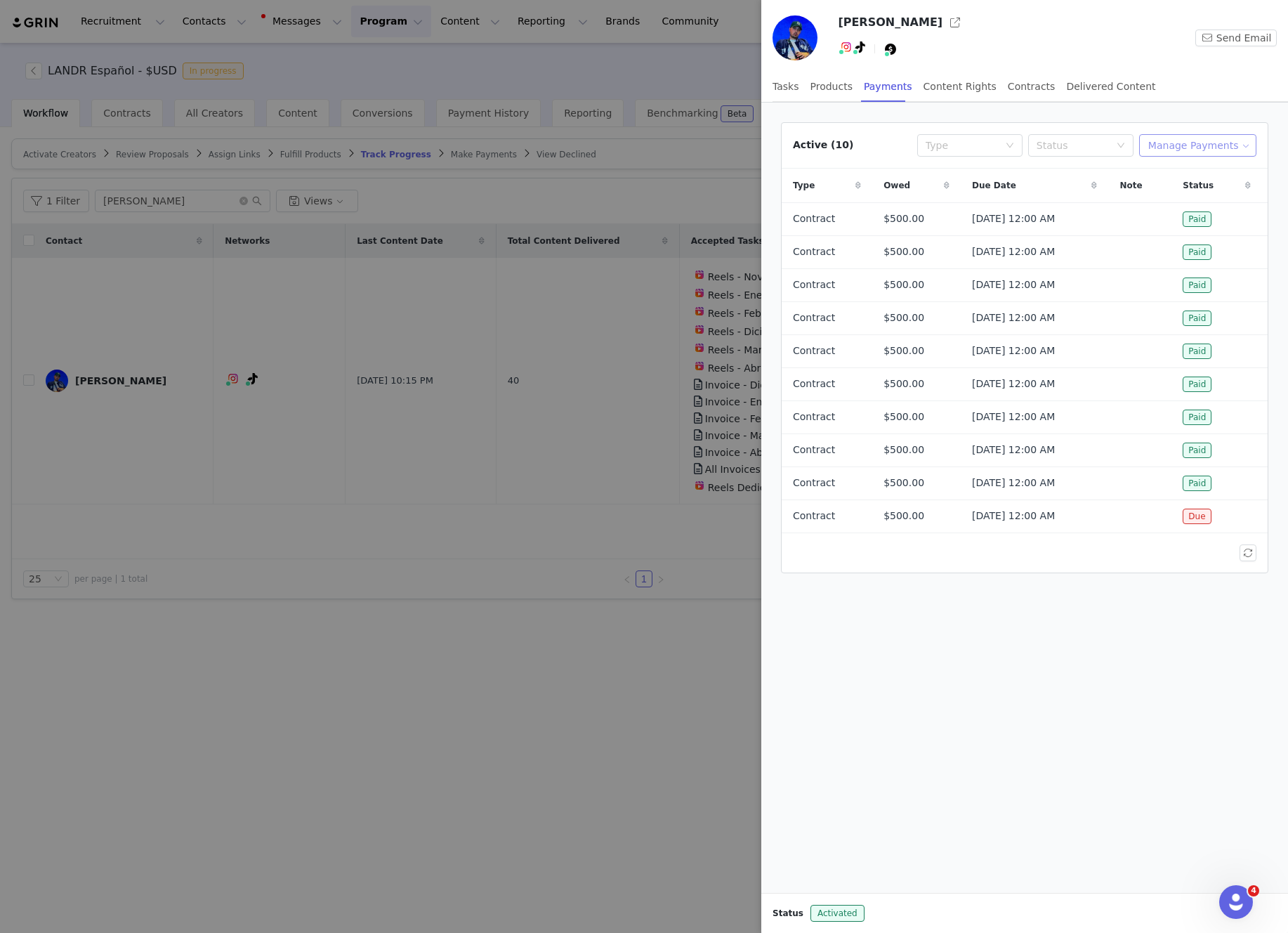
click at [1172, 144] on button "Manage Payments" at bounding box center [1198, 145] width 117 height 22
click at [1169, 174] on div "Make Payments" at bounding box center [1201, 174] width 94 height 15
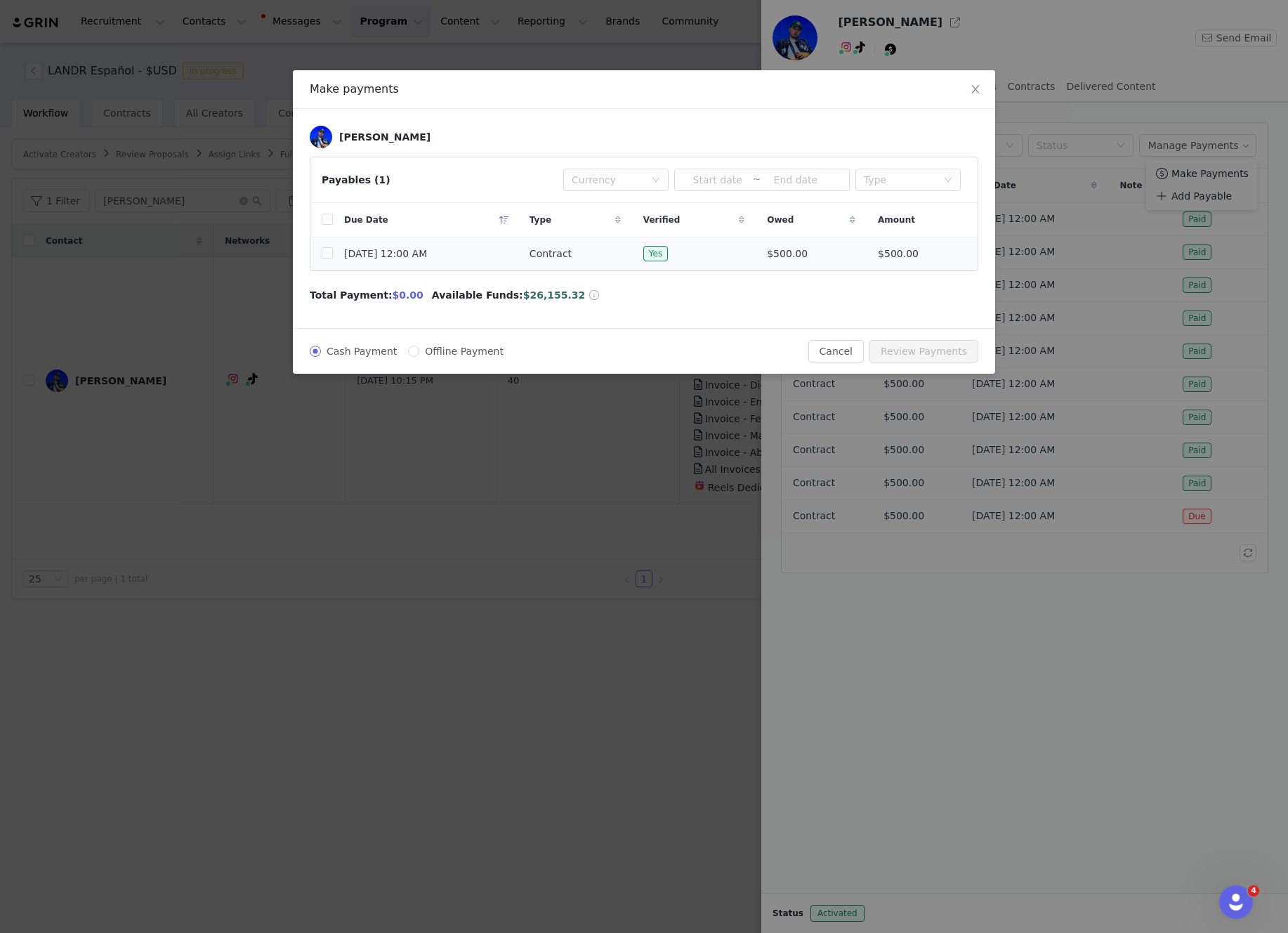
click at [335, 259] on td "[DATE] 12:00 AM" at bounding box center [426, 254] width 186 height 33
click at [333, 258] on td "[DATE] 12:00 AM" at bounding box center [426, 254] width 186 height 33
click at [330, 257] on input "checkbox" at bounding box center [327, 253] width 11 height 11
checkbox input "true"
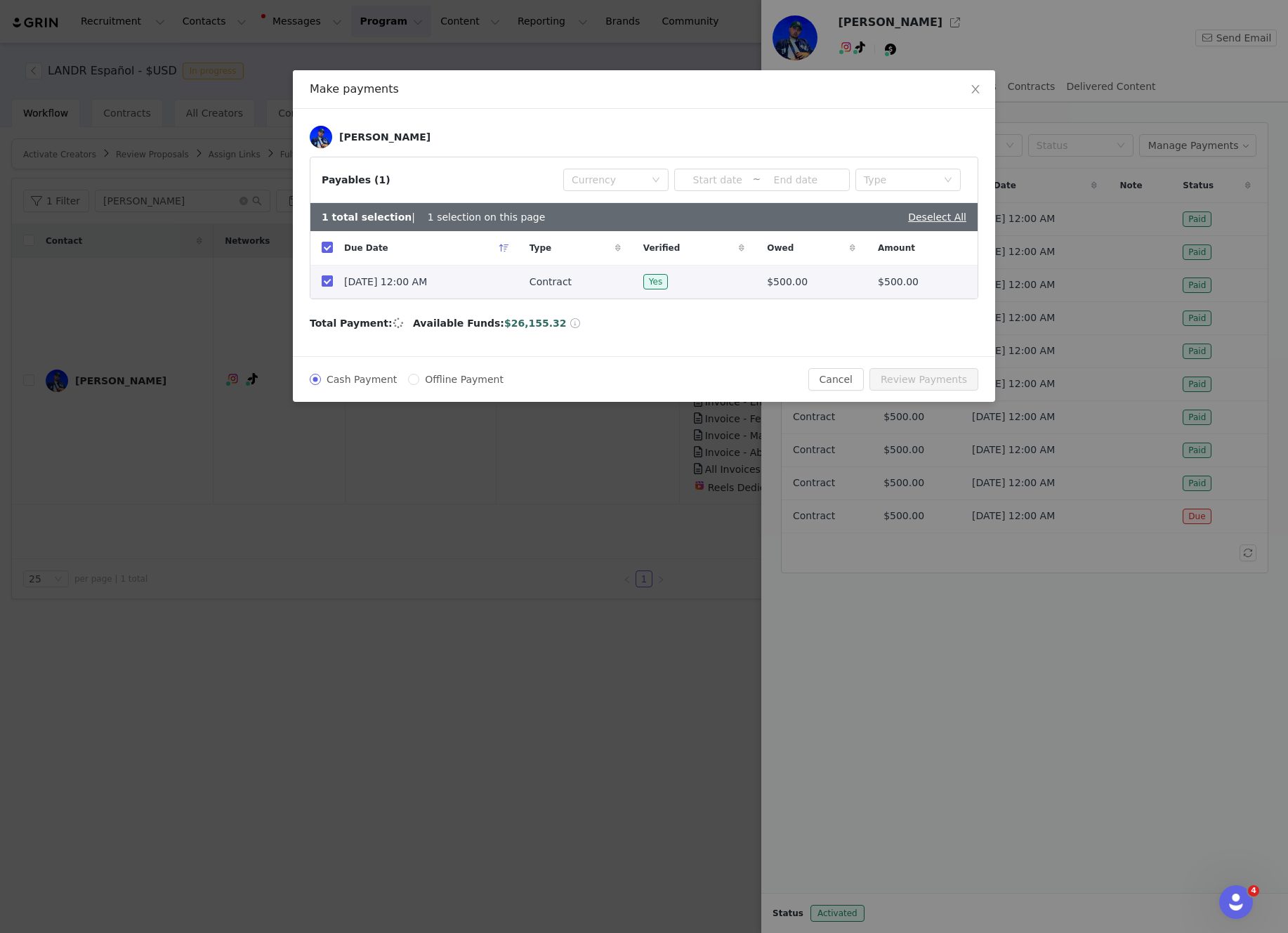
checkbox input "true"
click at [949, 384] on button "Review Payments" at bounding box center [923, 379] width 109 height 22
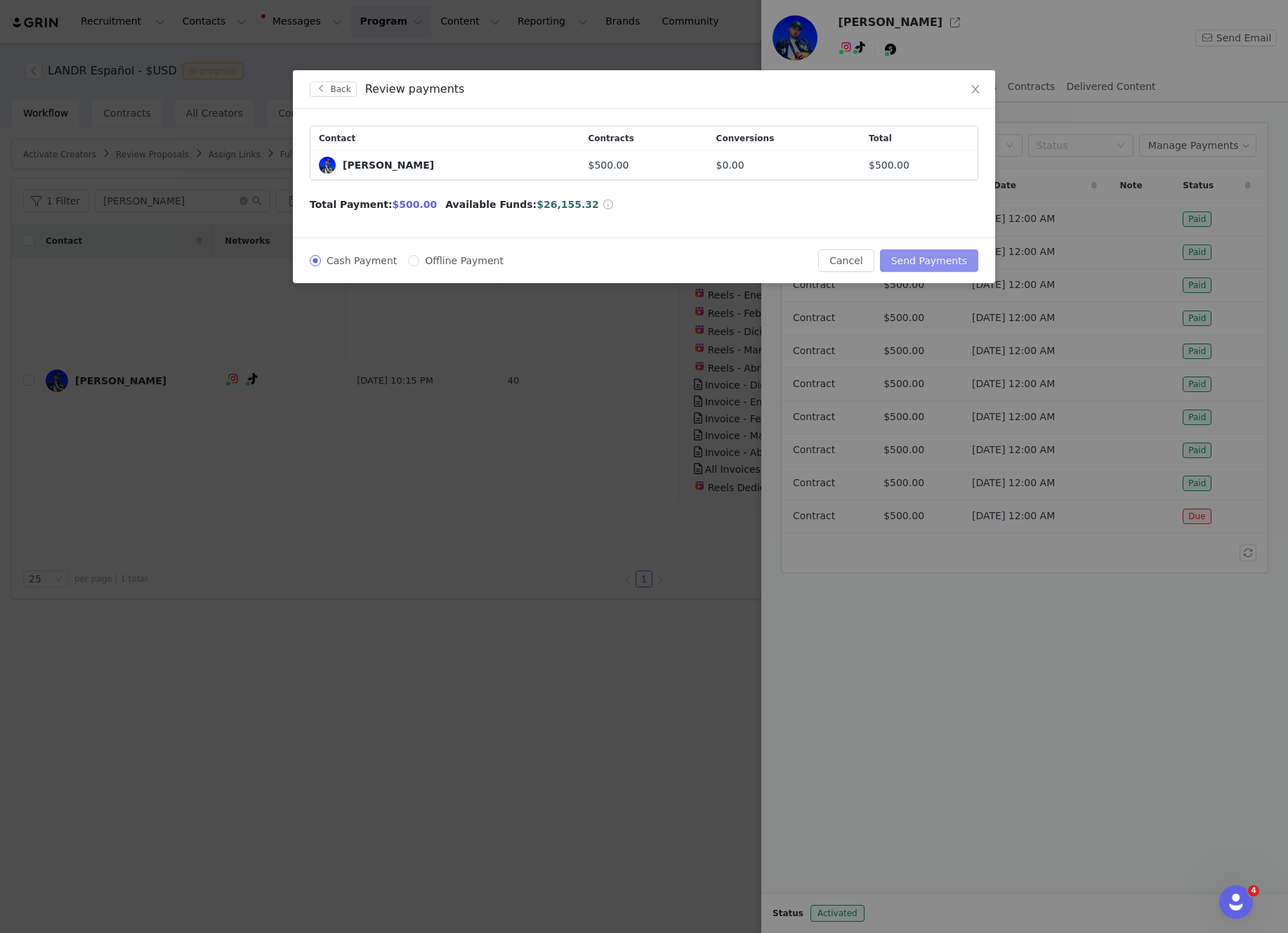
click at [937, 263] on button "Send Payments" at bounding box center [929, 261] width 98 height 22
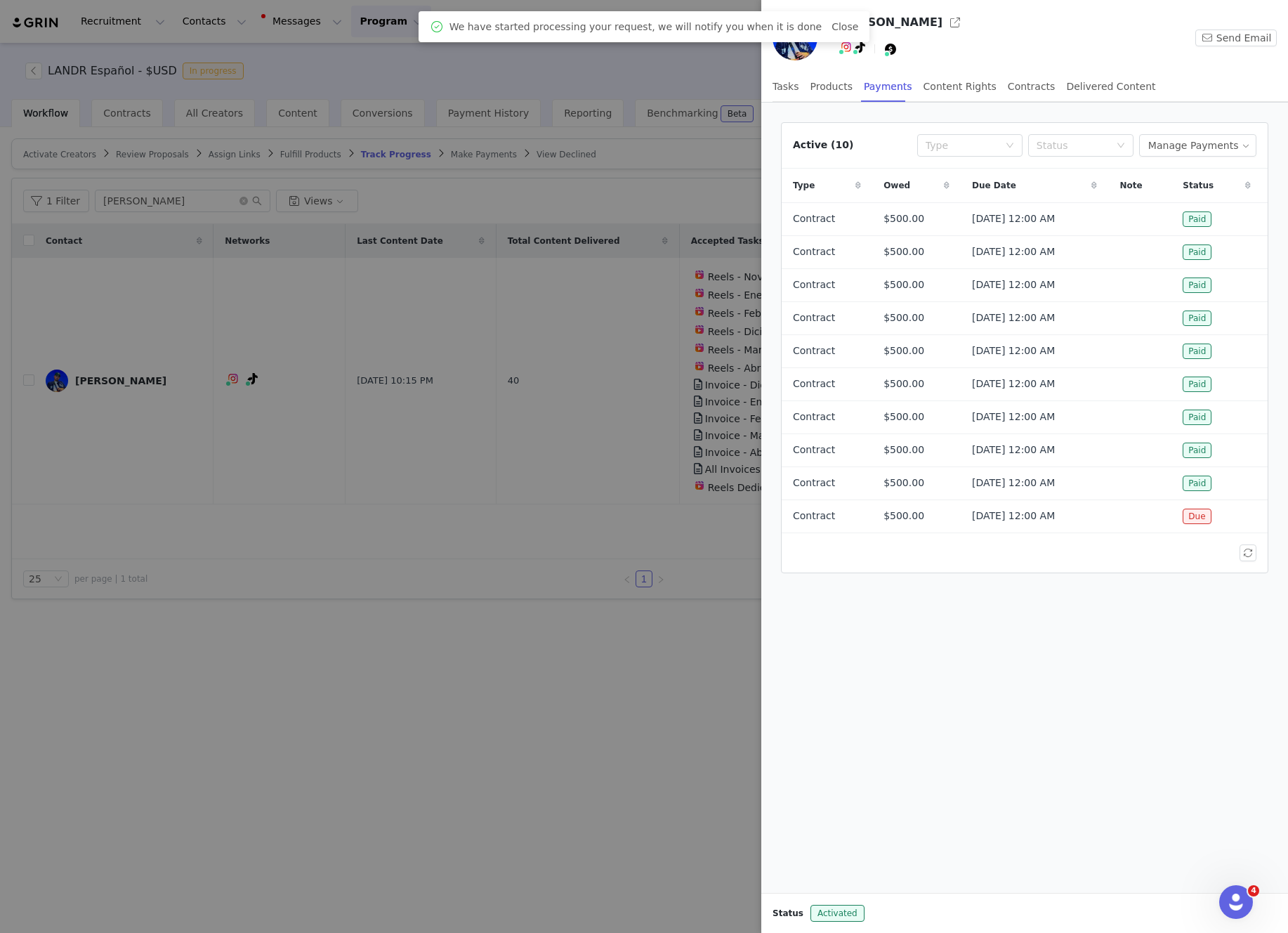
click at [658, 78] on div at bounding box center [644, 466] width 1288 height 933
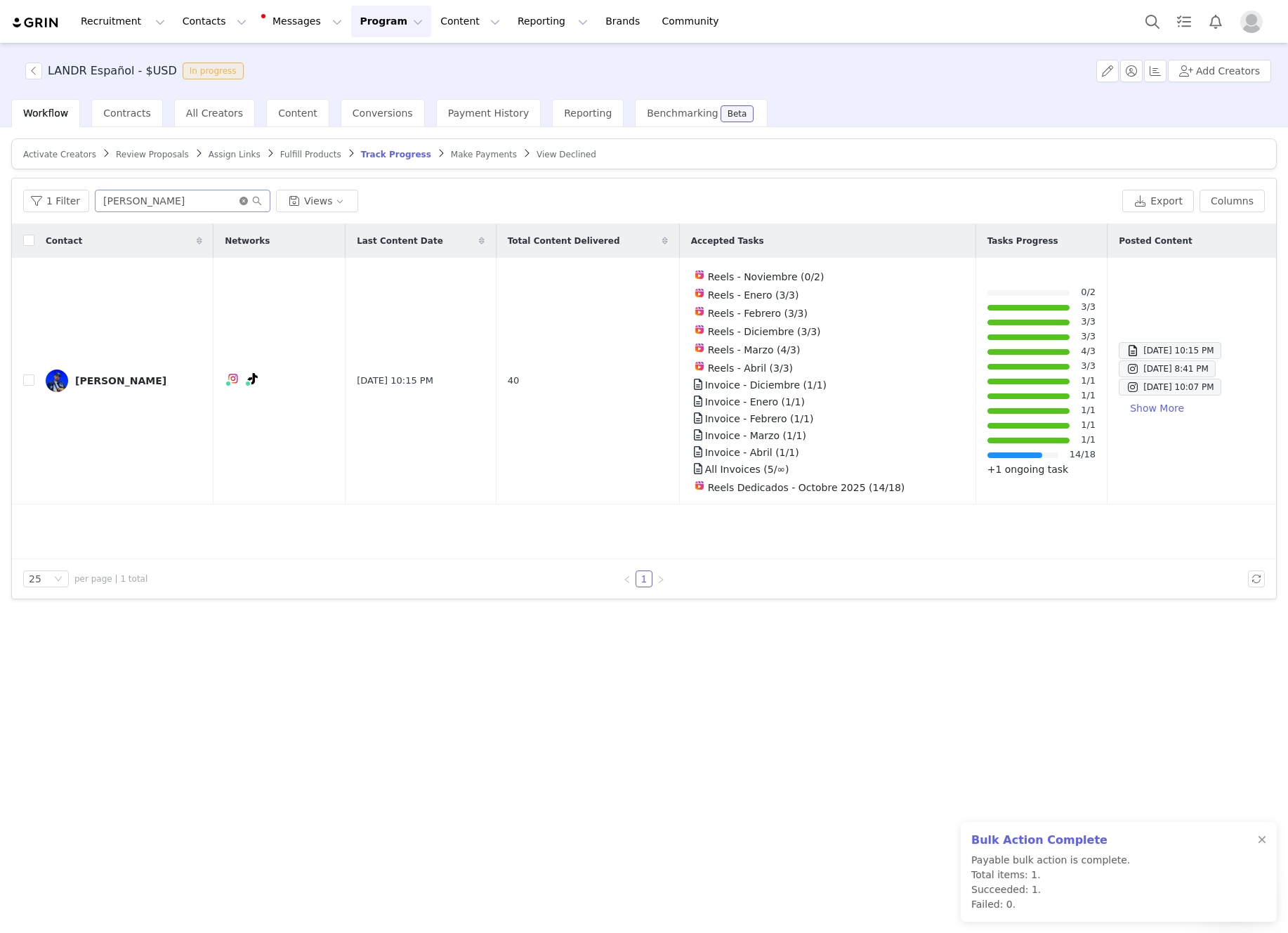
click at [240, 200] on icon "icon: close-circle" at bounding box center [244, 201] width 9 height 9
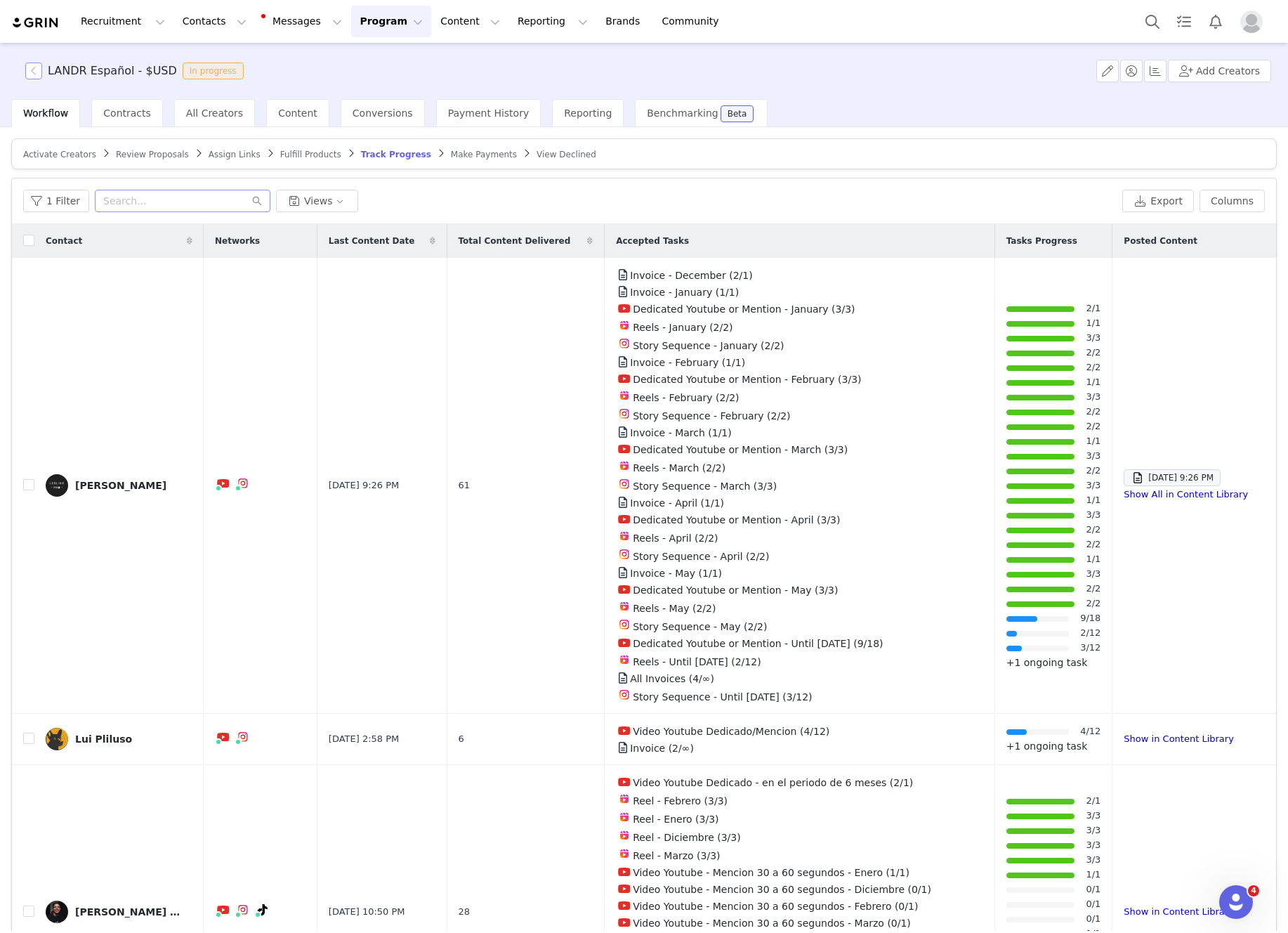
click at [35, 75] on button "button" at bounding box center [34, 71] width 17 height 17
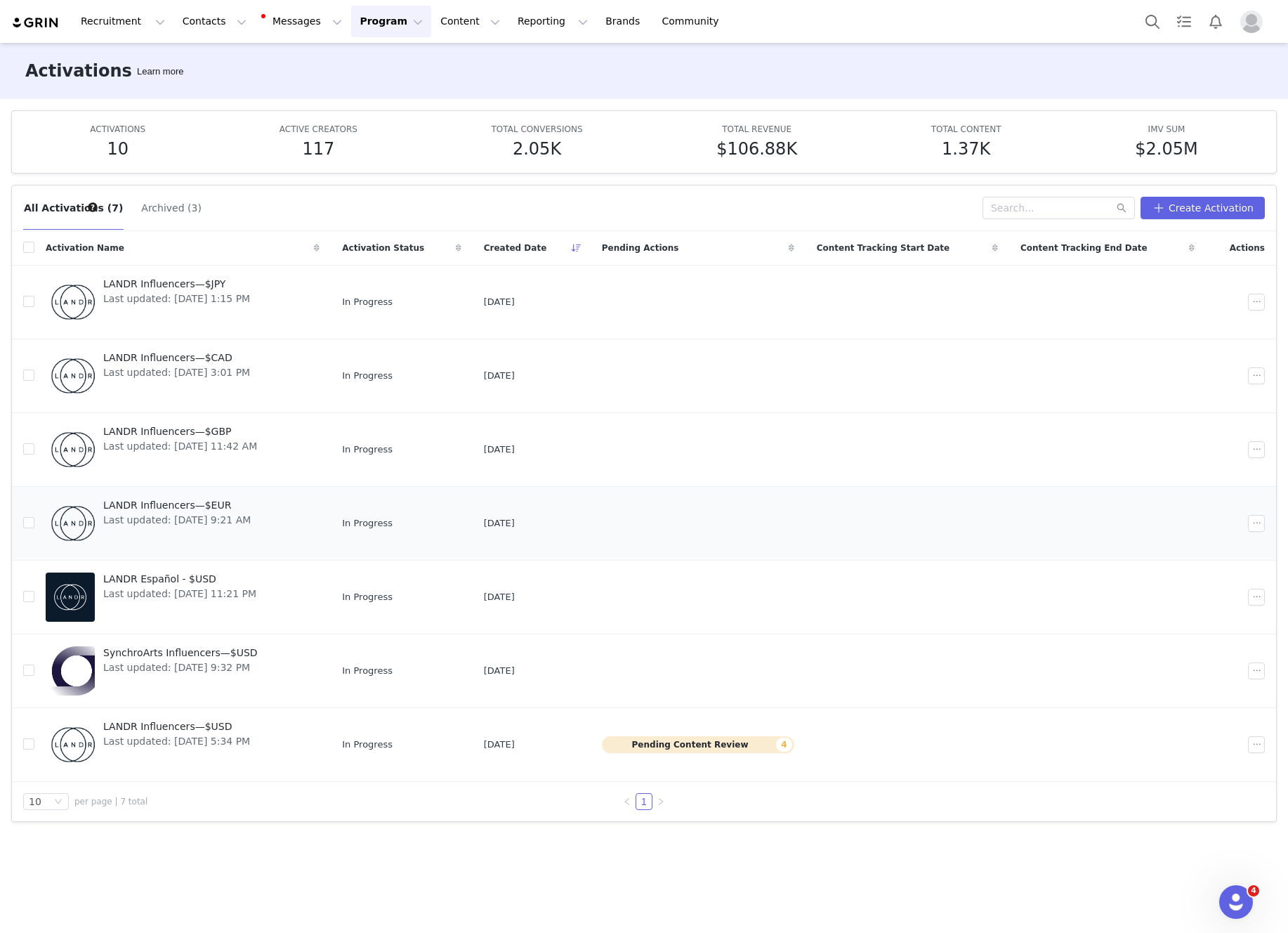
click at [212, 519] on span "Last updated: [DATE] 9:21 AM" at bounding box center [177, 519] width 148 height 15
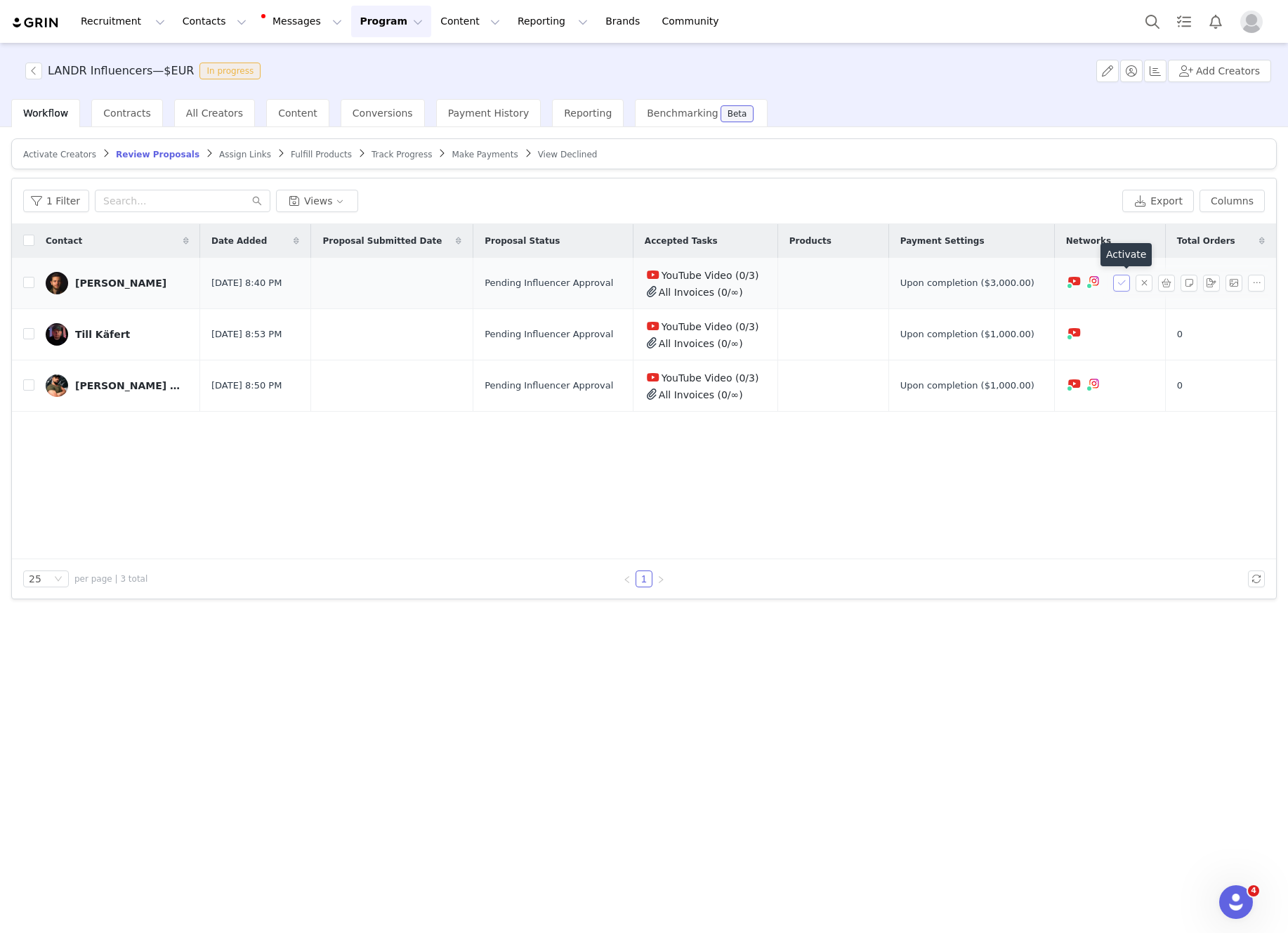
click at [1119, 281] on button "button" at bounding box center [1122, 283] width 17 height 17
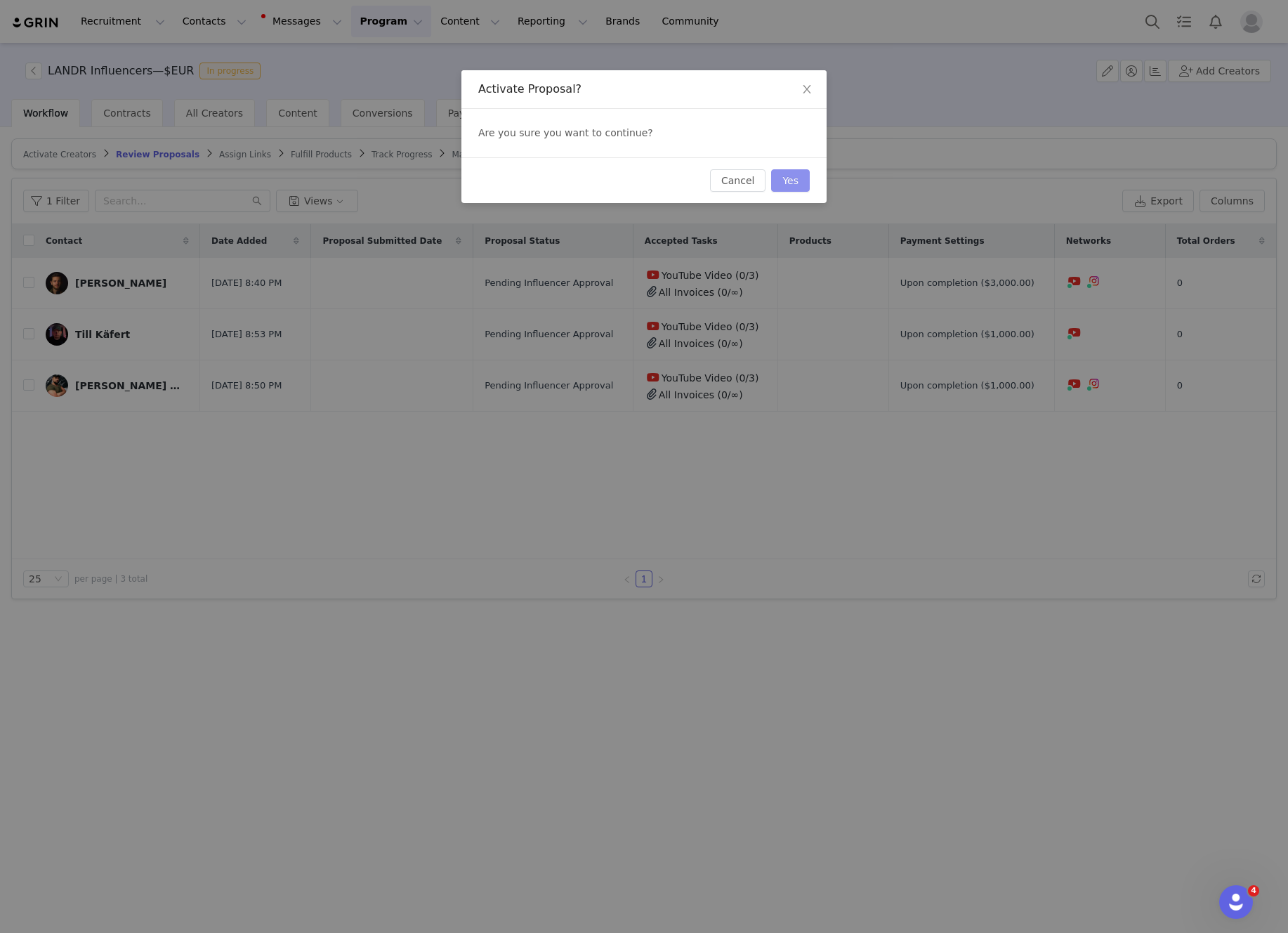
click at [791, 184] on button "Yes" at bounding box center [790, 181] width 39 height 22
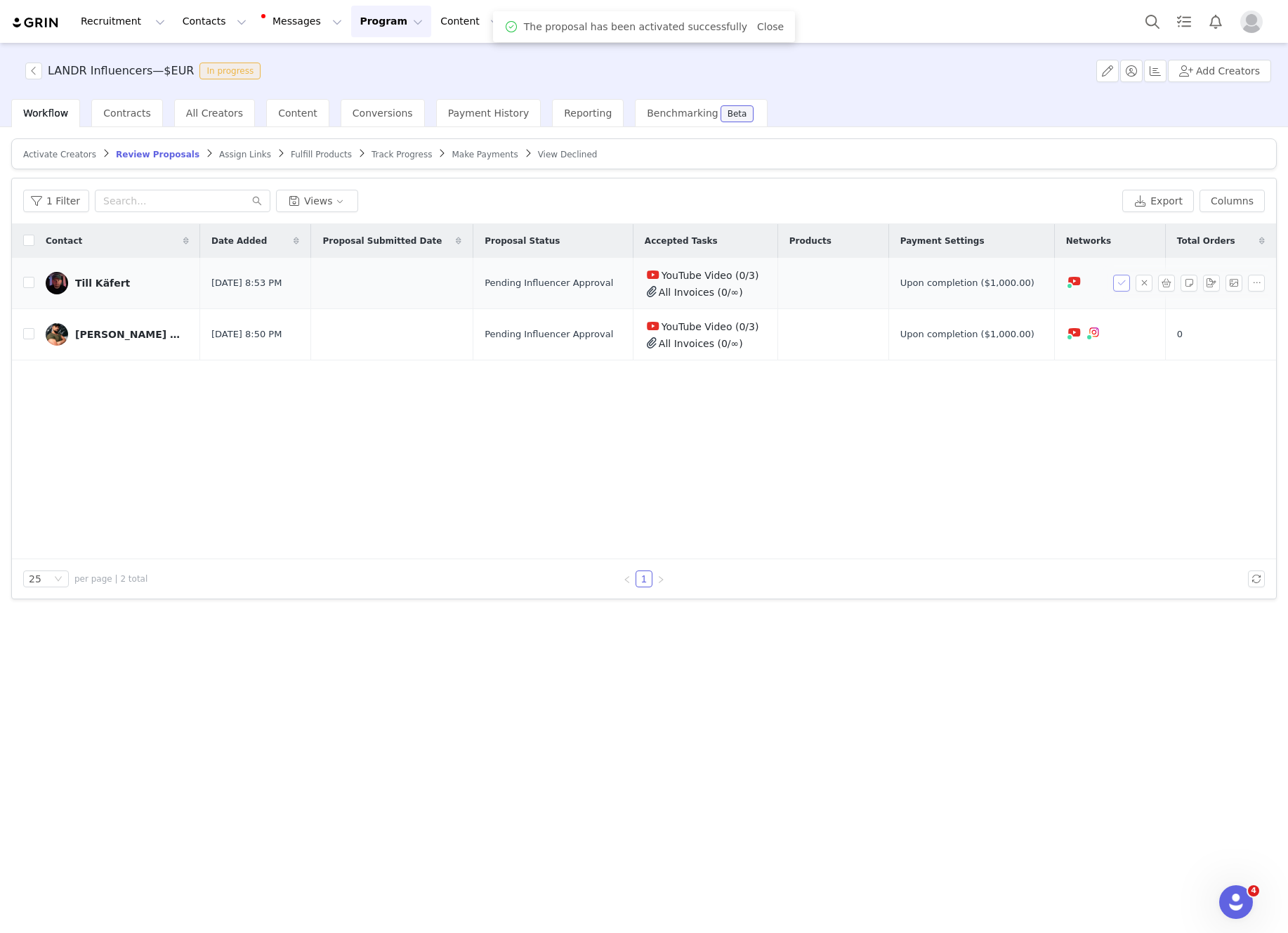
click at [1126, 282] on button "button" at bounding box center [1122, 283] width 17 height 17
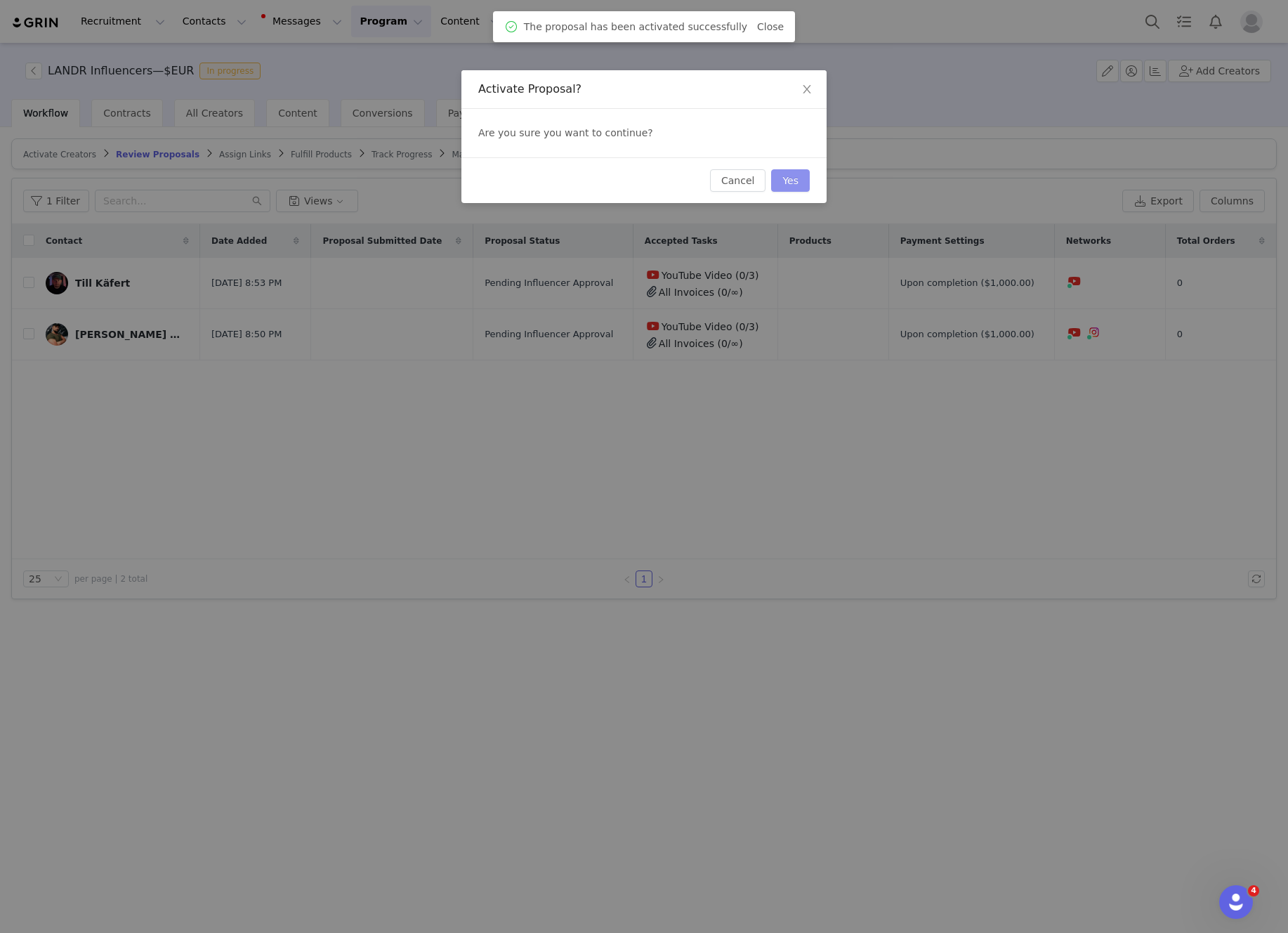
click at [799, 175] on button "Yes" at bounding box center [790, 181] width 39 height 22
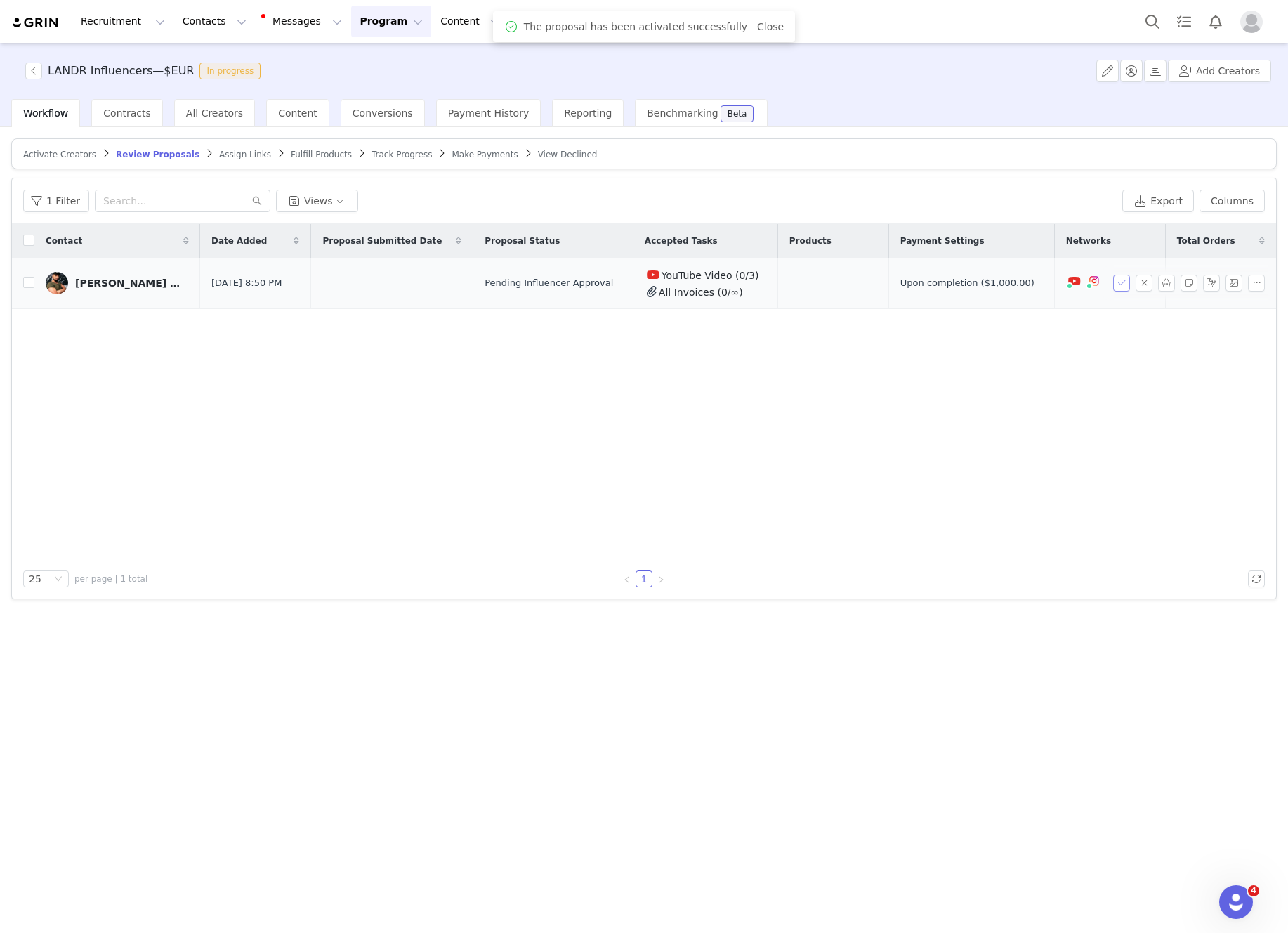
click at [1124, 282] on button "button" at bounding box center [1122, 283] width 17 height 17
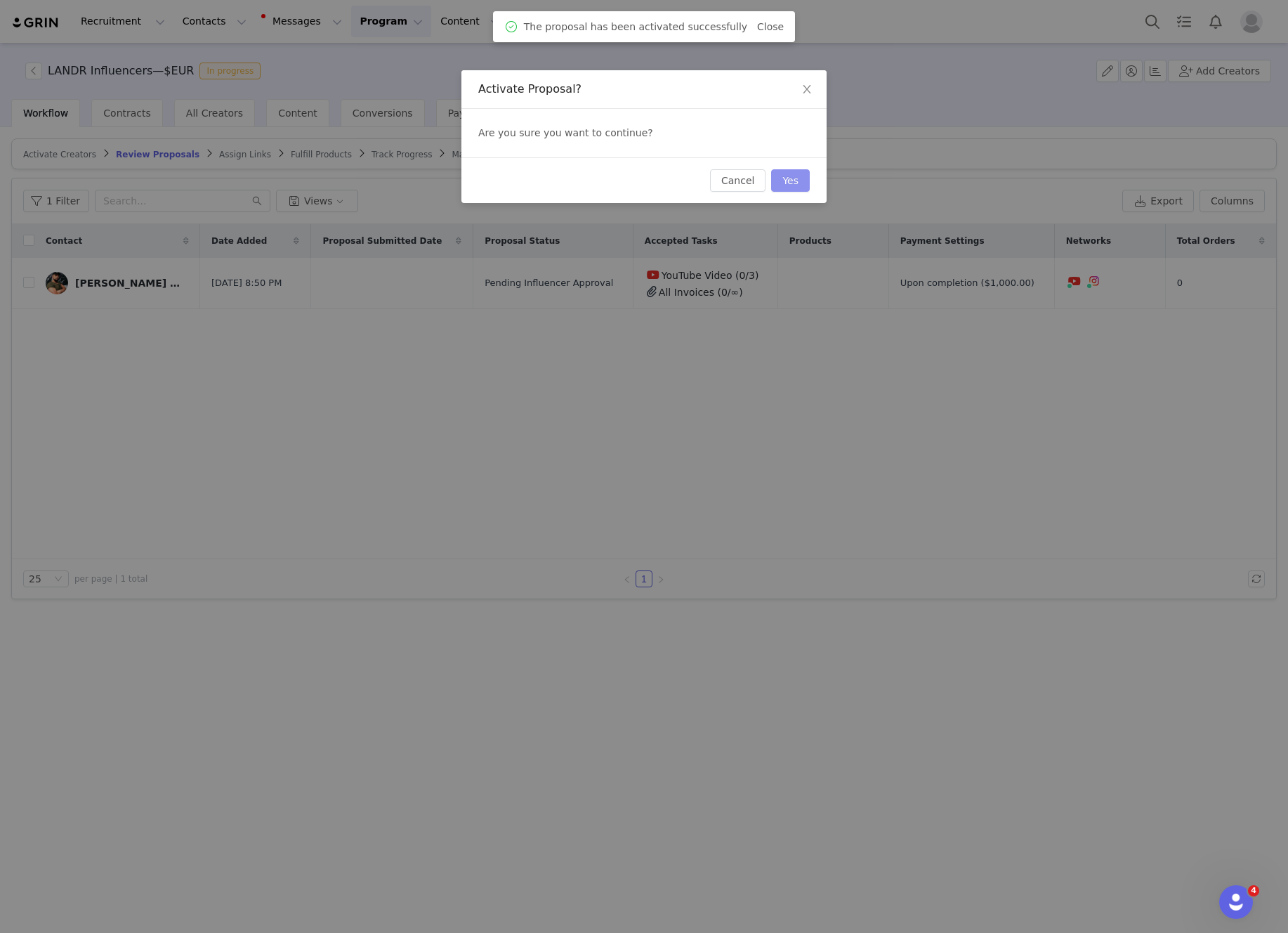
click at [802, 180] on button "Yes" at bounding box center [790, 181] width 39 height 22
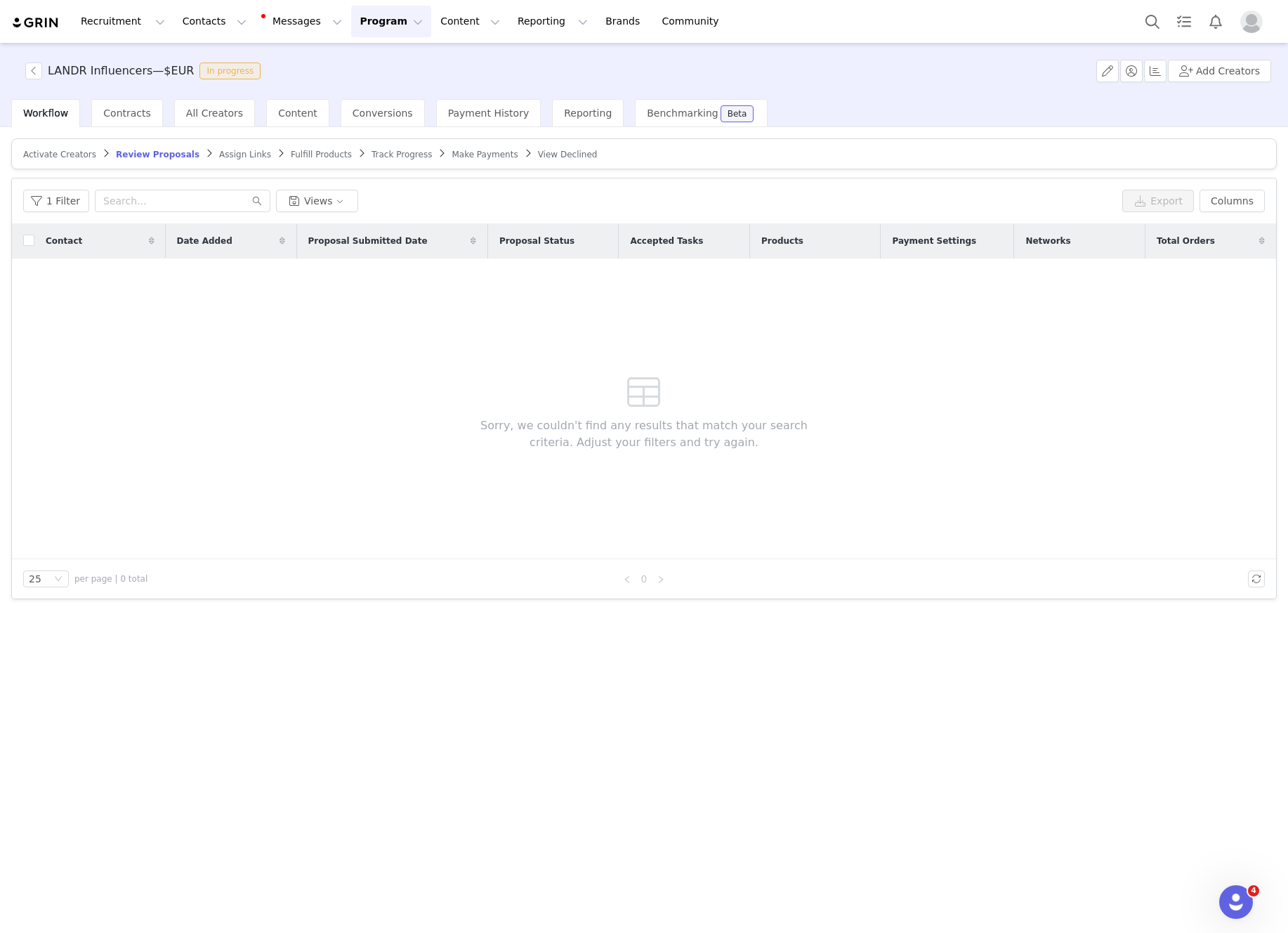
click at [393, 150] on span "Track Progress" at bounding box center [402, 154] width 60 height 9
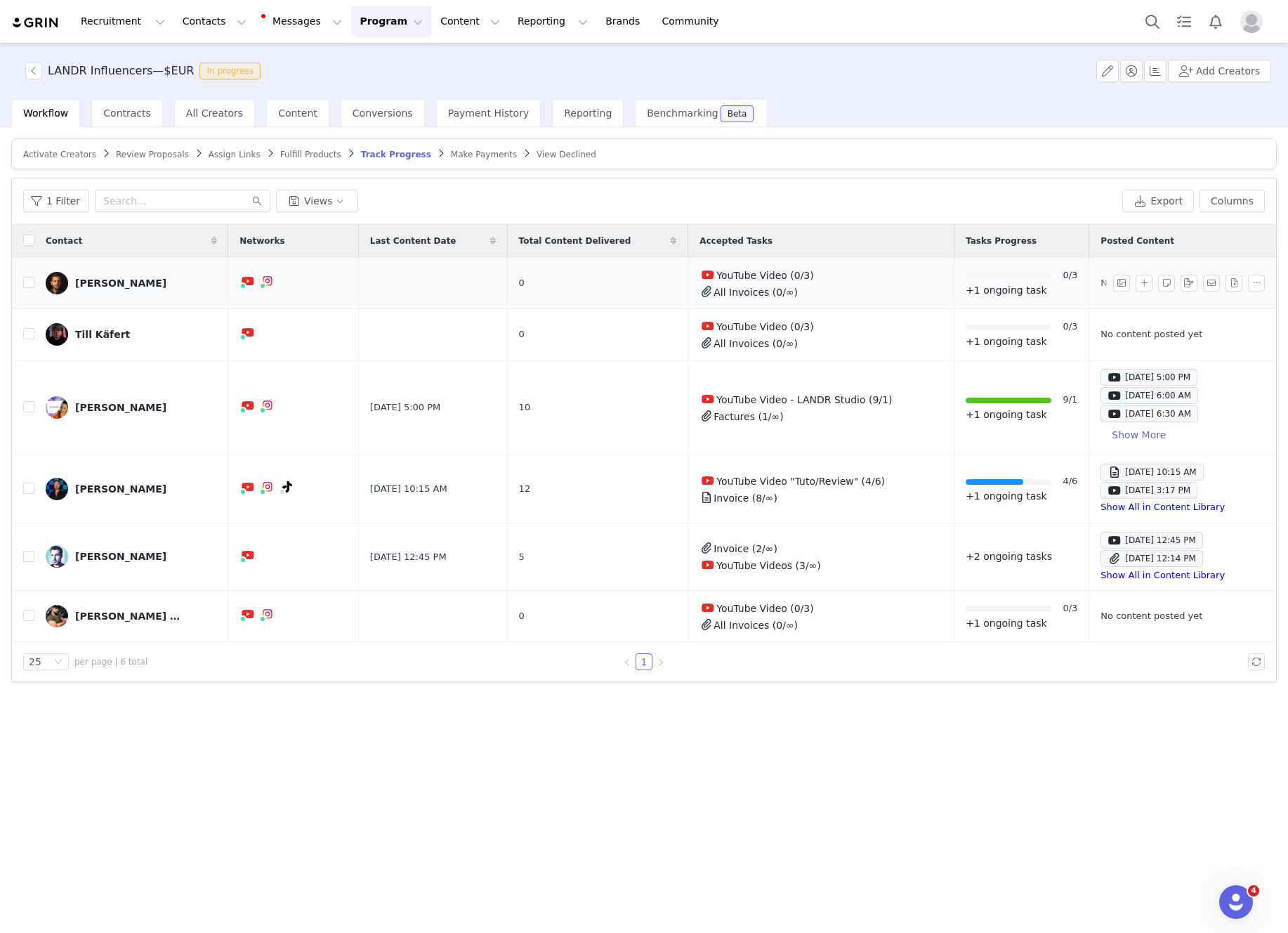
click at [135, 286] on div "[PERSON_NAME]" at bounding box center [120, 283] width 91 height 11
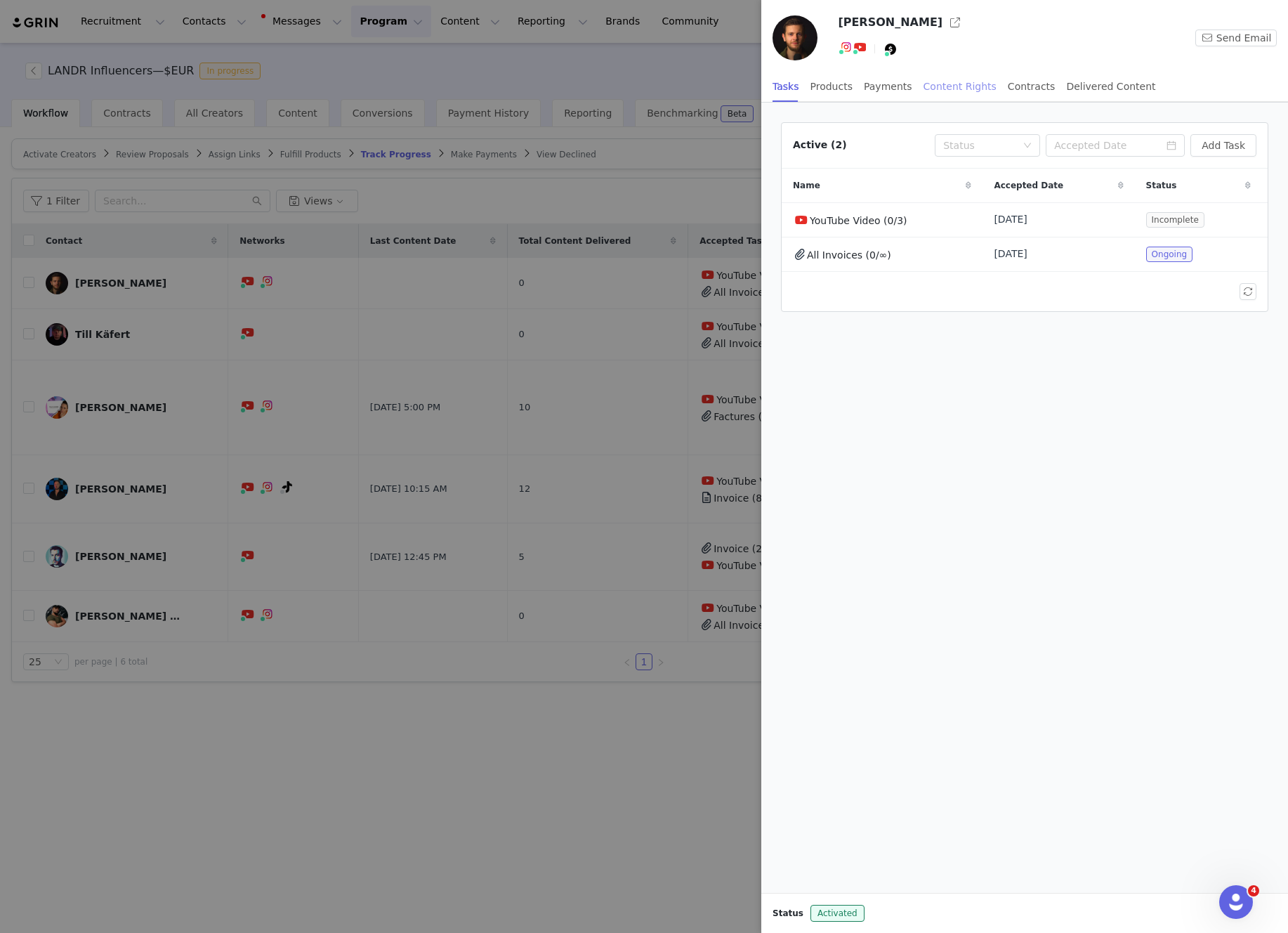
click at [965, 84] on div "Content Rights" at bounding box center [960, 87] width 73 height 32
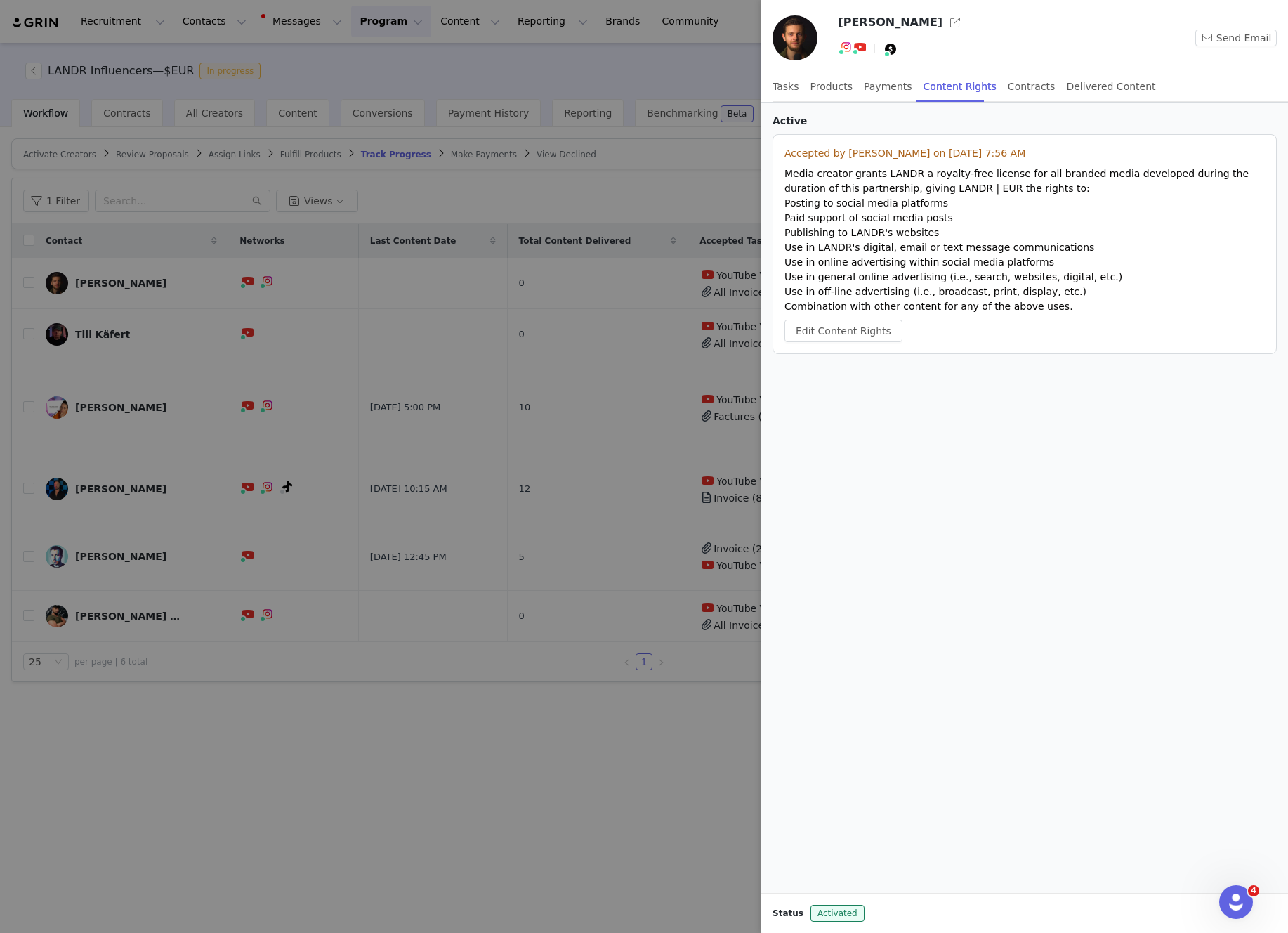
click at [711, 23] on div at bounding box center [644, 466] width 1288 height 933
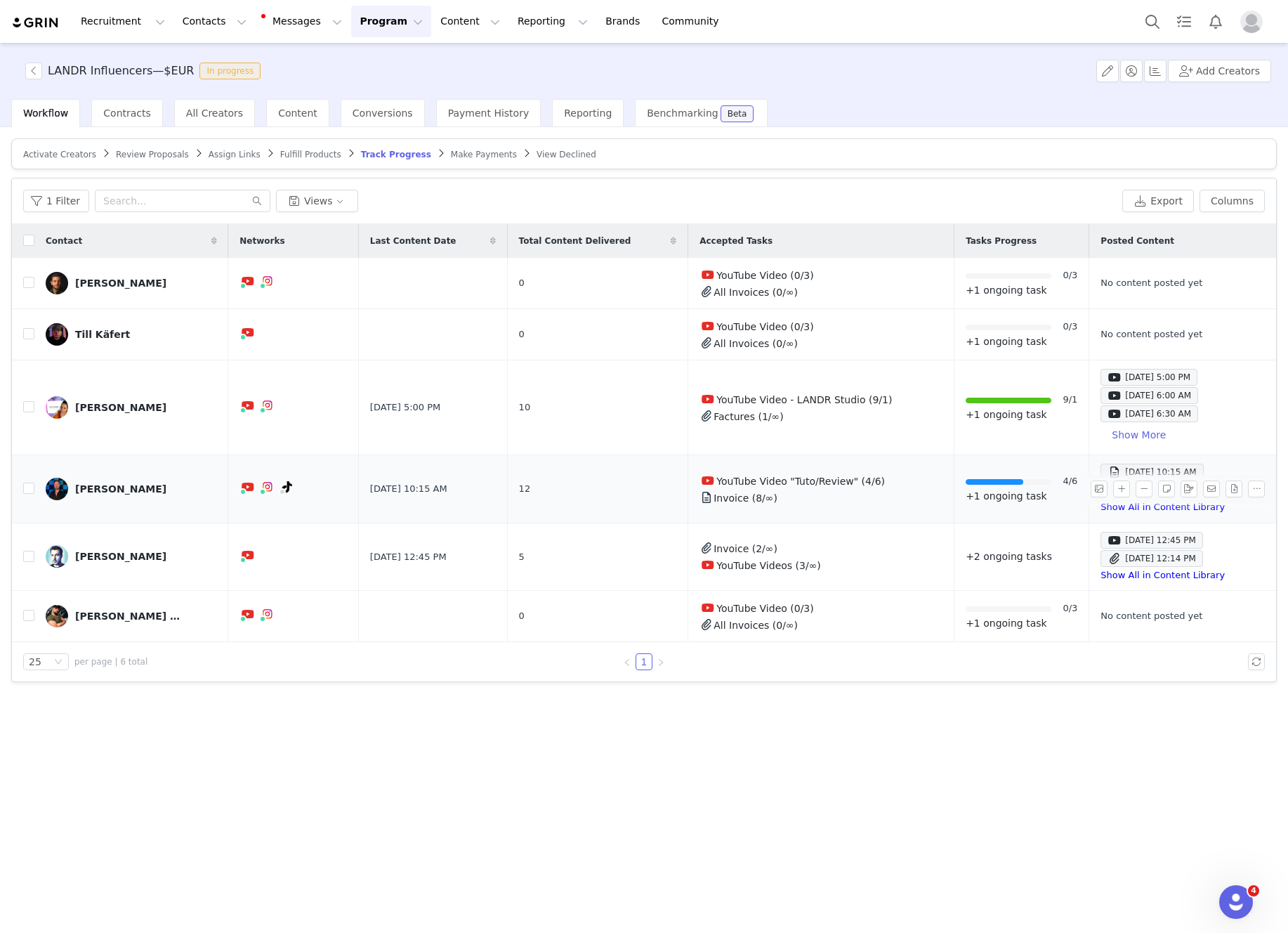
click at [106, 488] on div "[PERSON_NAME]" at bounding box center [120, 488] width 91 height 11
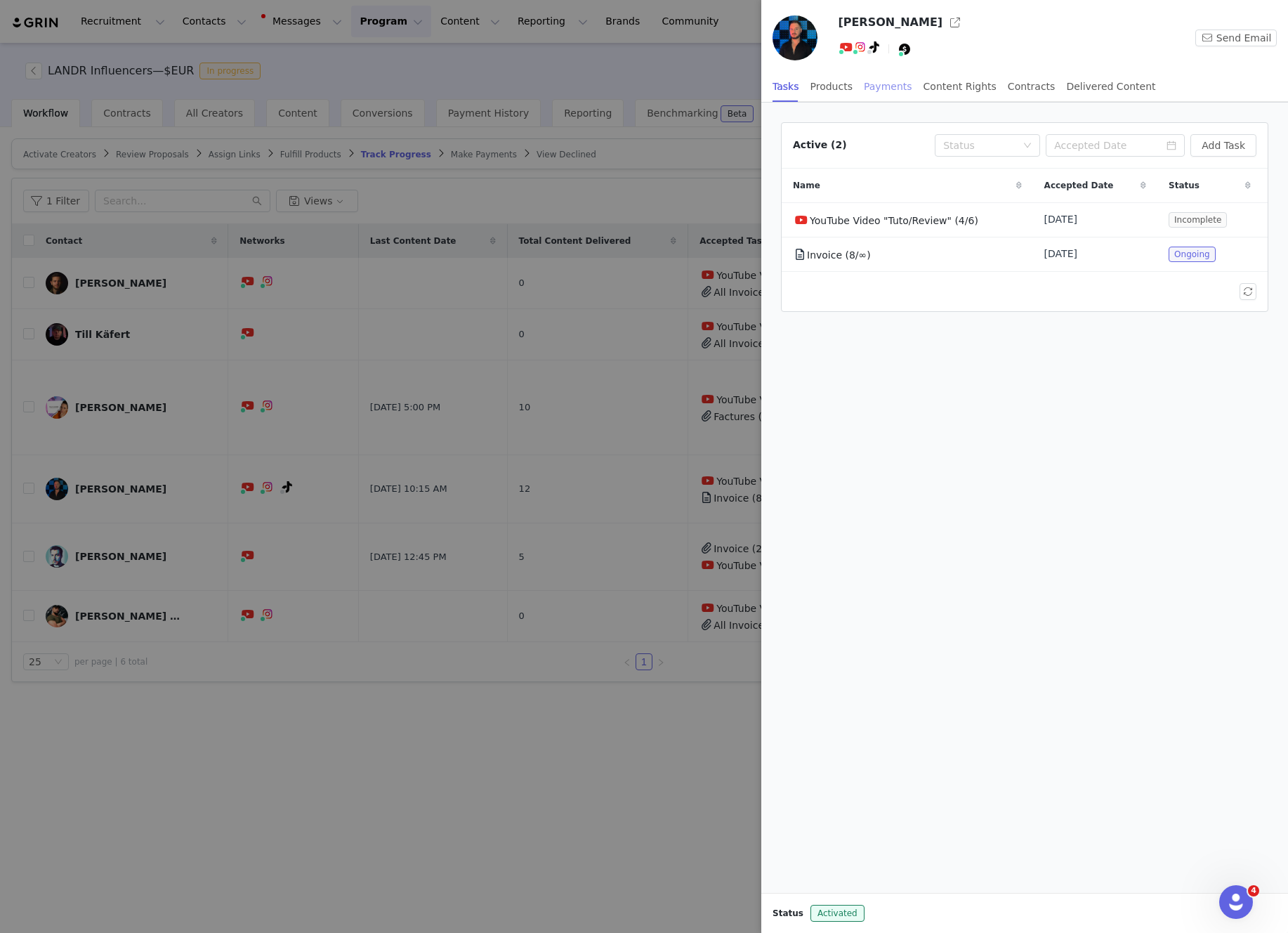
click at [874, 90] on div "Payments" at bounding box center [888, 87] width 48 height 32
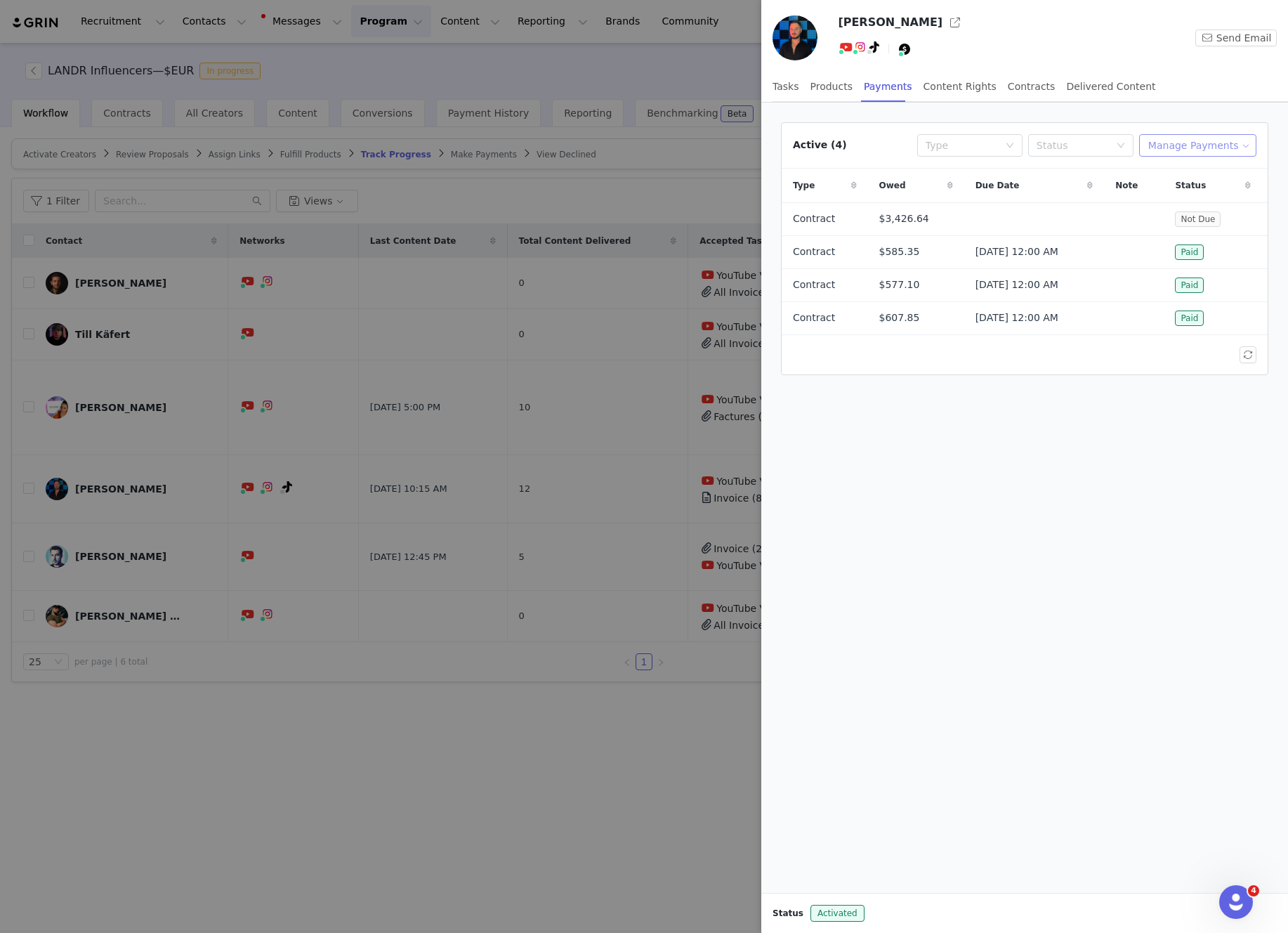
click at [1195, 142] on button "Manage Payments" at bounding box center [1198, 145] width 117 height 22
click at [1196, 193] on span "Add Payable" at bounding box center [1201, 196] width 60 height 15
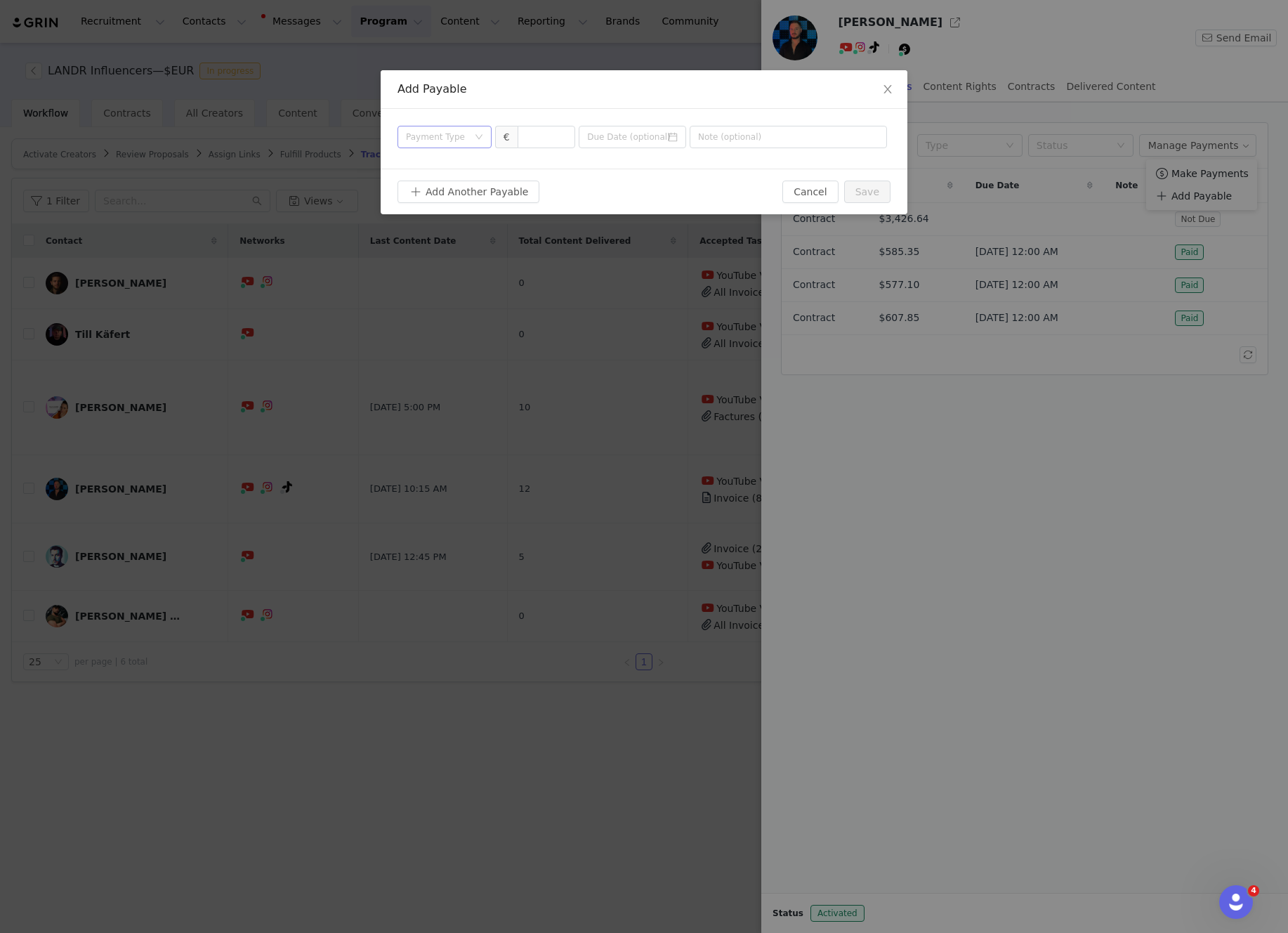
click at [444, 141] on div "Payment Type" at bounding box center [437, 137] width 62 height 14
click at [447, 255] on li "Contract" at bounding box center [444, 255] width 94 height 22
click at [546, 140] on input at bounding box center [547, 137] width 57 height 21
type input "515"
click at [629, 136] on input at bounding box center [632, 137] width 107 height 22
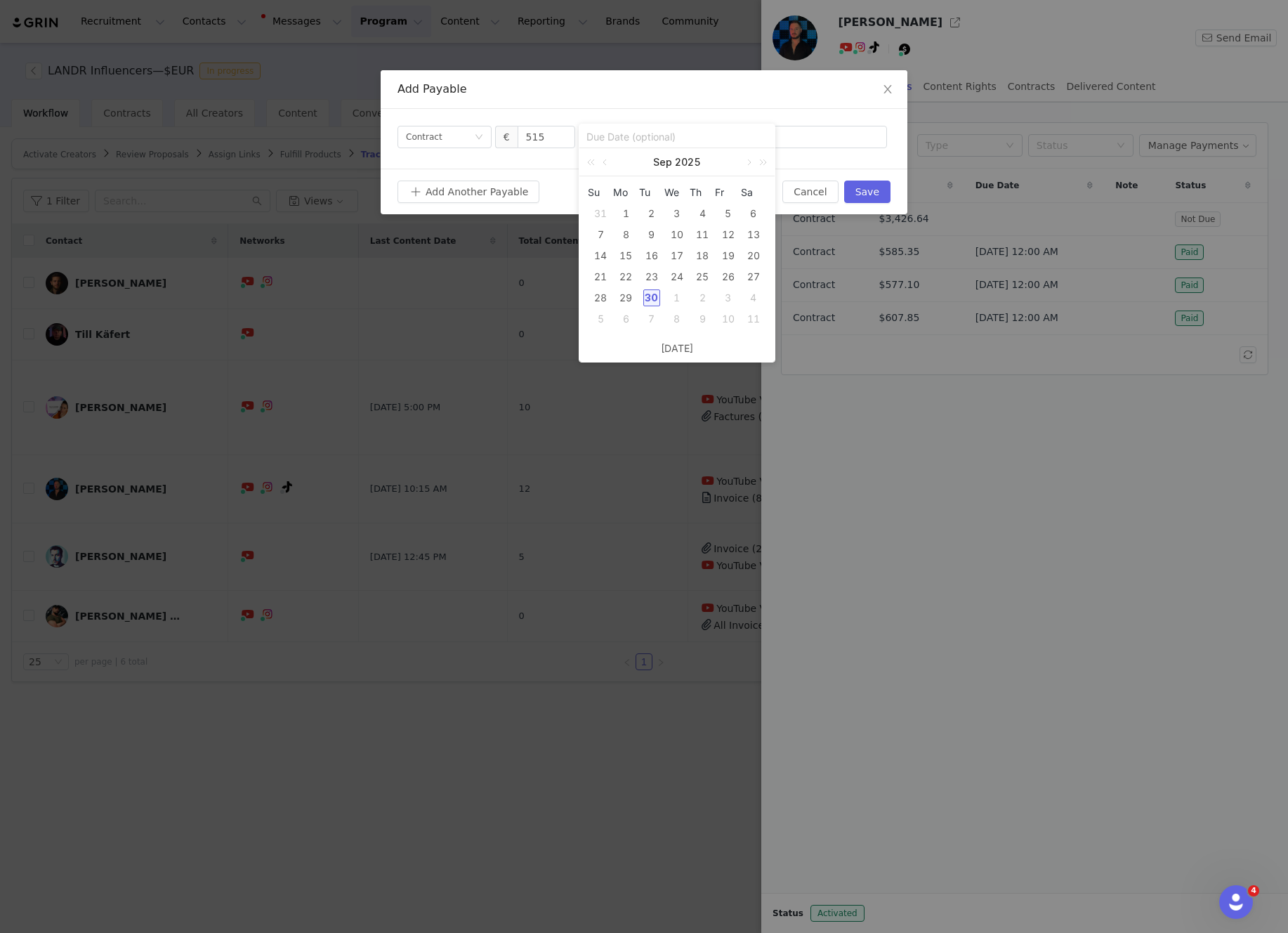
click at [653, 298] on div "30" at bounding box center [652, 298] width 17 height 17
type input "[DATE]"
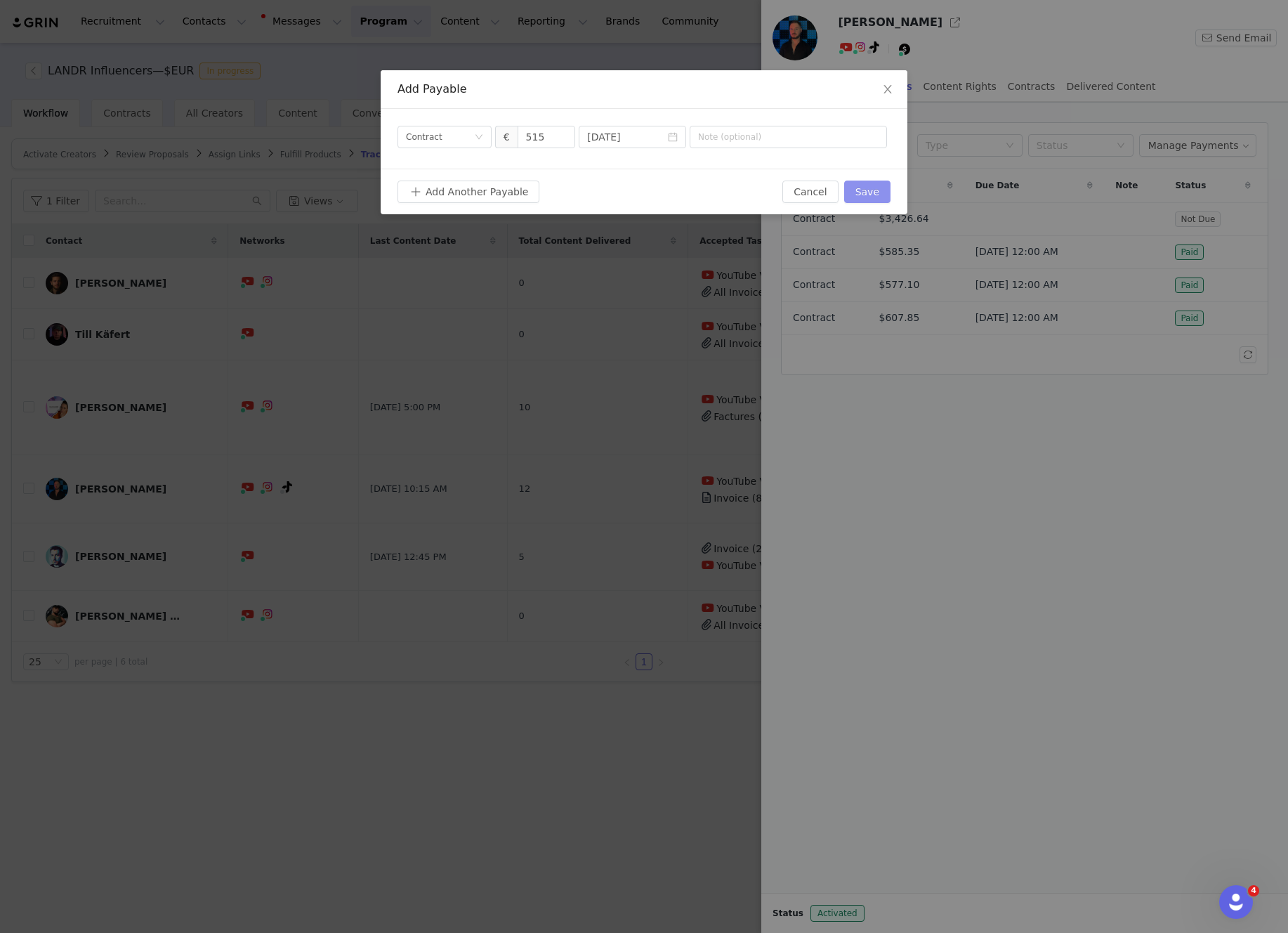
click at [876, 192] on button "Save" at bounding box center [868, 192] width 46 height 22
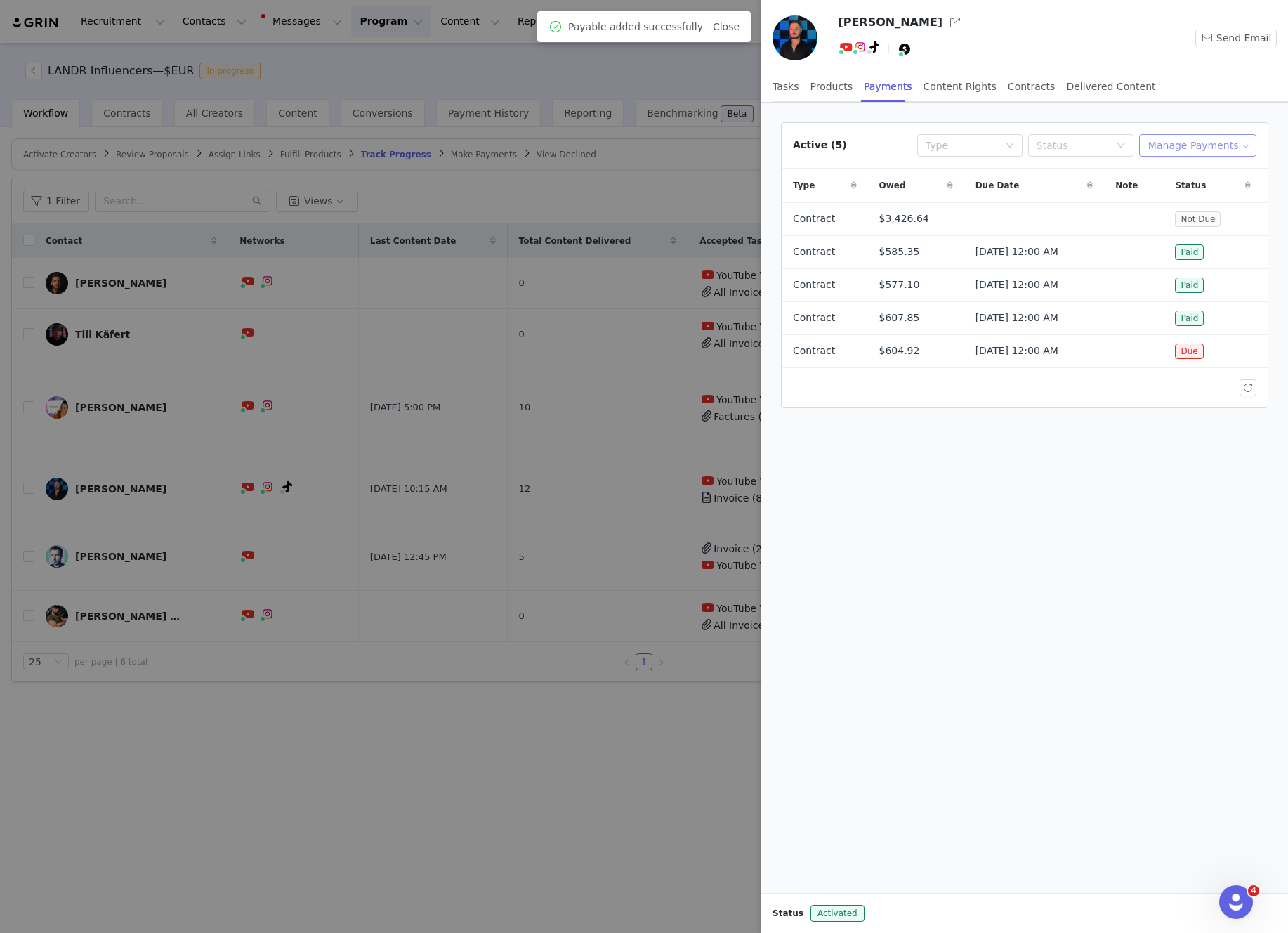
click at [1192, 146] on button "Manage Payments" at bounding box center [1198, 145] width 117 height 22
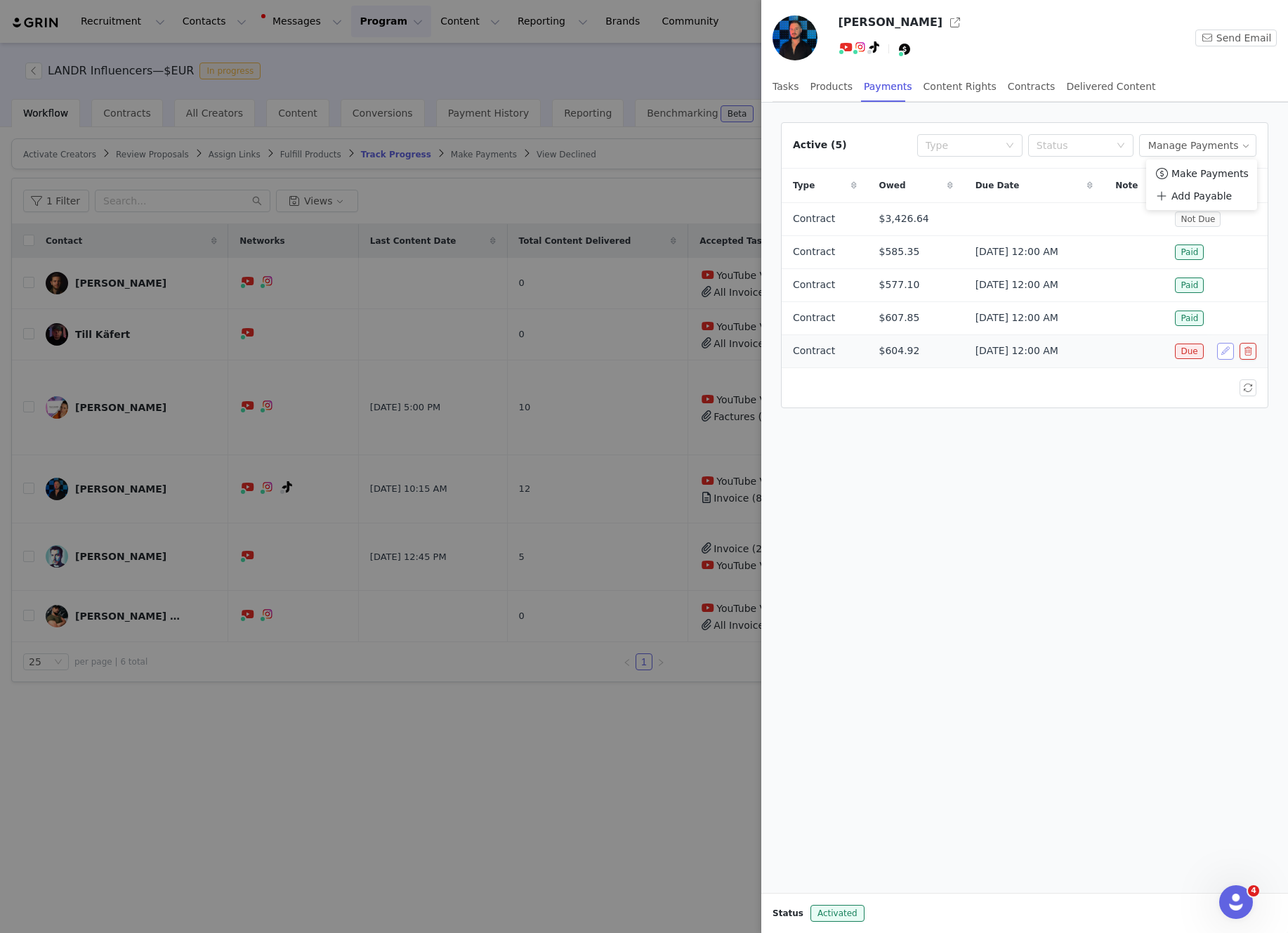
click at [1221, 352] on button "button" at bounding box center [1226, 352] width 17 height 17
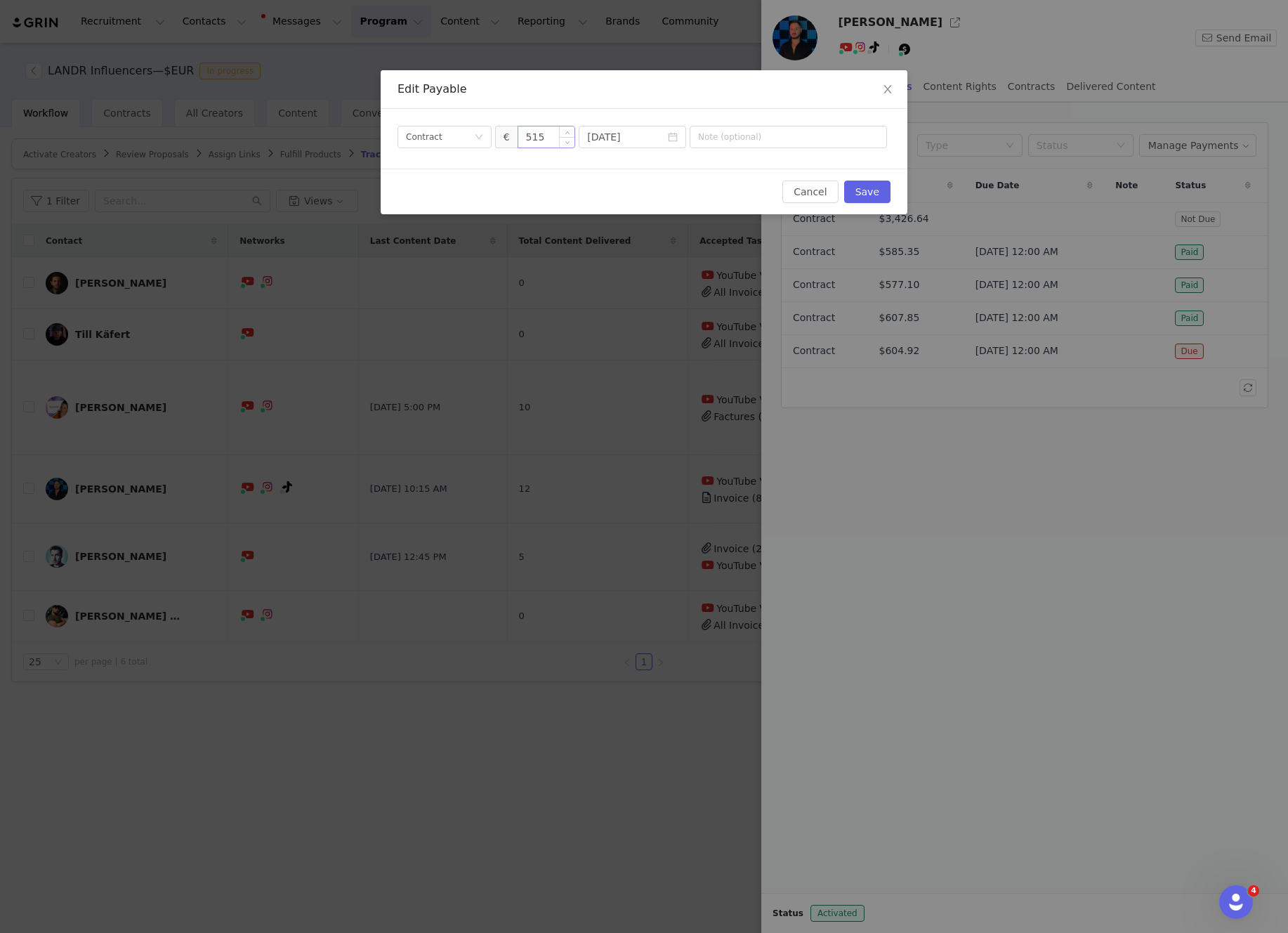
click at [542, 137] on input "515" at bounding box center [547, 137] width 57 height 21
type input "520"
click at [764, 161] on div "Payment Type Contract € 520 [DATE]" at bounding box center [644, 138] width 527 height 59
click at [636, 139] on input "[DATE]" at bounding box center [632, 137] width 107 height 22
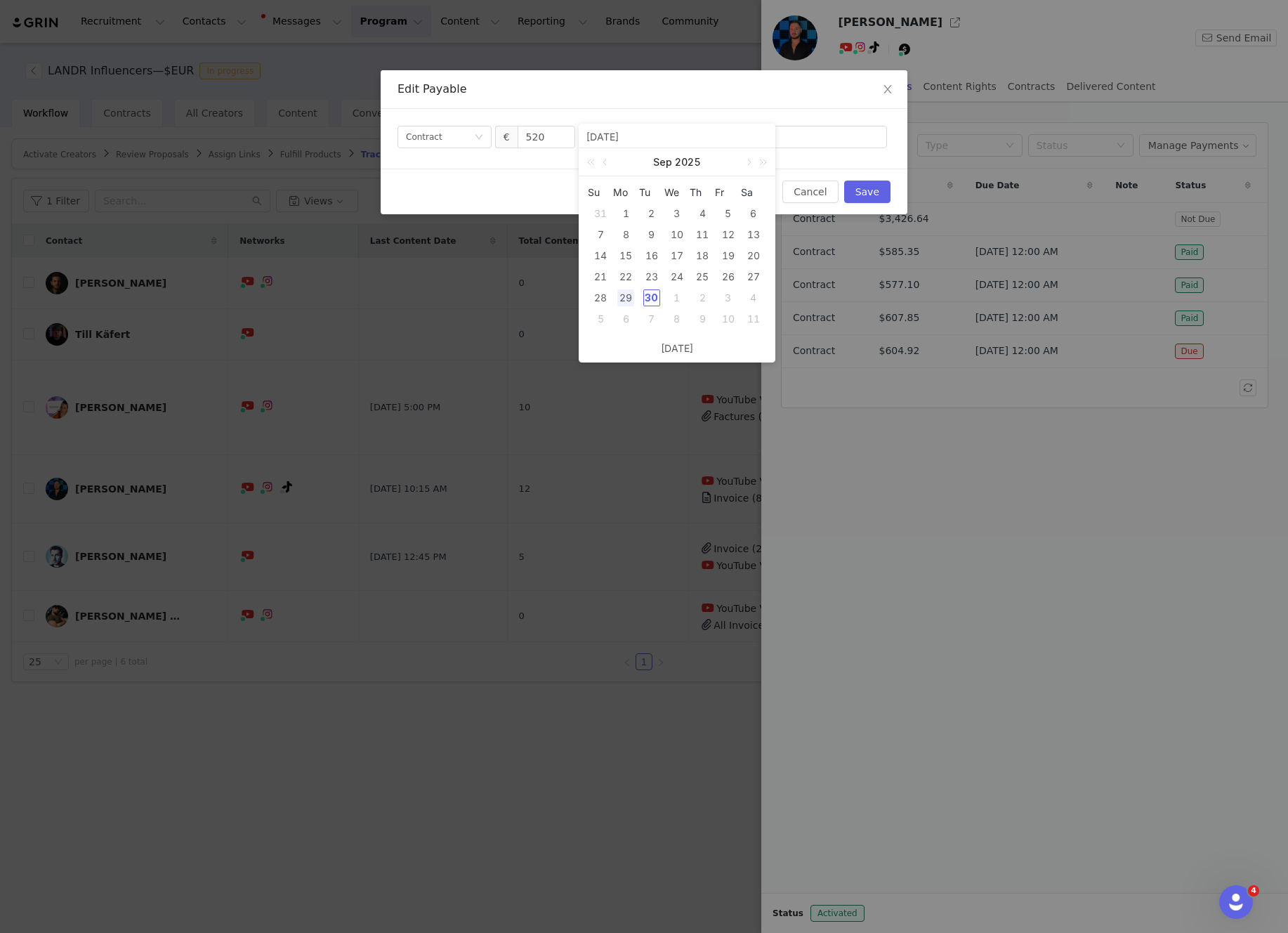
click at [650, 300] on div "30" at bounding box center [652, 298] width 17 height 17
type input "[DATE]"
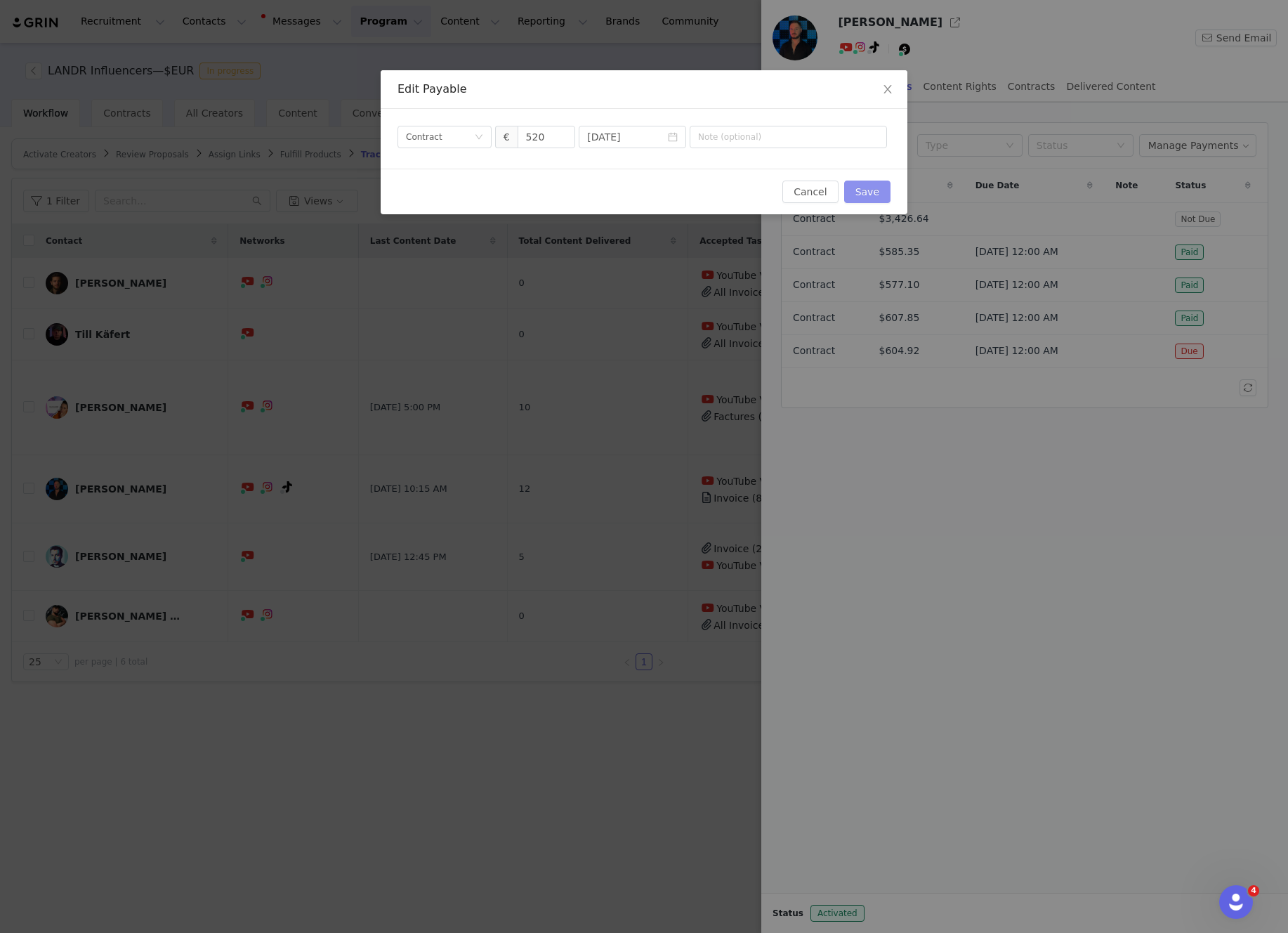
click at [867, 189] on button "Save" at bounding box center [868, 192] width 46 height 22
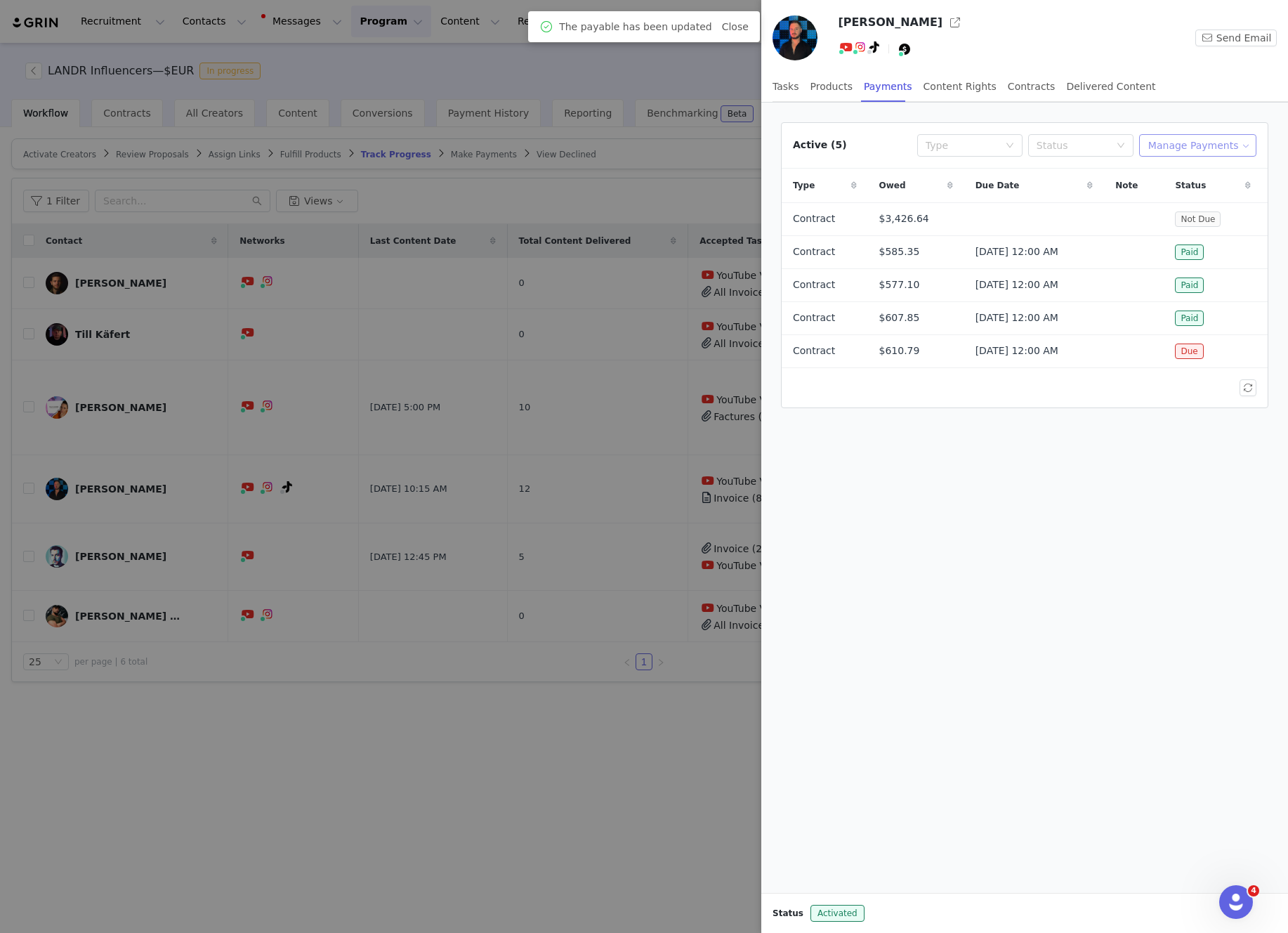
click at [1192, 141] on button "Manage Payments" at bounding box center [1198, 145] width 117 height 22
click at [1183, 168] on span "Make Payments" at bounding box center [1210, 174] width 77 height 15
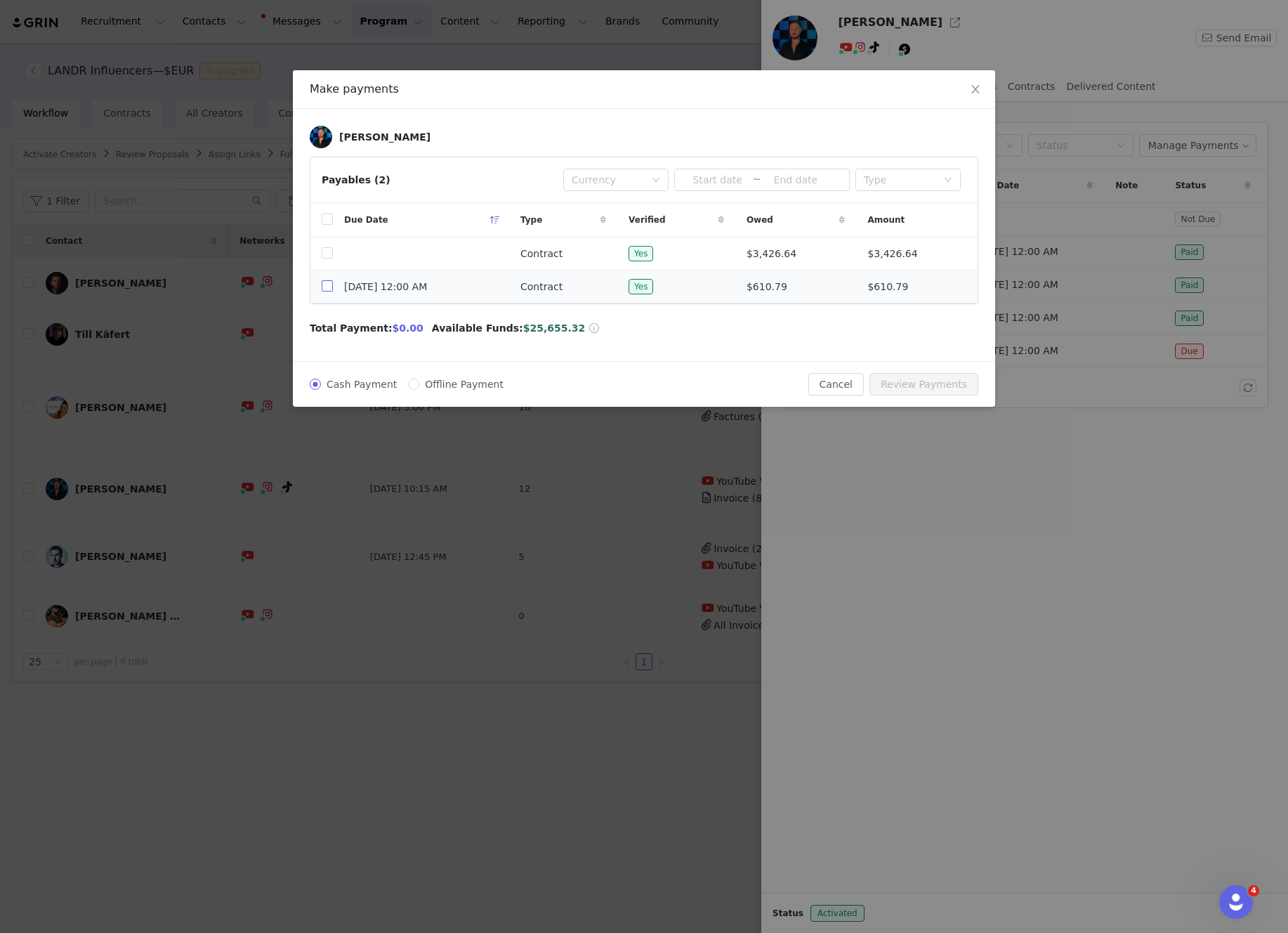
click at [324, 291] on input "checkbox" at bounding box center [327, 285] width 11 height 11
checkbox input "true"
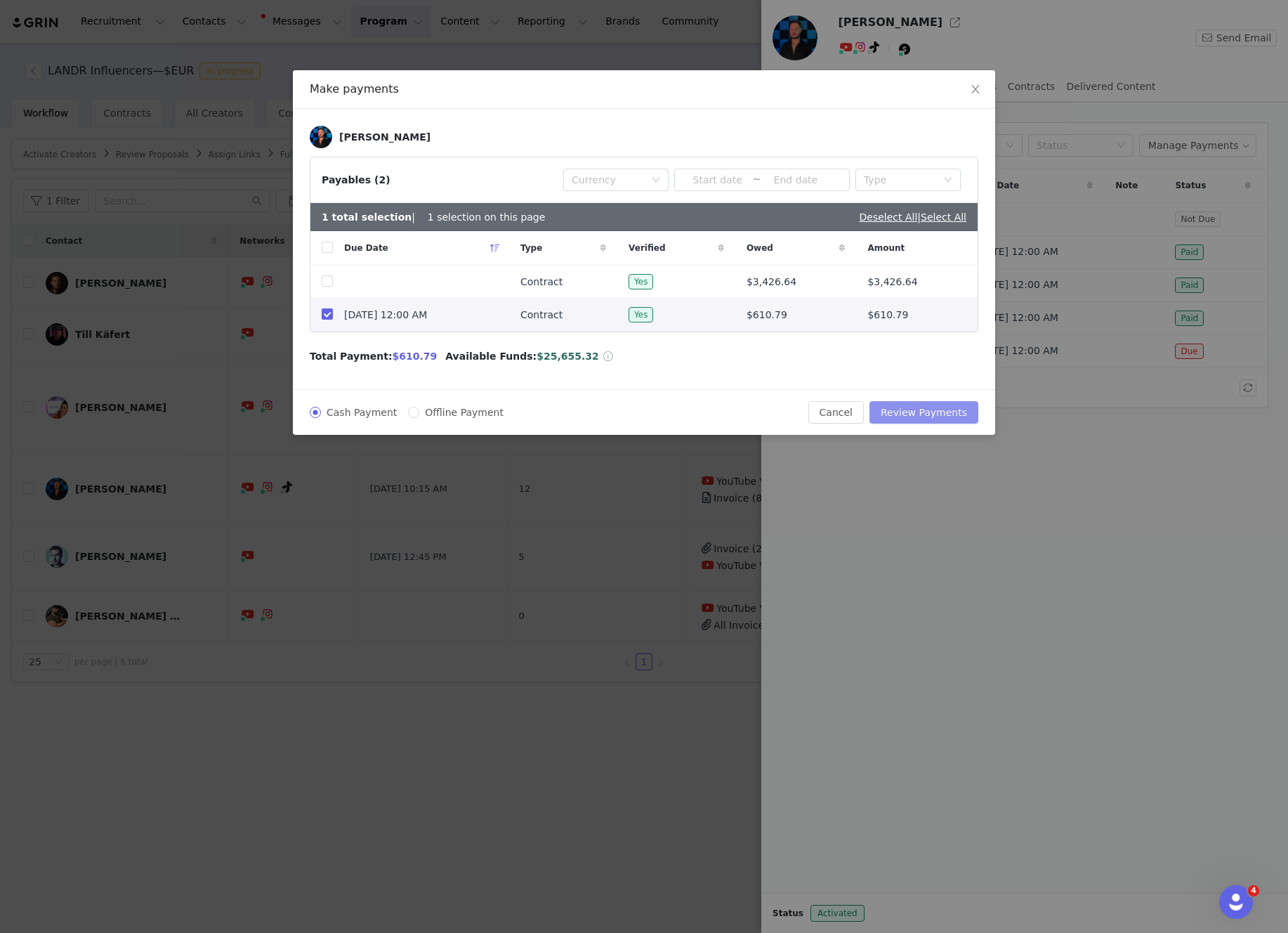
click at [930, 414] on button "Review Payments" at bounding box center [923, 412] width 109 height 22
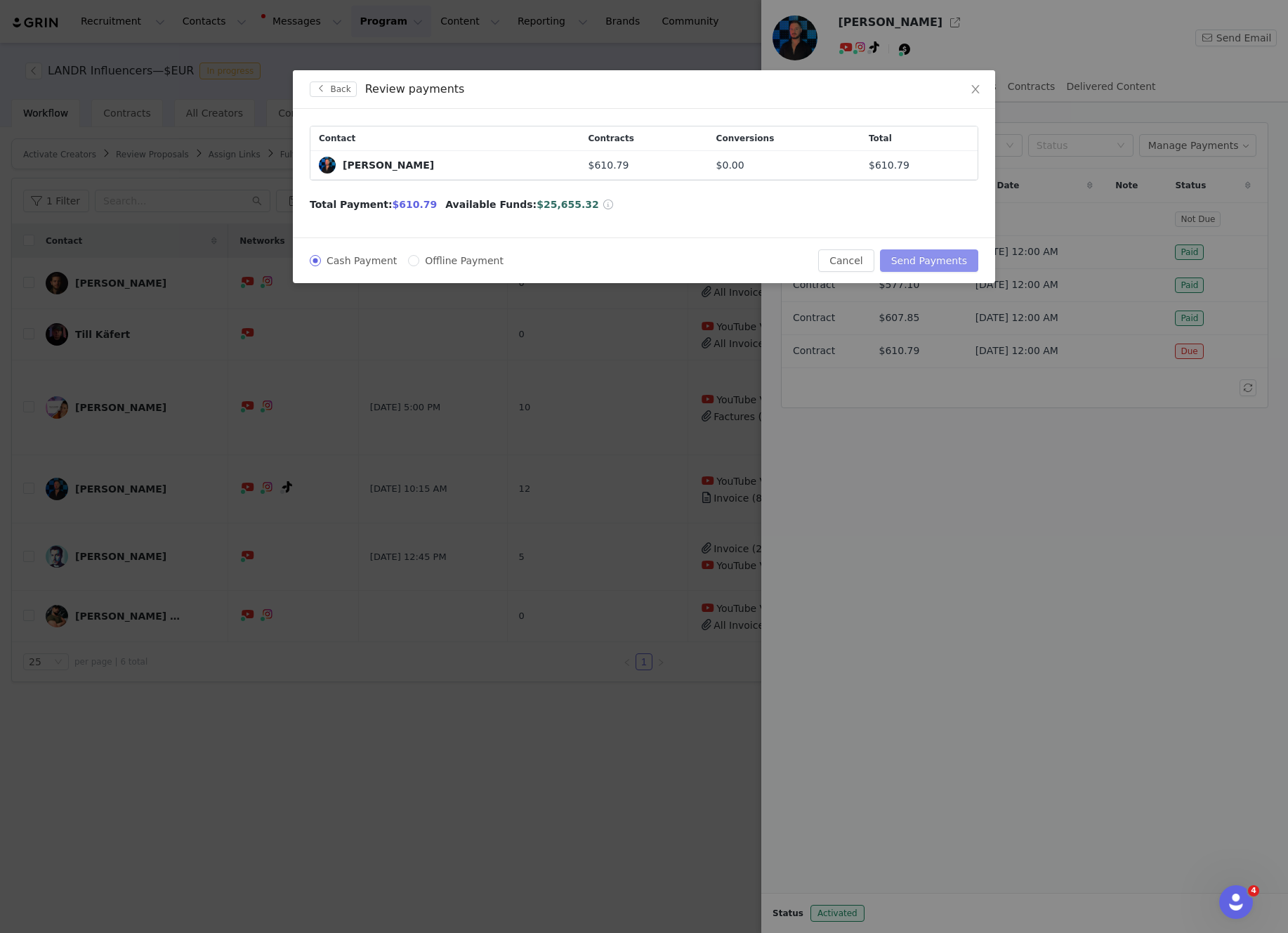
click at [933, 260] on button "Send Payments" at bounding box center [929, 261] width 98 height 22
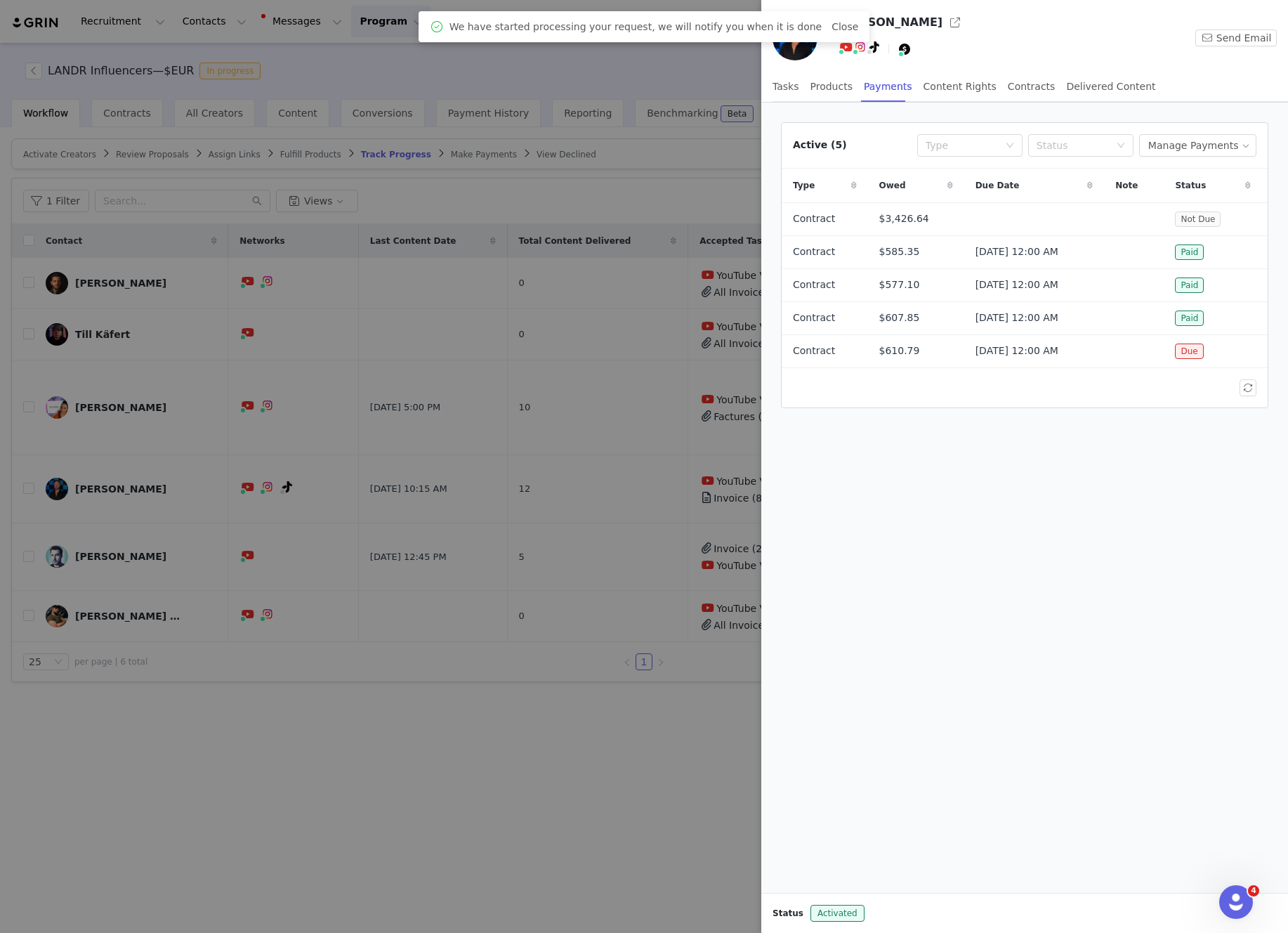
click at [665, 64] on div at bounding box center [644, 466] width 1288 height 933
